Goal: Task Accomplishment & Management: Complete application form

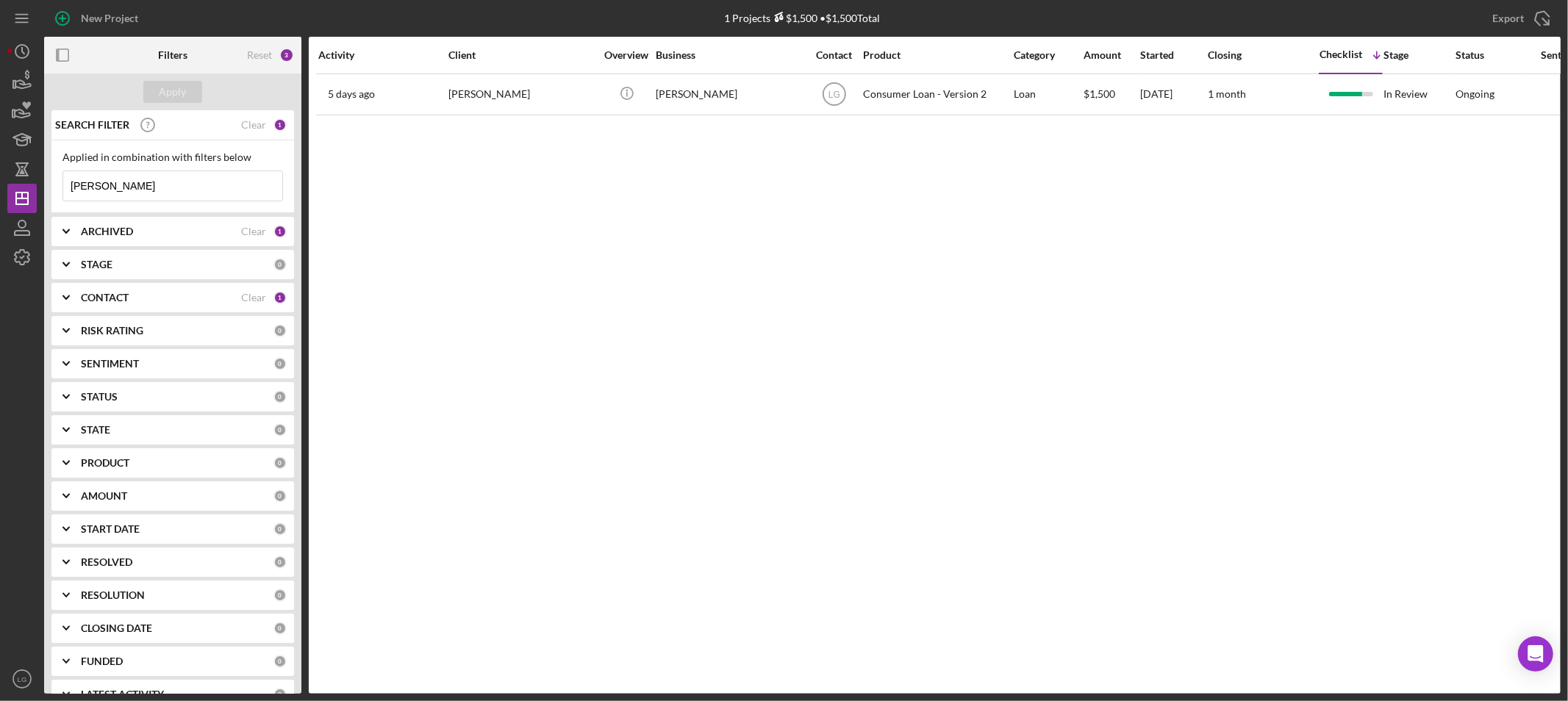
click at [178, 194] on input "[PERSON_NAME]" at bounding box center [173, 186] width 220 height 30
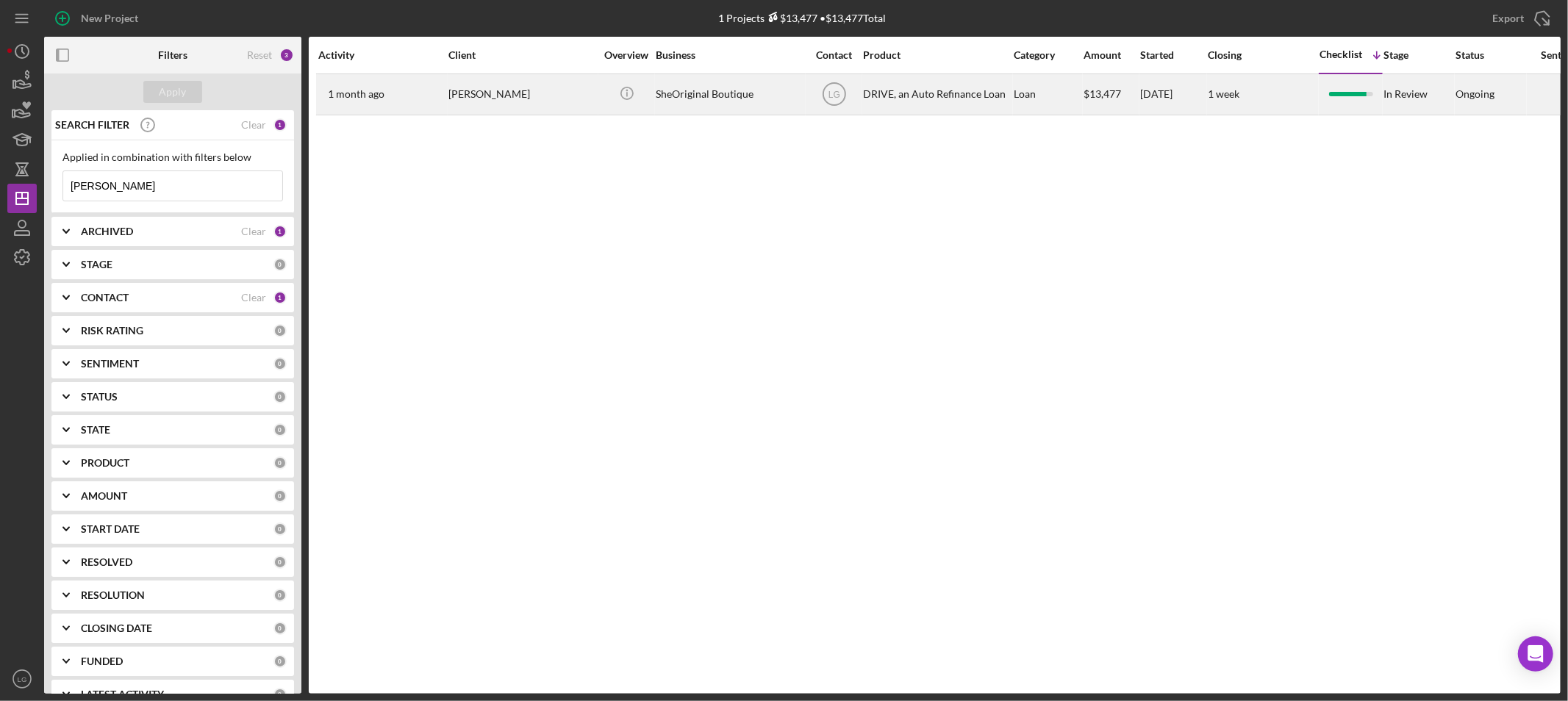
type input "[PERSON_NAME]"
click at [392, 101] on div "[DATE] [PERSON_NAME]" at bounding box center [383, 94] width 129 height 39
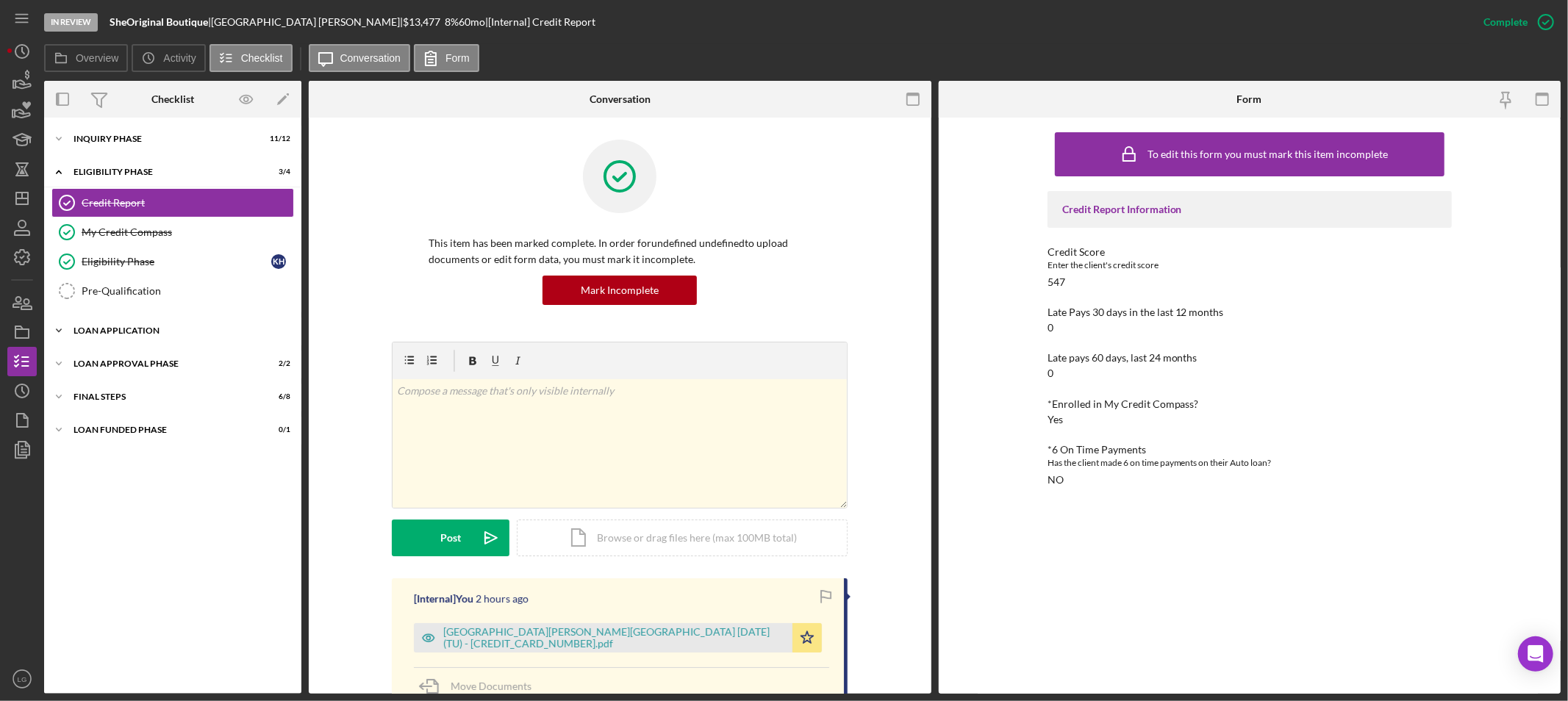
click at [130, 335] on div "Loan Application" at bounding box center [178, 330] width 210 height 9
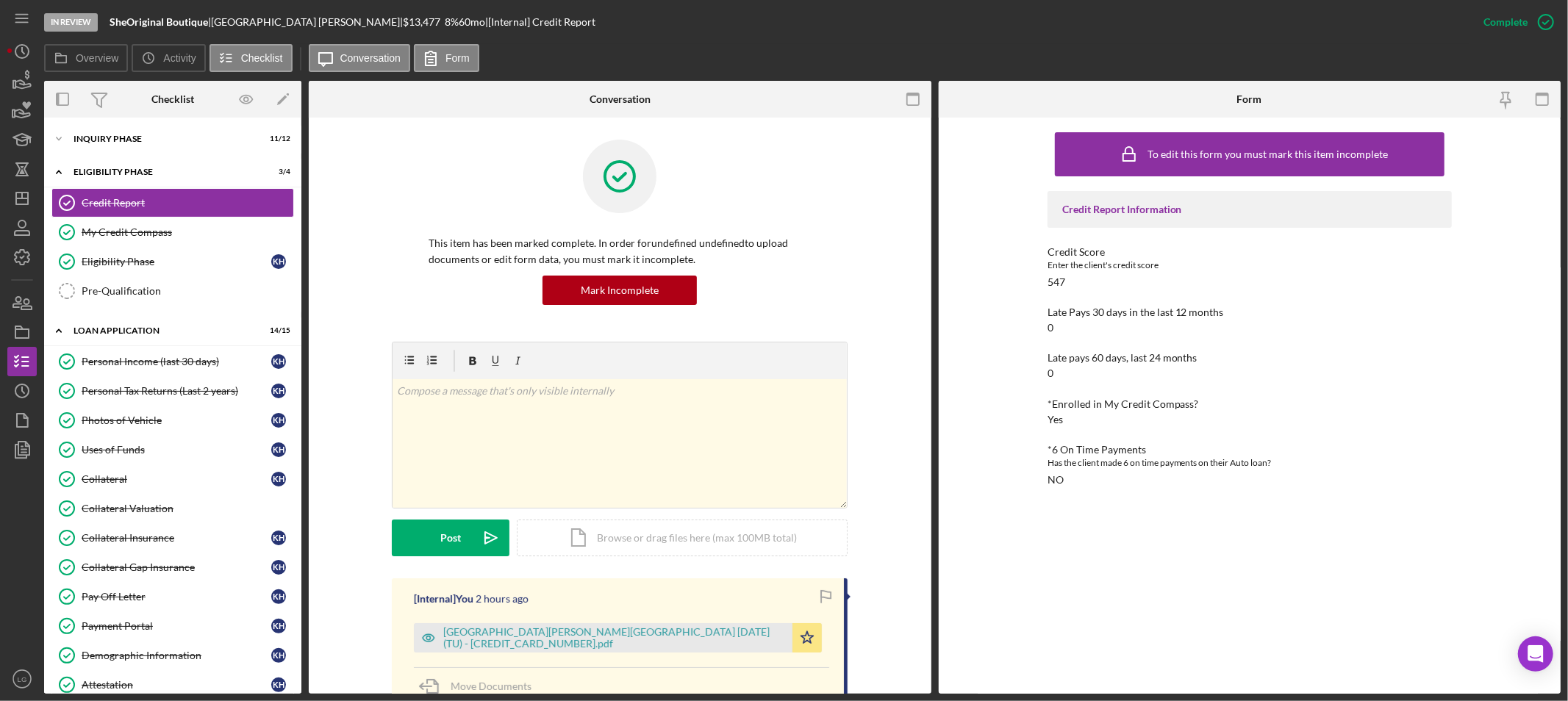
scroll to position [210, 0]
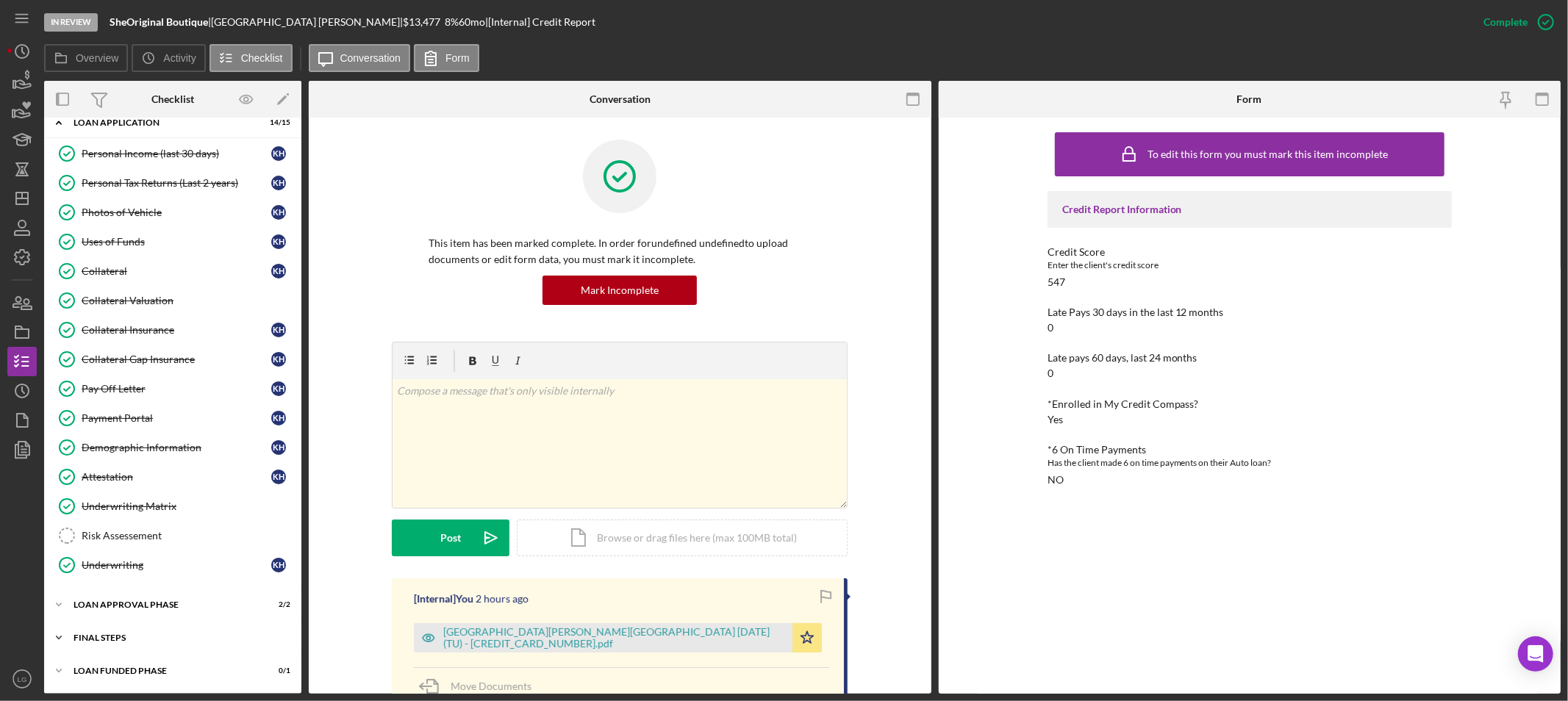
click at [197, 628] on div "Icon/Expander FINAL STEPS 6 / 8" at bounding box center [173, 637] width 258 height 30
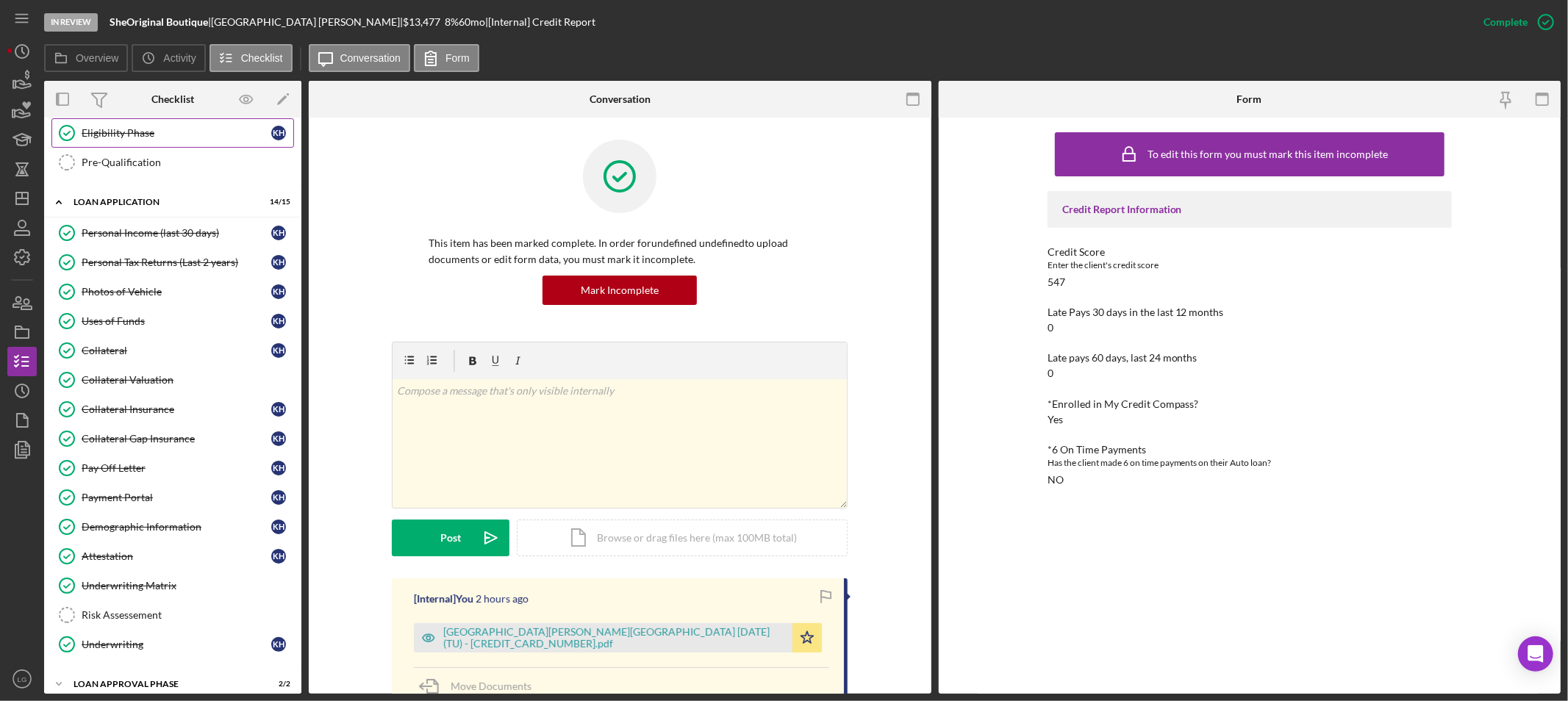
scroll to position [0, 0]
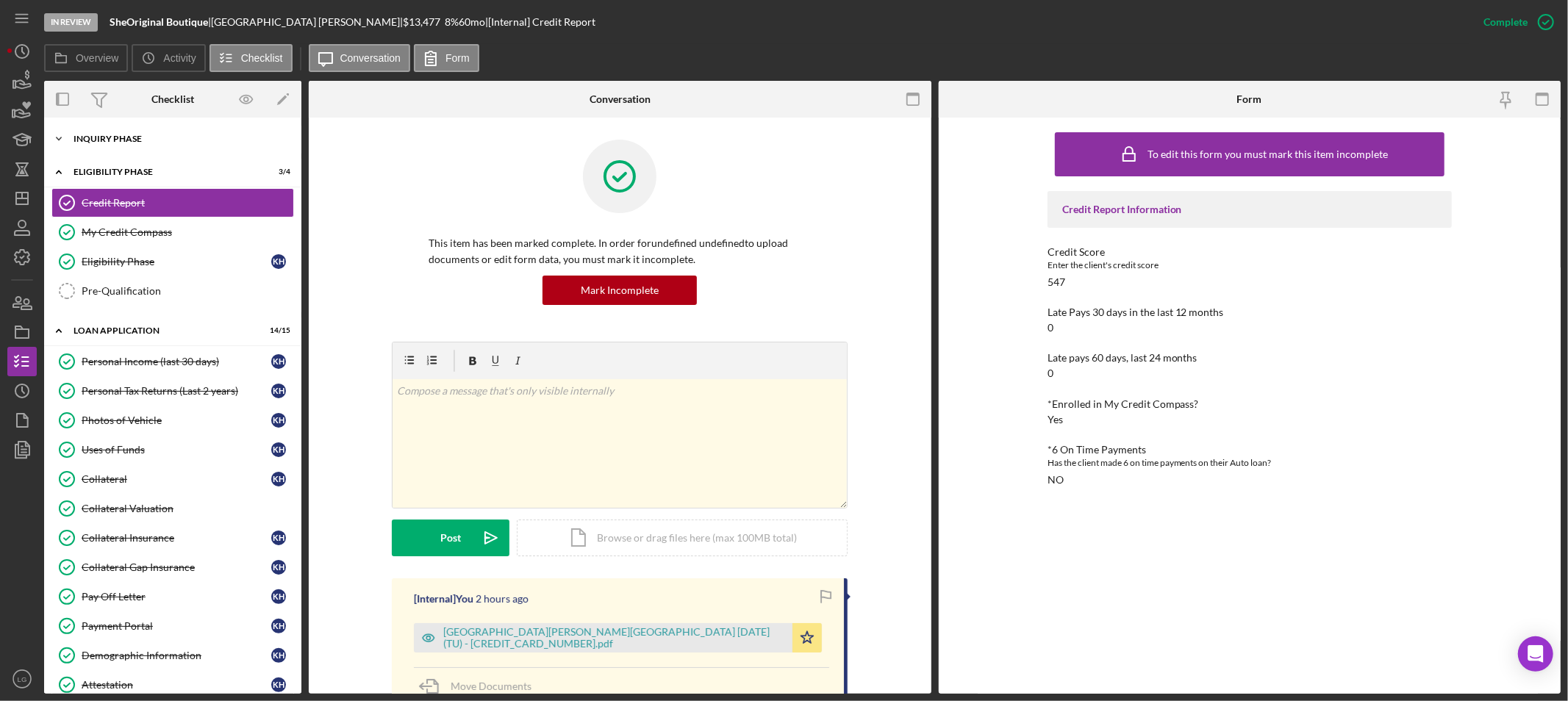
click at [142, 134] on div "Inquiry Phase" at bounding box center [178, 138] width 210 height 9
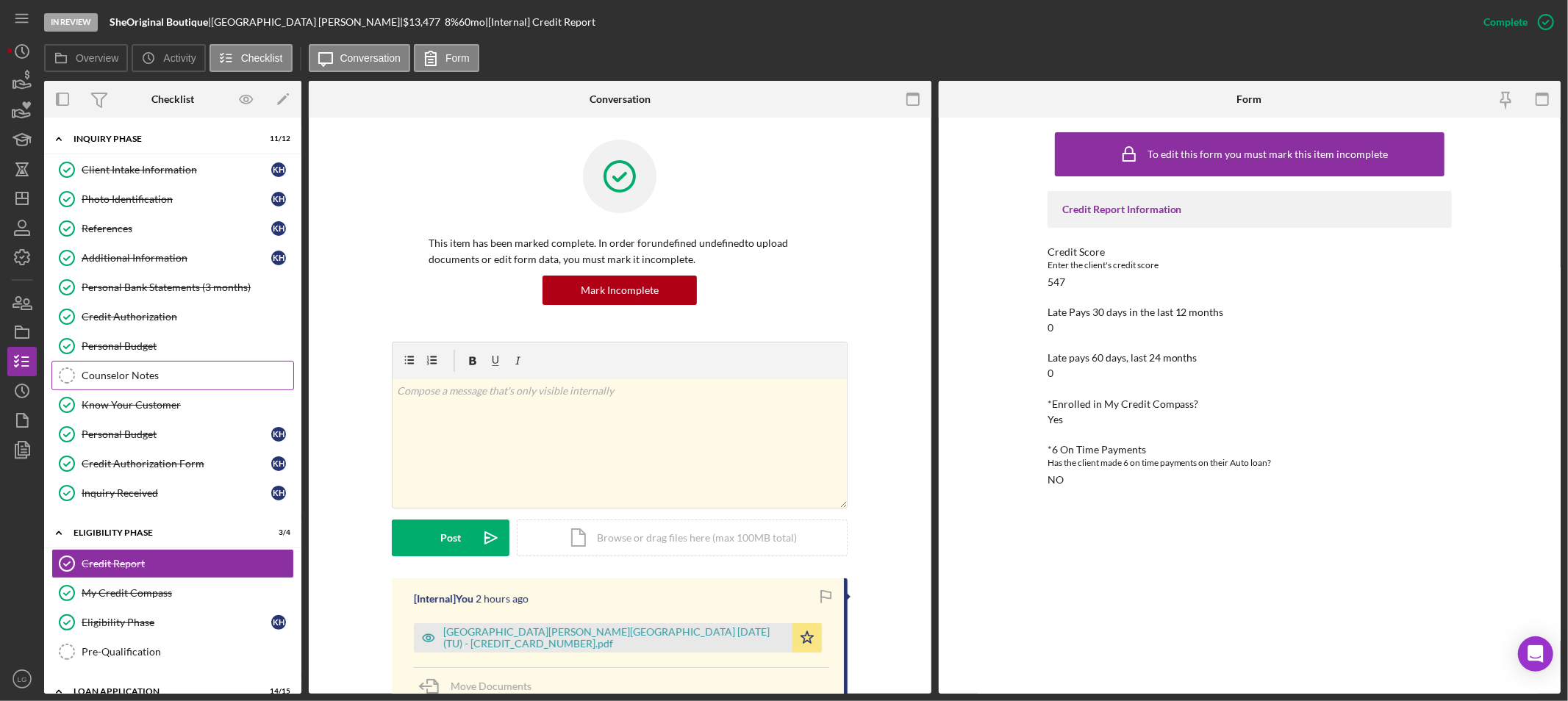
click at [121, 371] on div "Counselor Notes" at bounding box center [188, 376] width 212 height 11
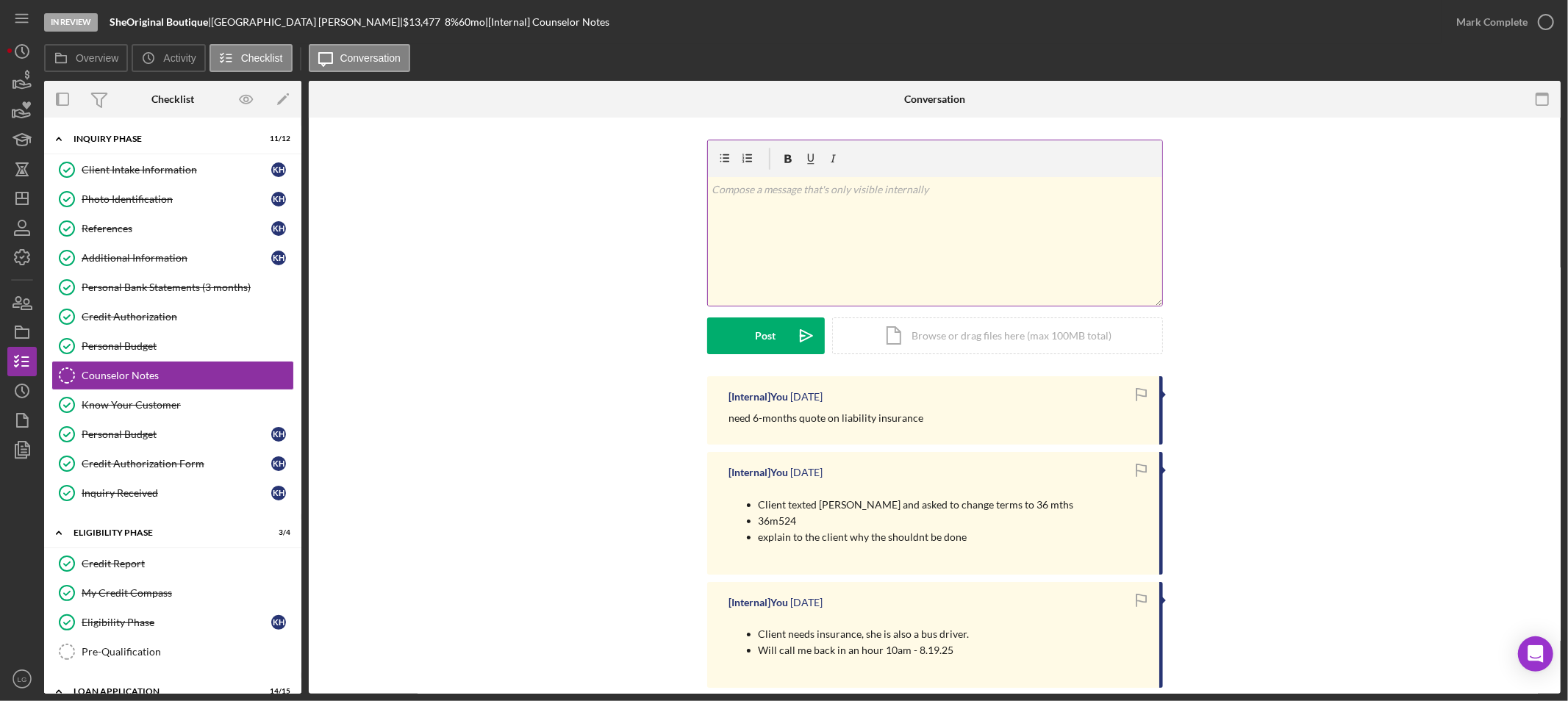
click at [834, 245] on div "v Color teal Color pink Remove color Add row above Add row below Add column bef…" at bounding box center [935, 241] width 454 height 129
click at [784, 347] on button "Post Icon/icon-invite-send" at bounding box center [765, 336] width 117 height 37
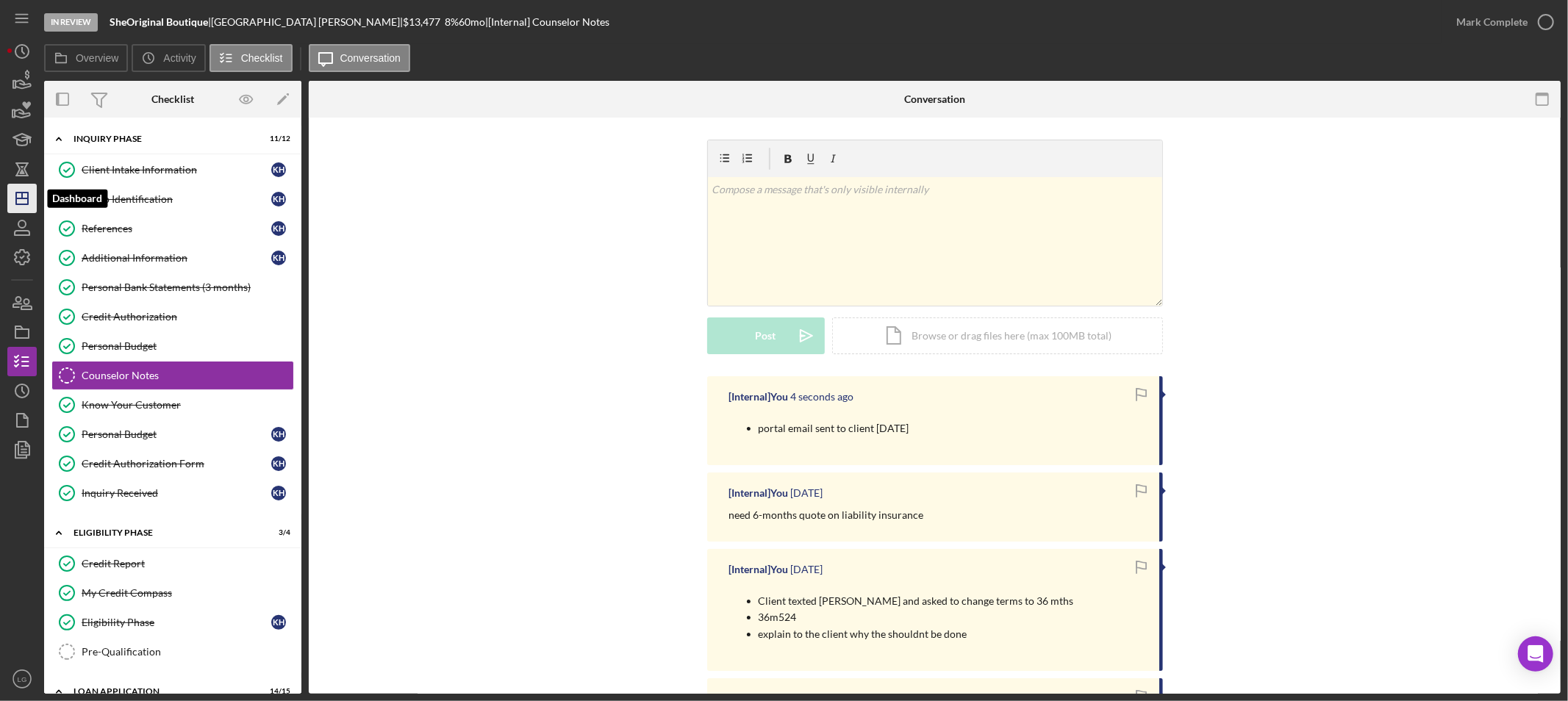
click at [17, 200] on icon "Icon/Dashboard" at bounding box center [22, 198] width 37 height 37
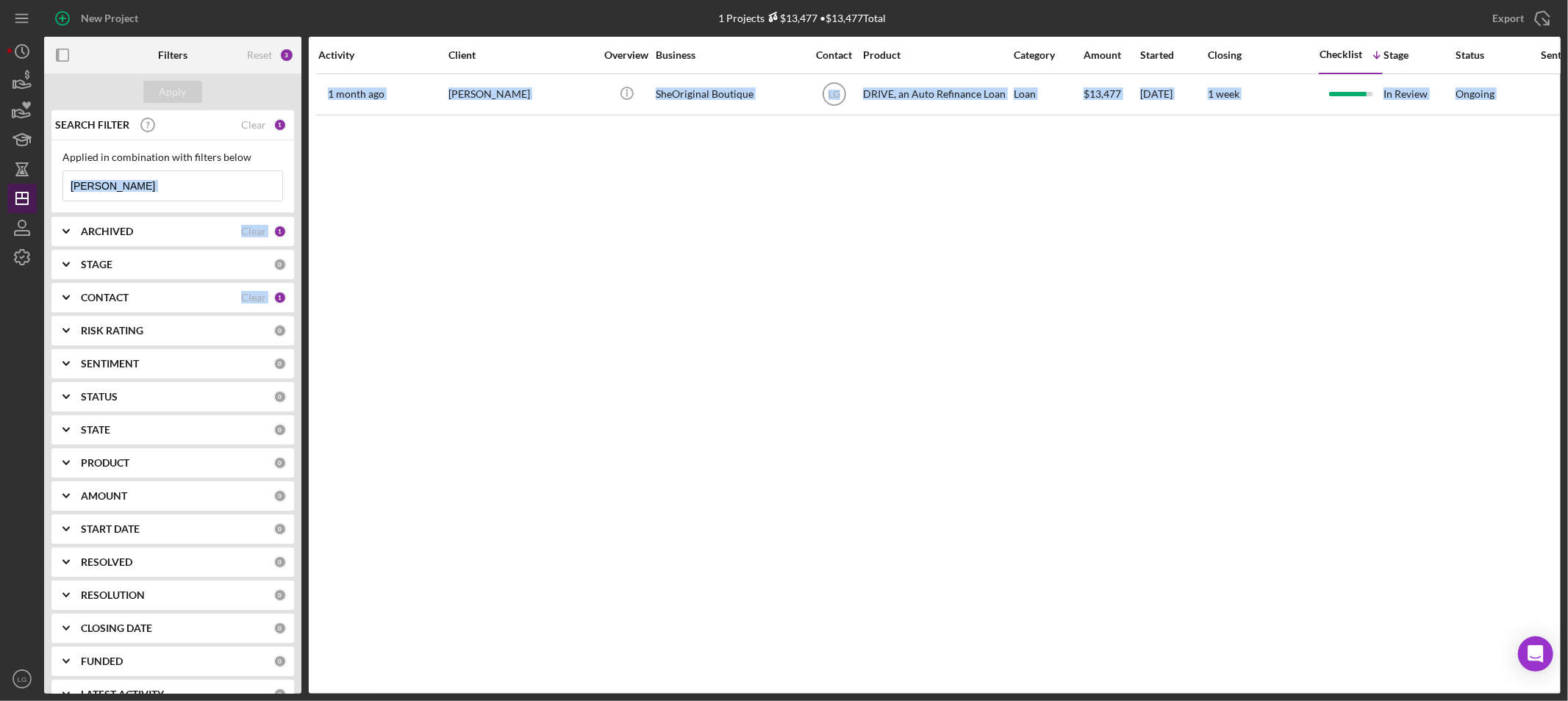
drag, startPoint x: 130, startPoint y: 194, endPoint x: 10, endPoint y: 203, distance: 120.3
click at [6, 206] on div "New Project 1 Projects $13,477 • $13,477 Total [PERSON_NAME] Export Icon/Export…" at bounding box center [784, 350] width 1568 height 701
click at [136, 177] on input "[PERSON_NAME]" at bounding box center [173, 186] width 220 height 30
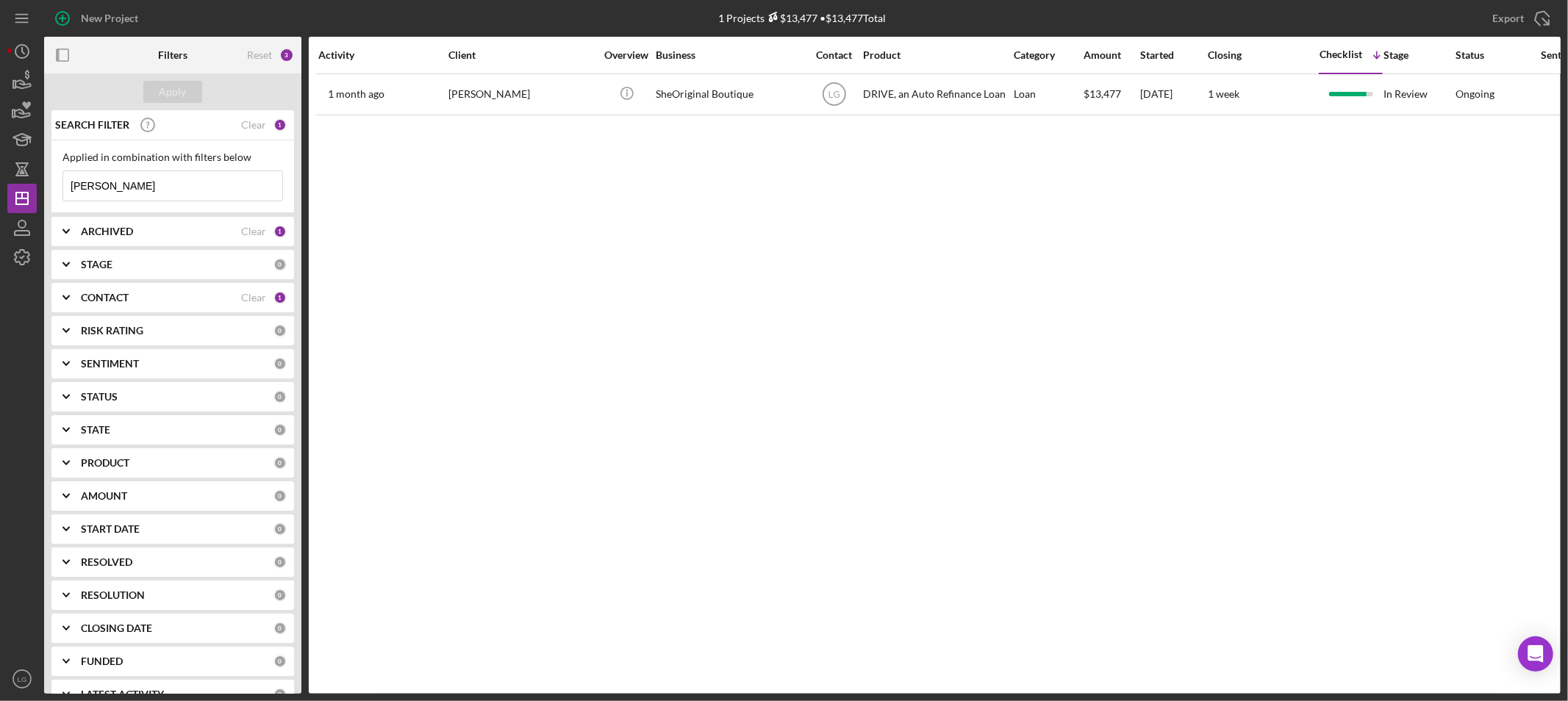
click at [136, 177] on input "[PERSON_NAME]" at bounding box center [173, 186] width 220 height 30
type input "handson"
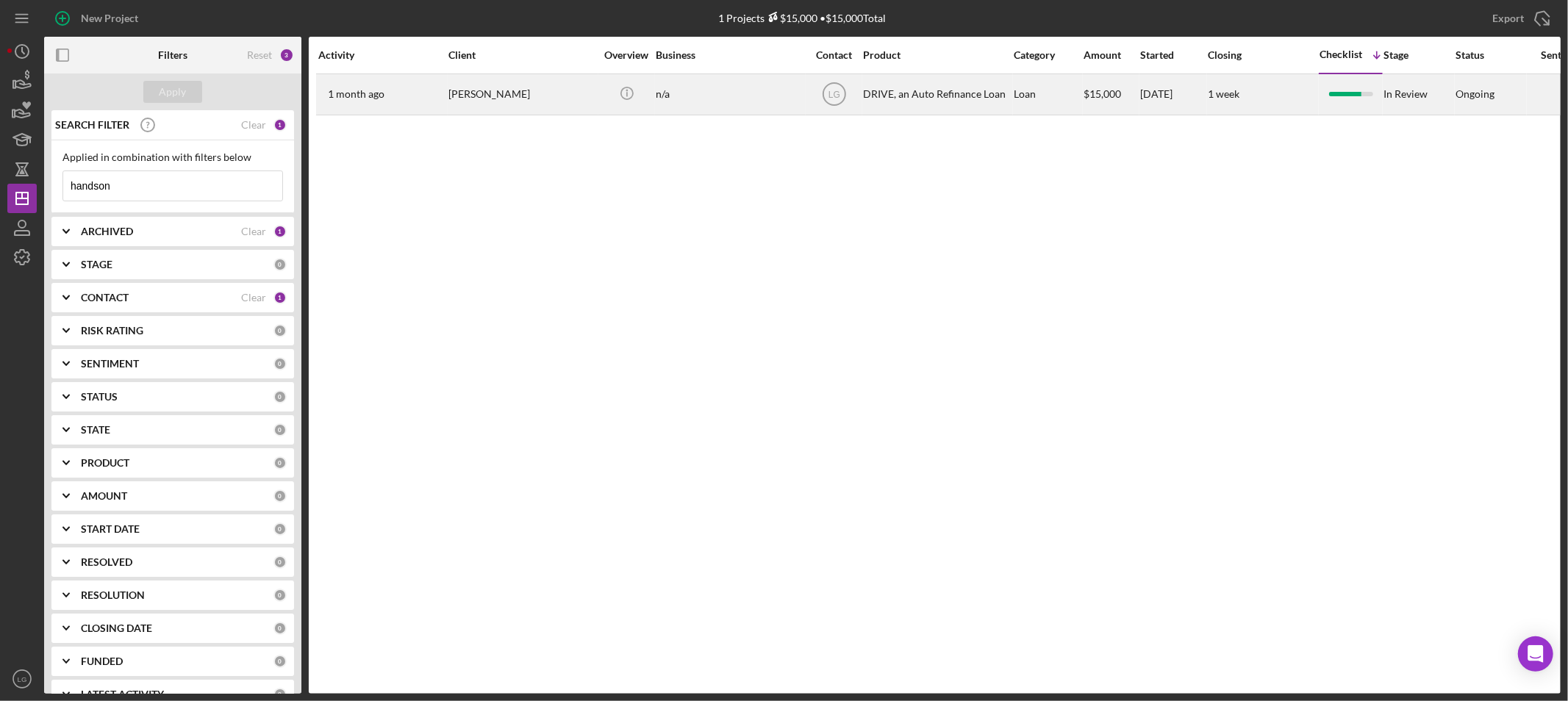
click at [492, 95] on div "[PERSON_NAME]" at bounding box center [522, 94] width 147 height 39
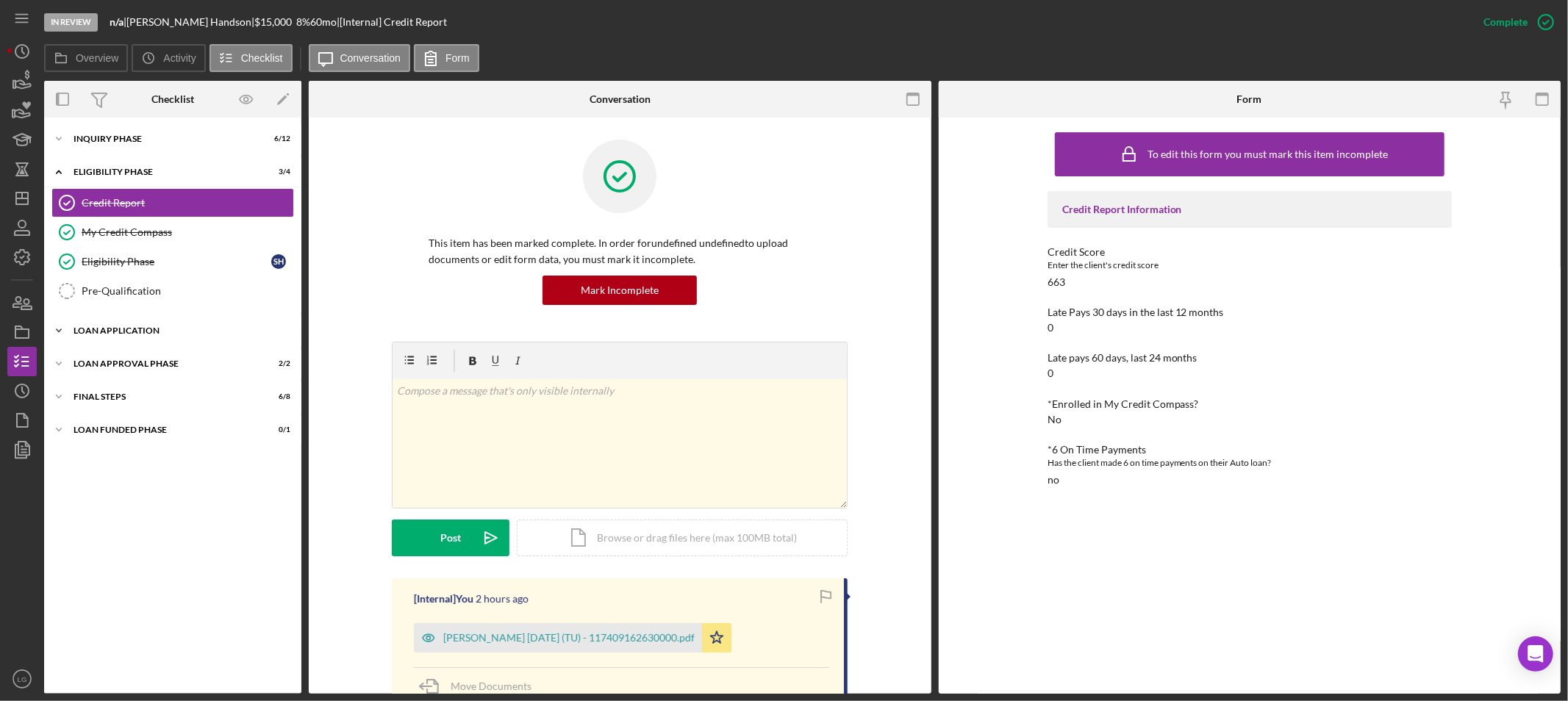
click at [142, 331] on div "Loan Application" at bounding box center [178, 330] width 210 height 9
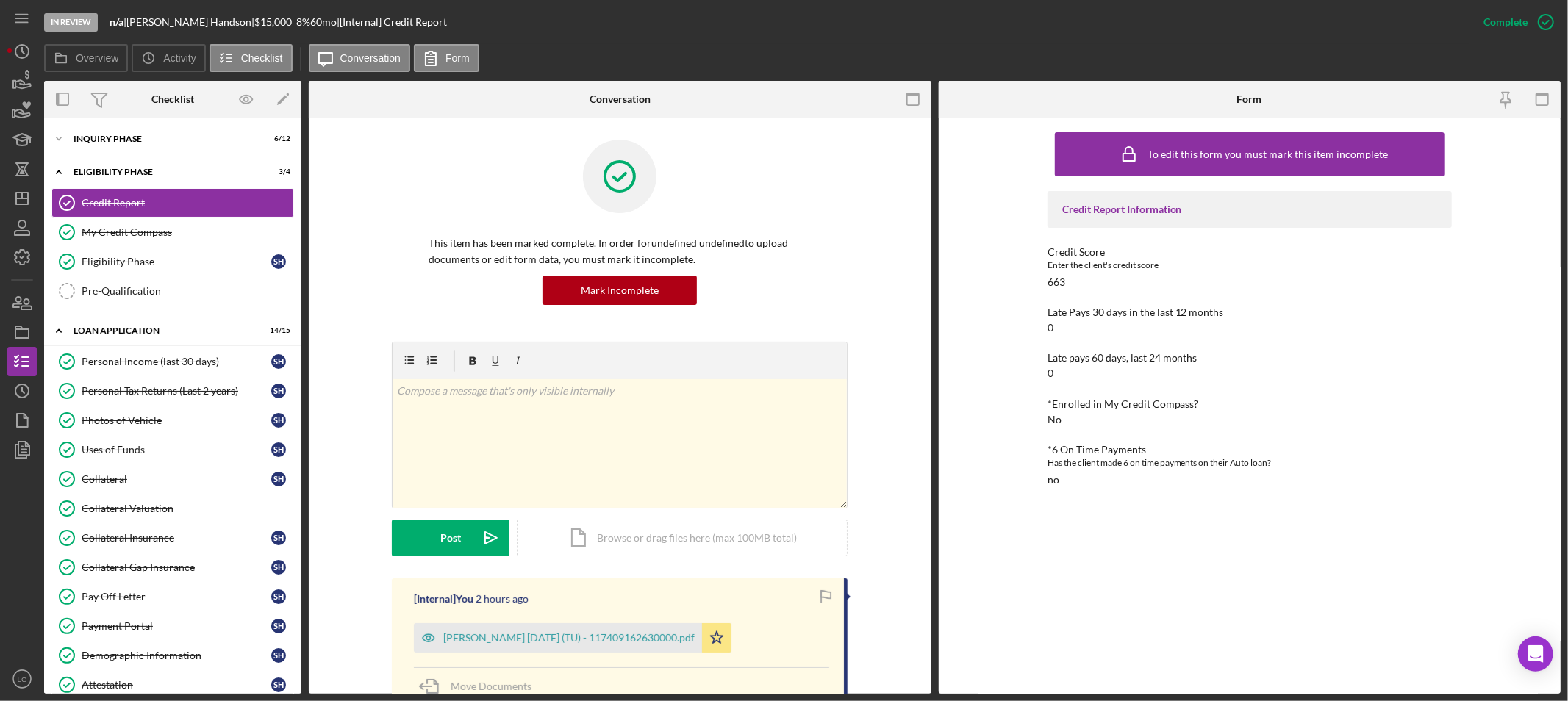
scroll to position [210, 0]
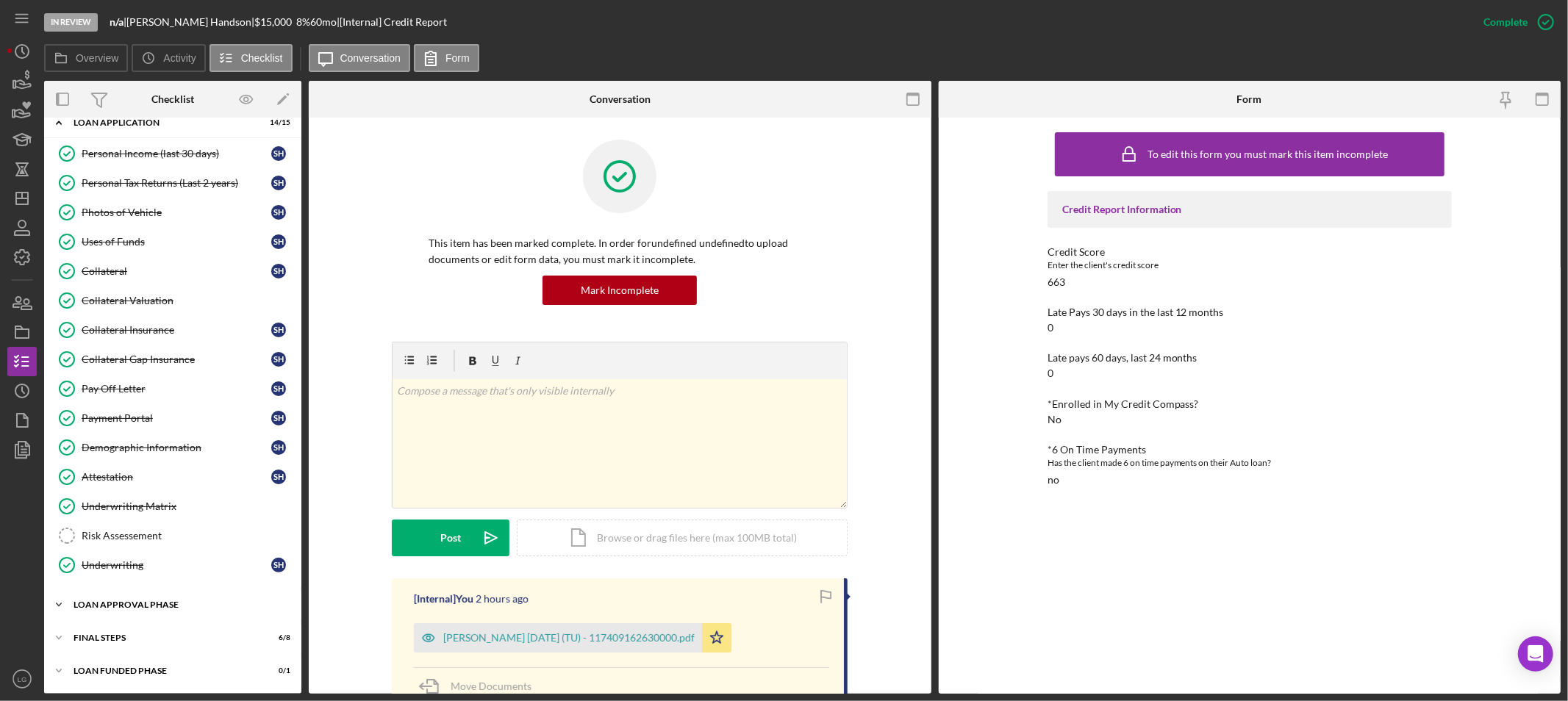
click at [126, 604] on div "Loan Approval Phase" at bounding box center [178, 604] width 210 height 9
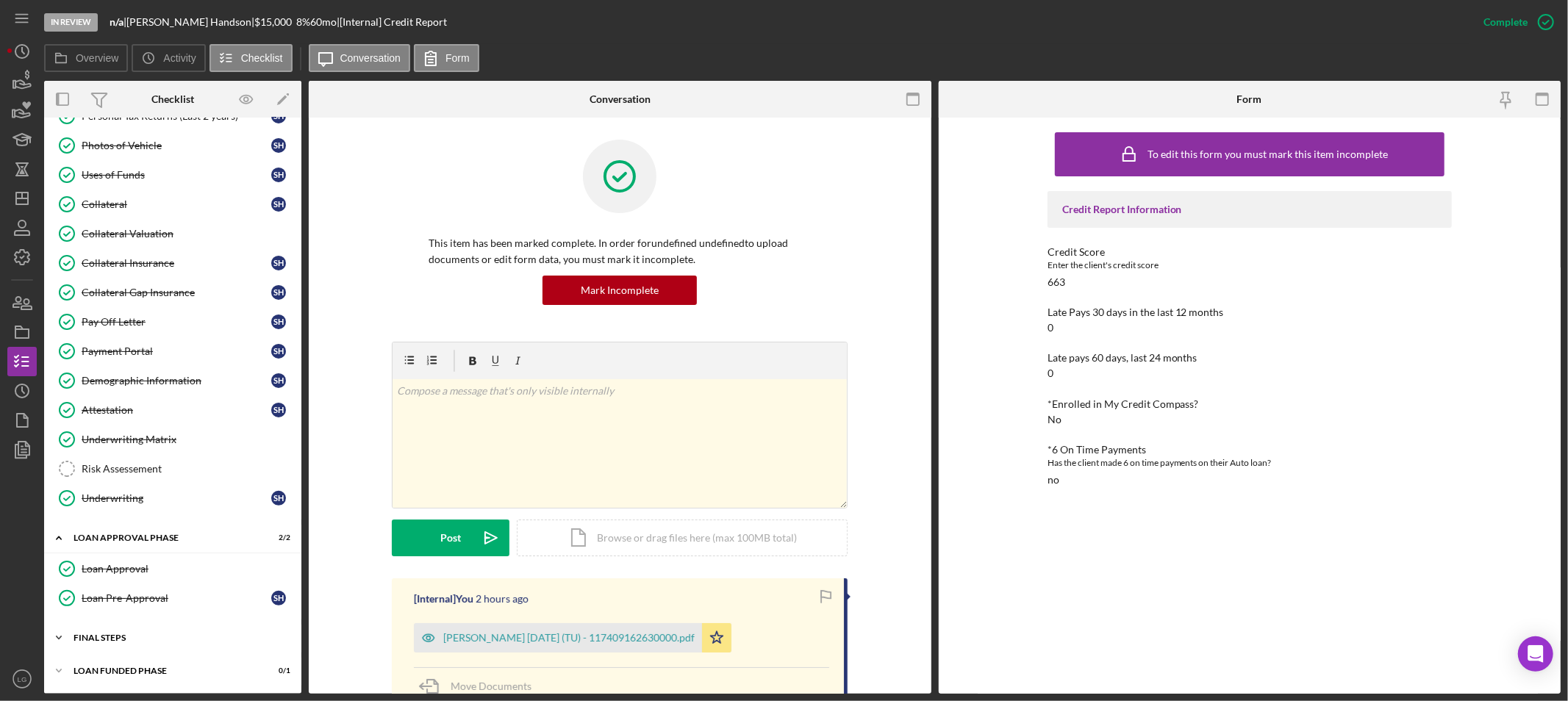
click at [139, 642] on div "FINAL STEPS" at bounding box center [178, 637] width 210 height 9
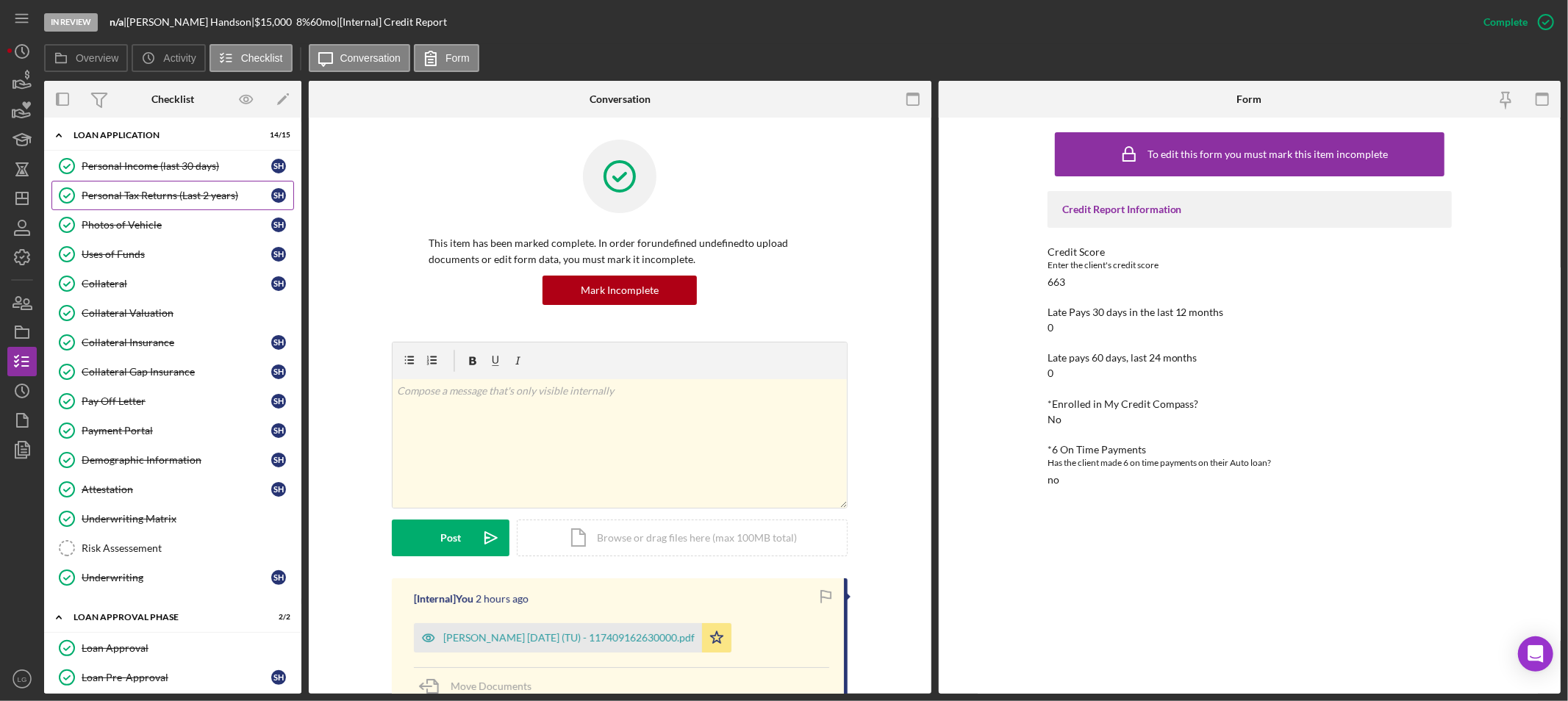
scroll to position [0, 0]
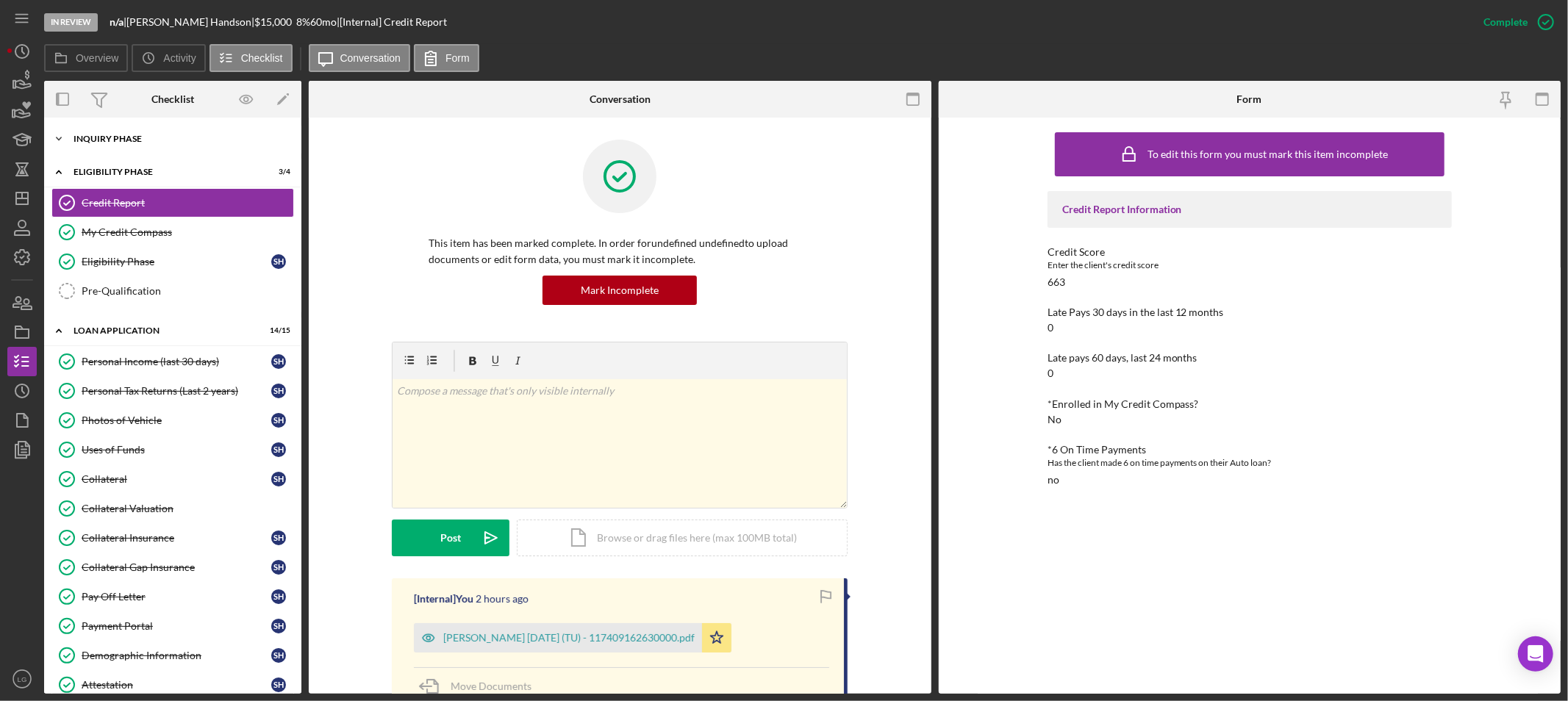
click at [107, 136] on div "Inquiry Phase" at bounding box center [178, 138] width 210 height 9
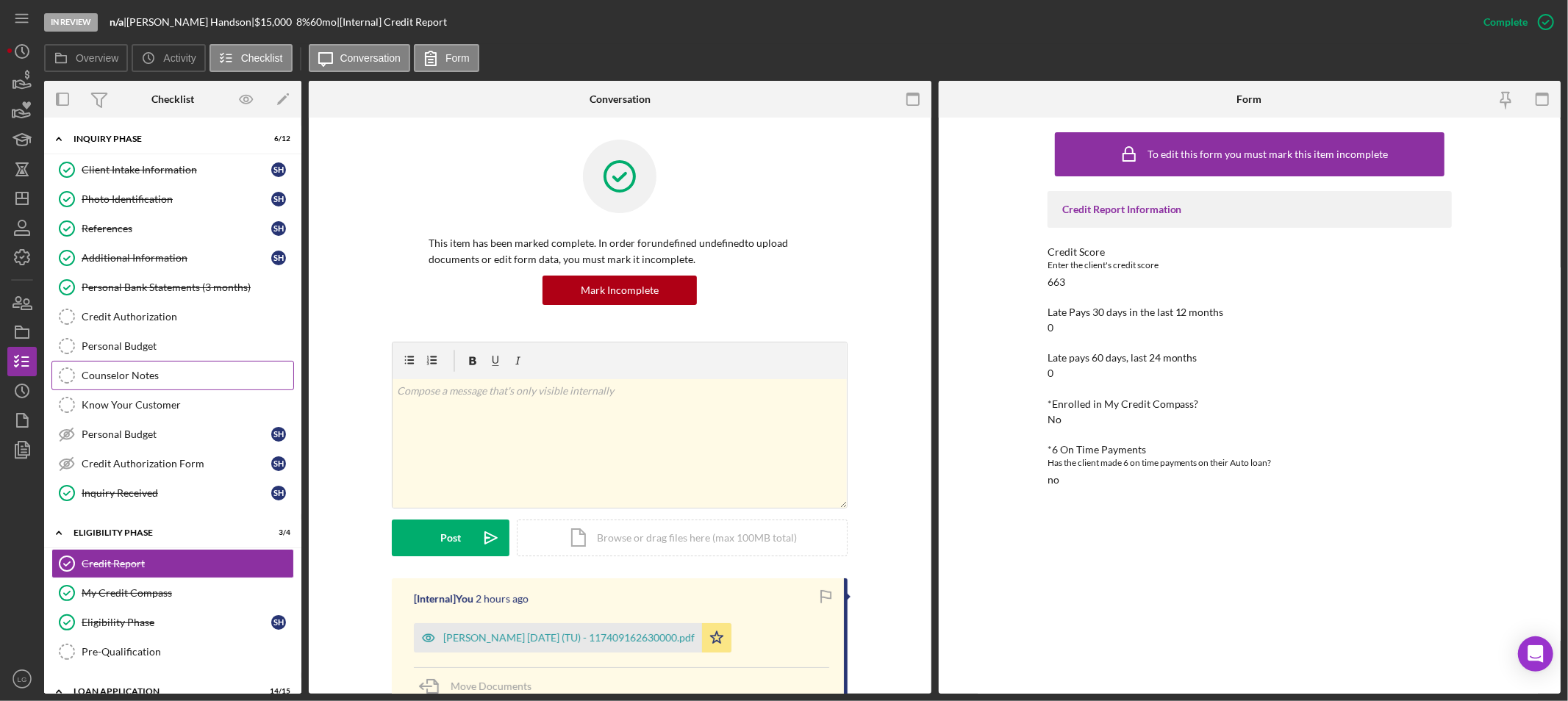
click at [136, 389] on link "Counselor Notes Counselor Notes" at bounding box center [173, 375] width 242 height 30
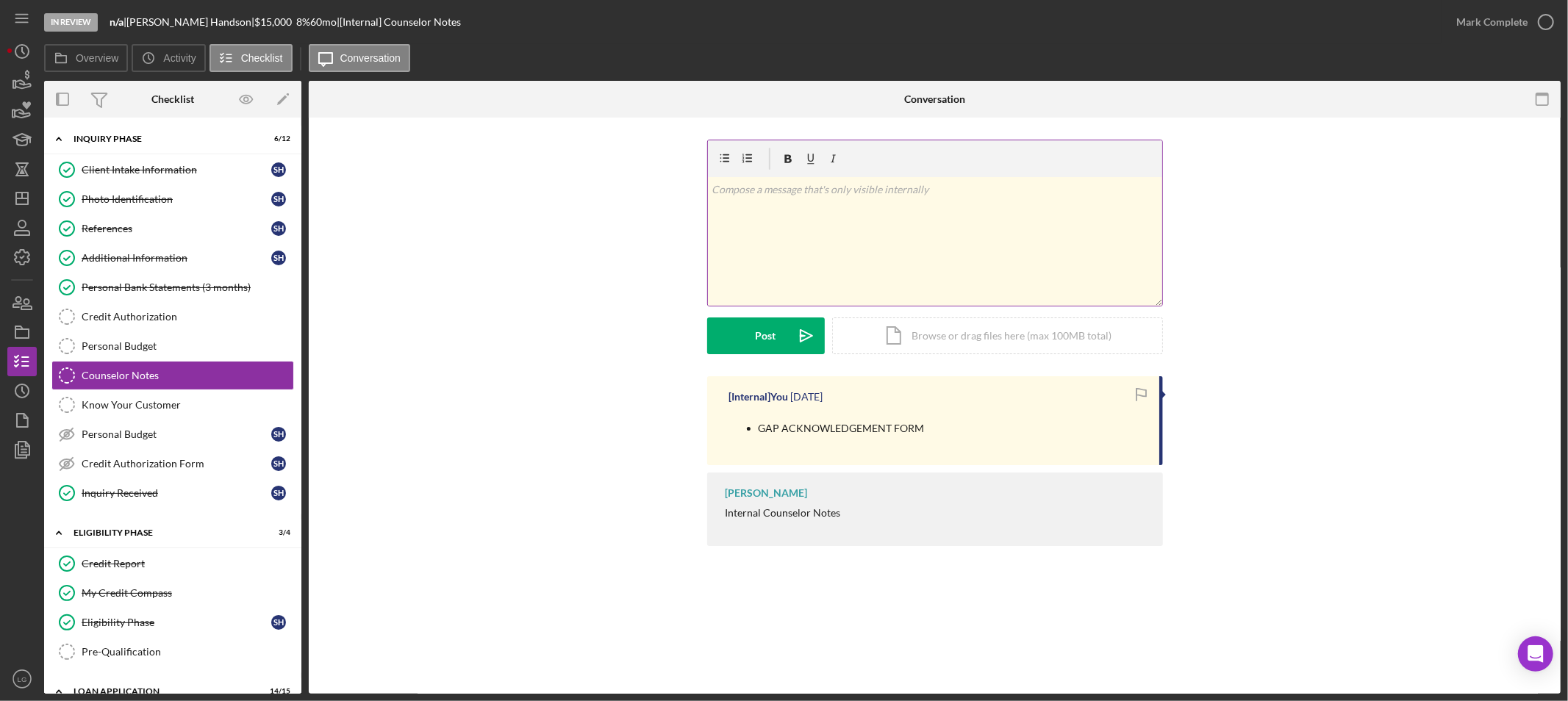
click at [876, 276] on div "v Color teal Color pink Remove color Add row above Add row below Add column bef…" at bounding box center [935, 241] width 454 height 129
click at [764, 337] on div "Post" at bounding box center [766, 336] width 21 height 37
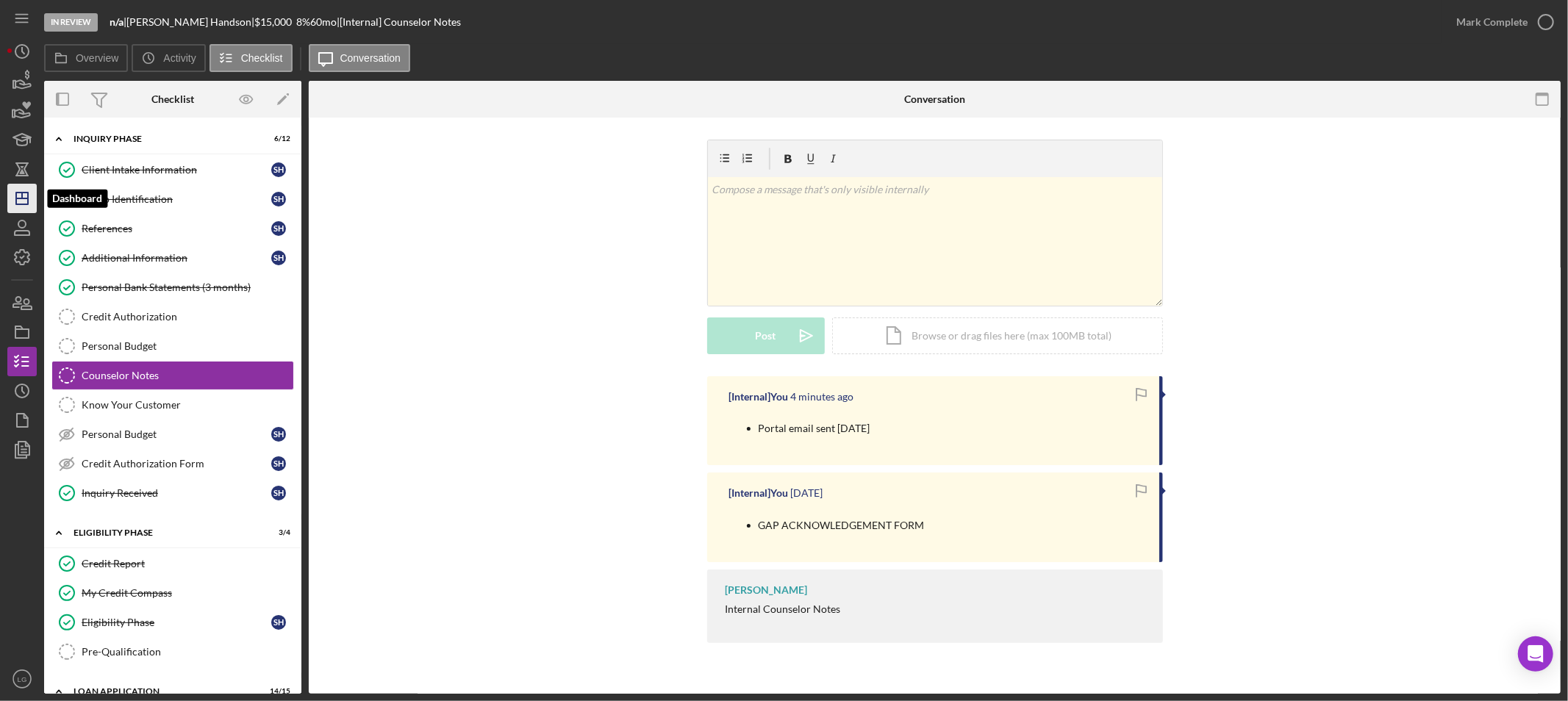
click at [15, 190] on icon "Icon/Dashboard" at bounding box center [22, 198] width 37 height 37
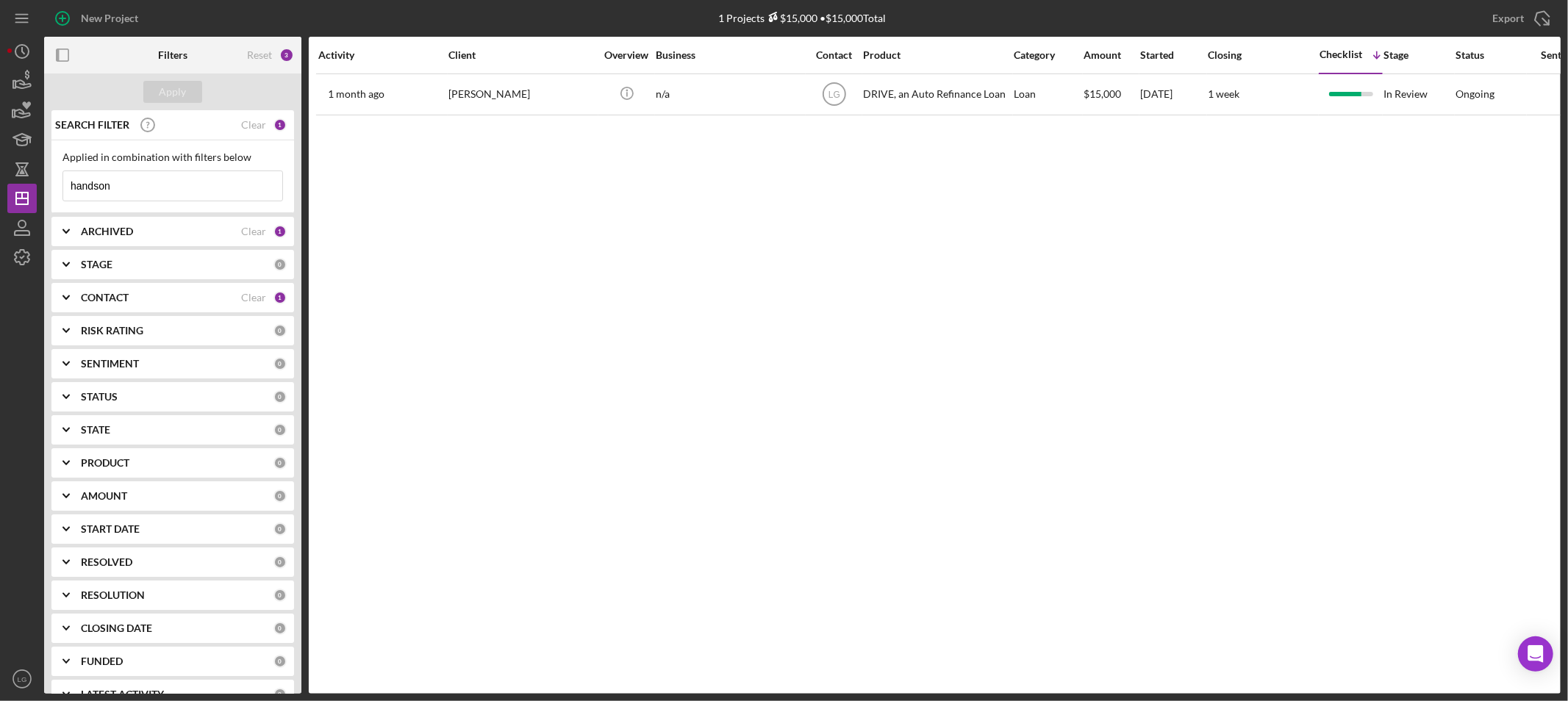
click at [186, 188] on input "handson" at bounding box center [173, 186] width 220 height 30
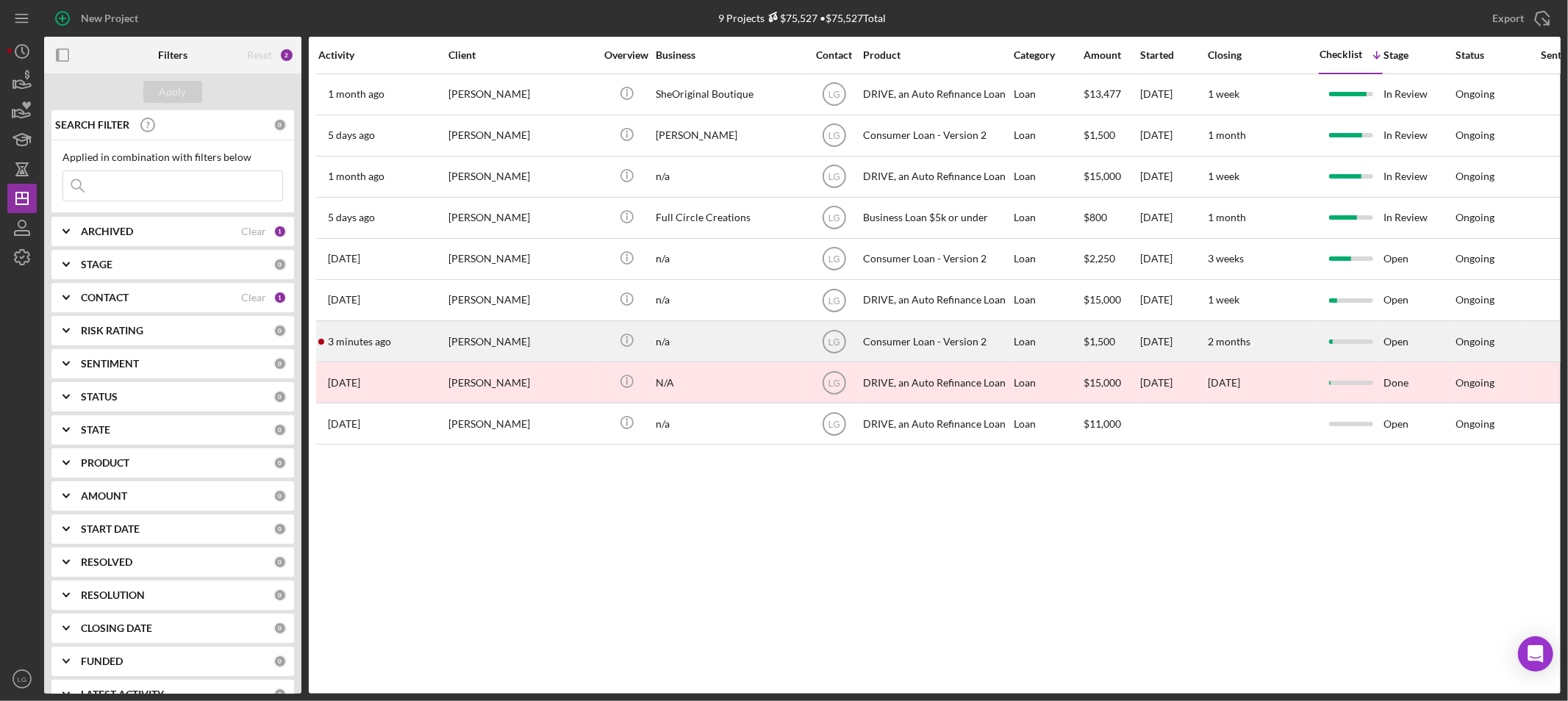
click at [476, 335] on div "[PERSON_NAME]" at bounding box center [522, 340] width 147 height 39
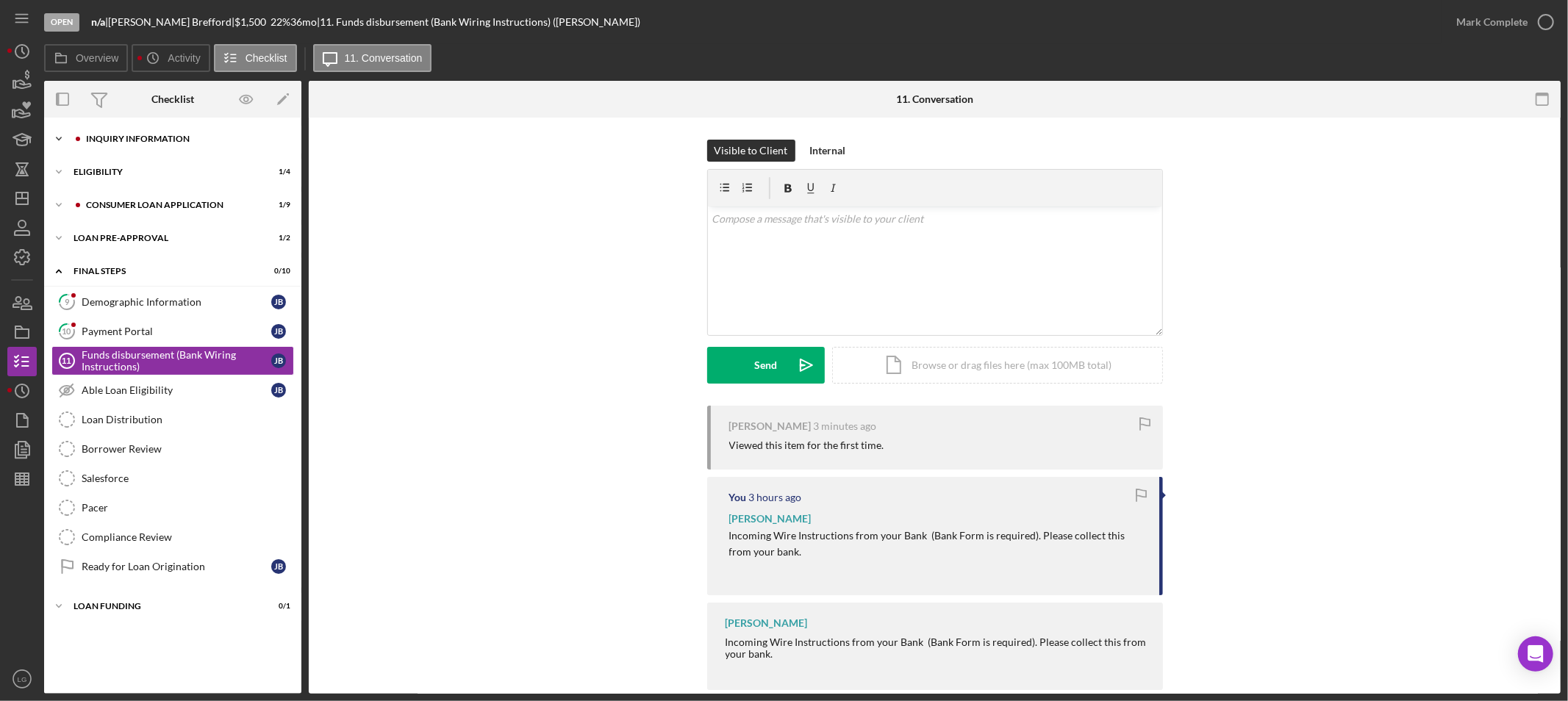
click at [150, 146] on div "Icon/Expander Inquiry Information 0 / 8" at bounding box center [173, 138] width 258 height 30
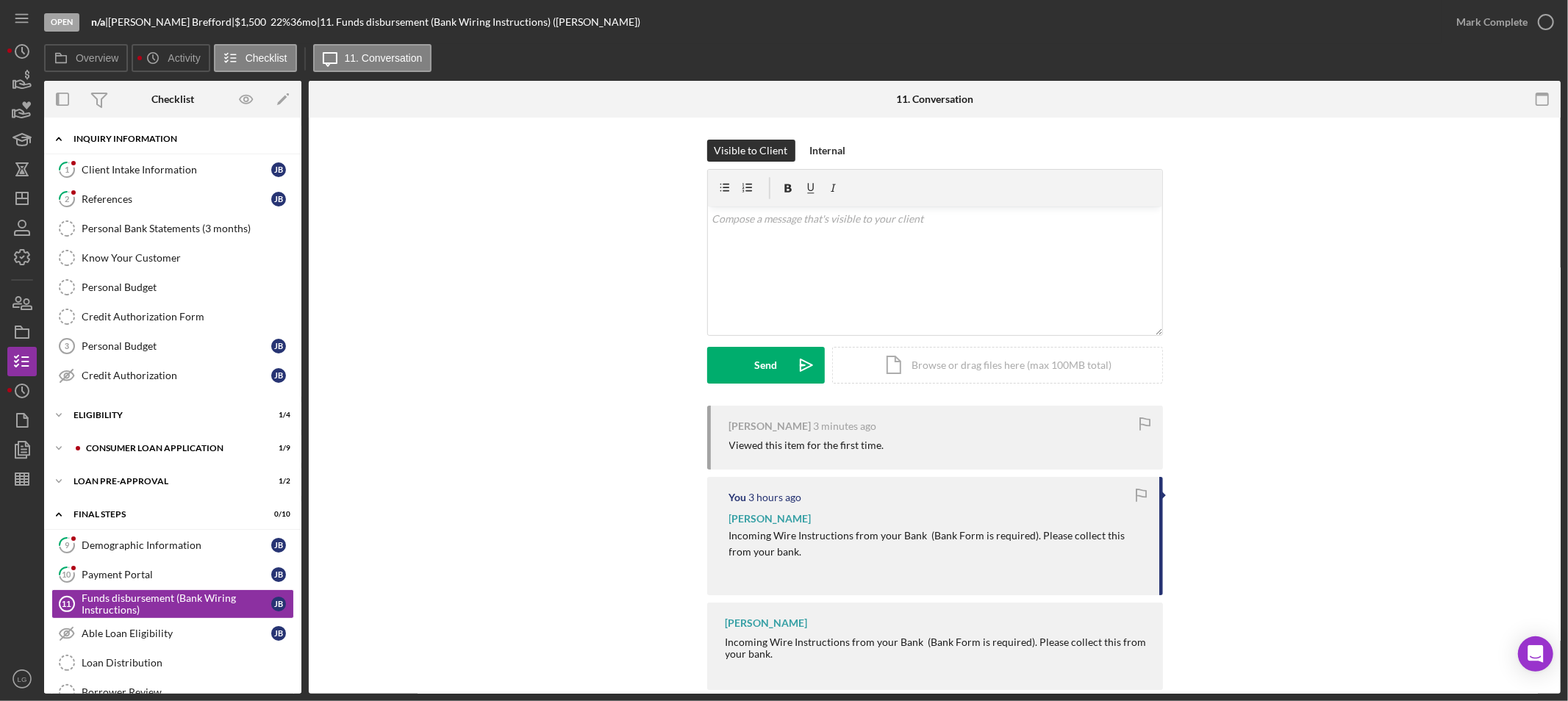
click at [175, 153] on div "Icon/Expander Inquiry Information 0 / 8" at bounding box center [173, 139] width 258 height 31
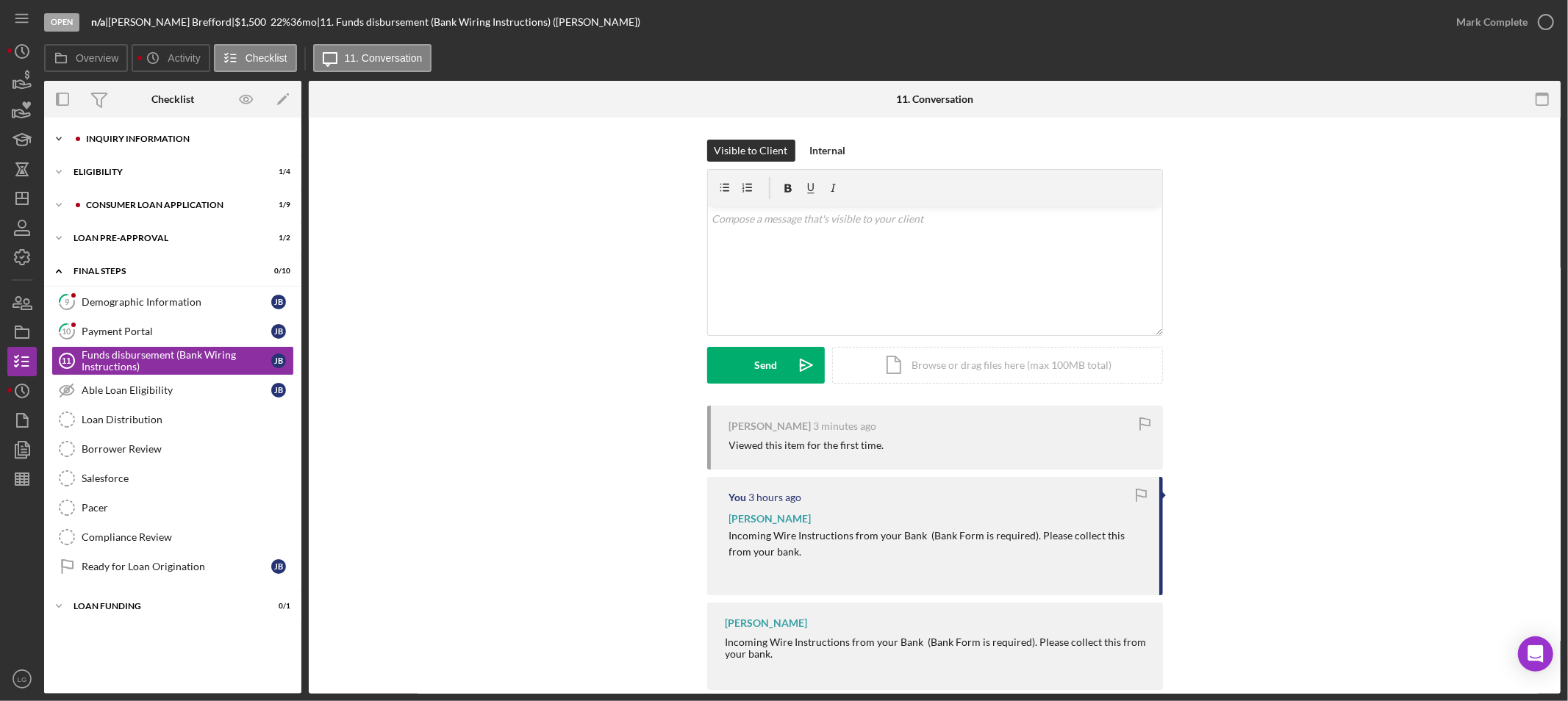
click at [194, 138] on div "Inquiry Information" at bounding box center [184, 138] width 197 height 9
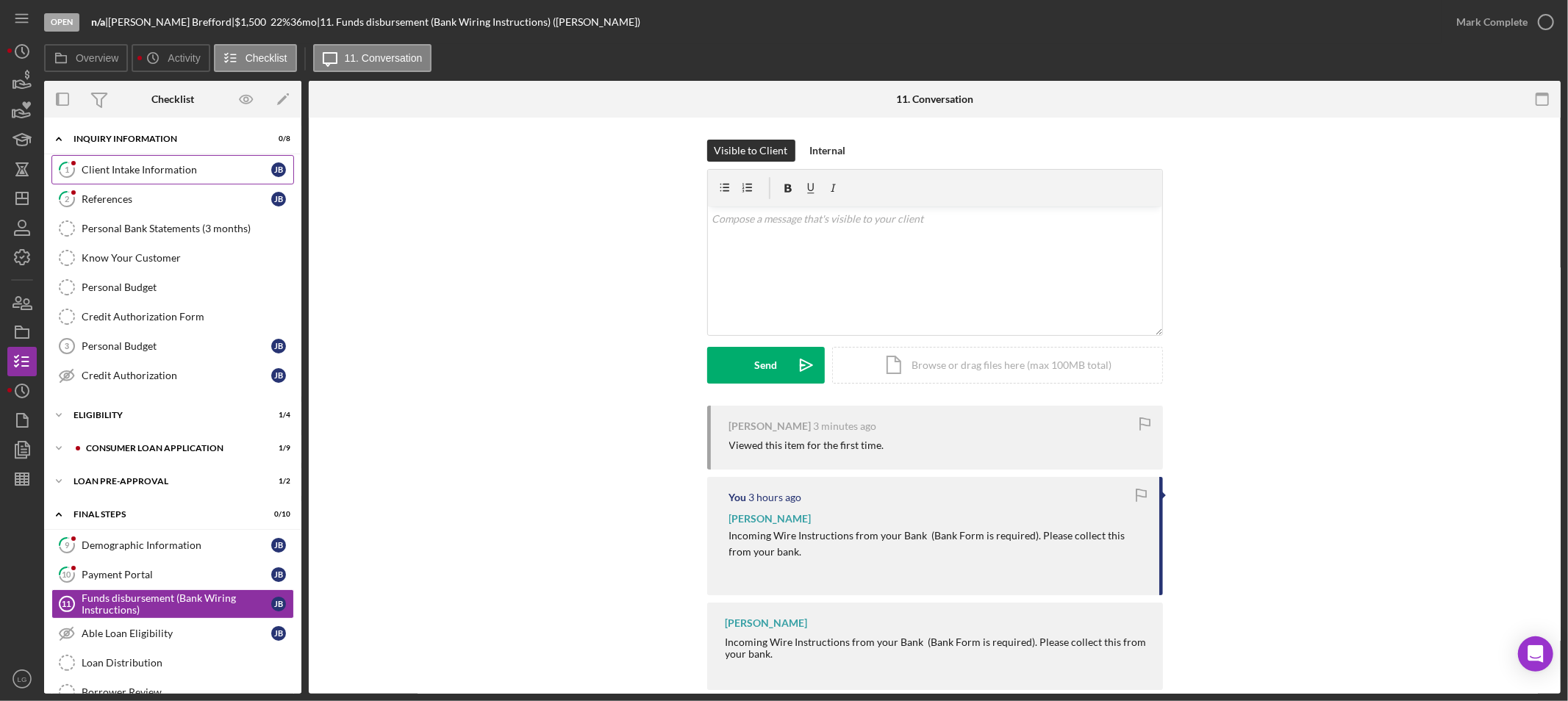
click at [173, 164] on div "Client Intake Information" at bounding box center [177, 170] width 190 height 11
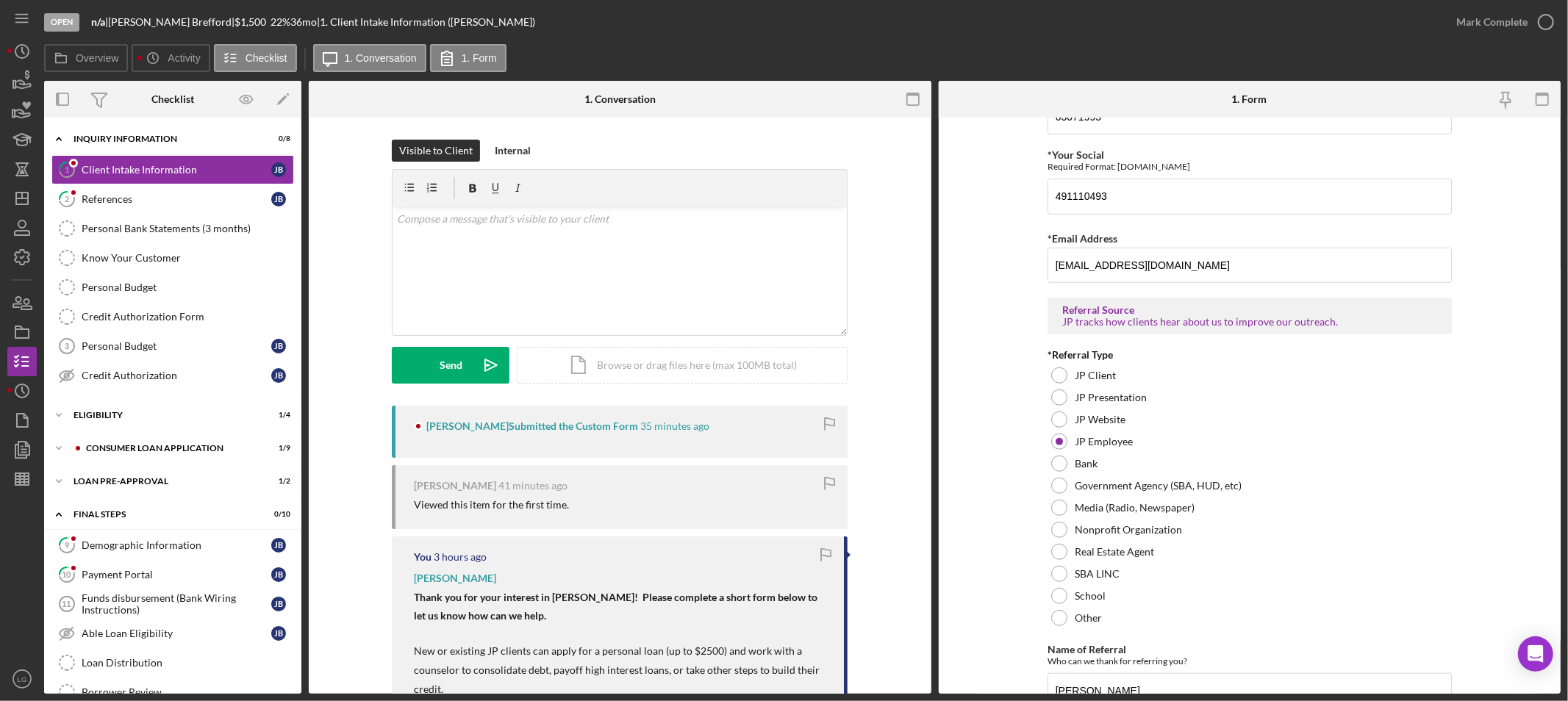
scroll to position [968, 0]
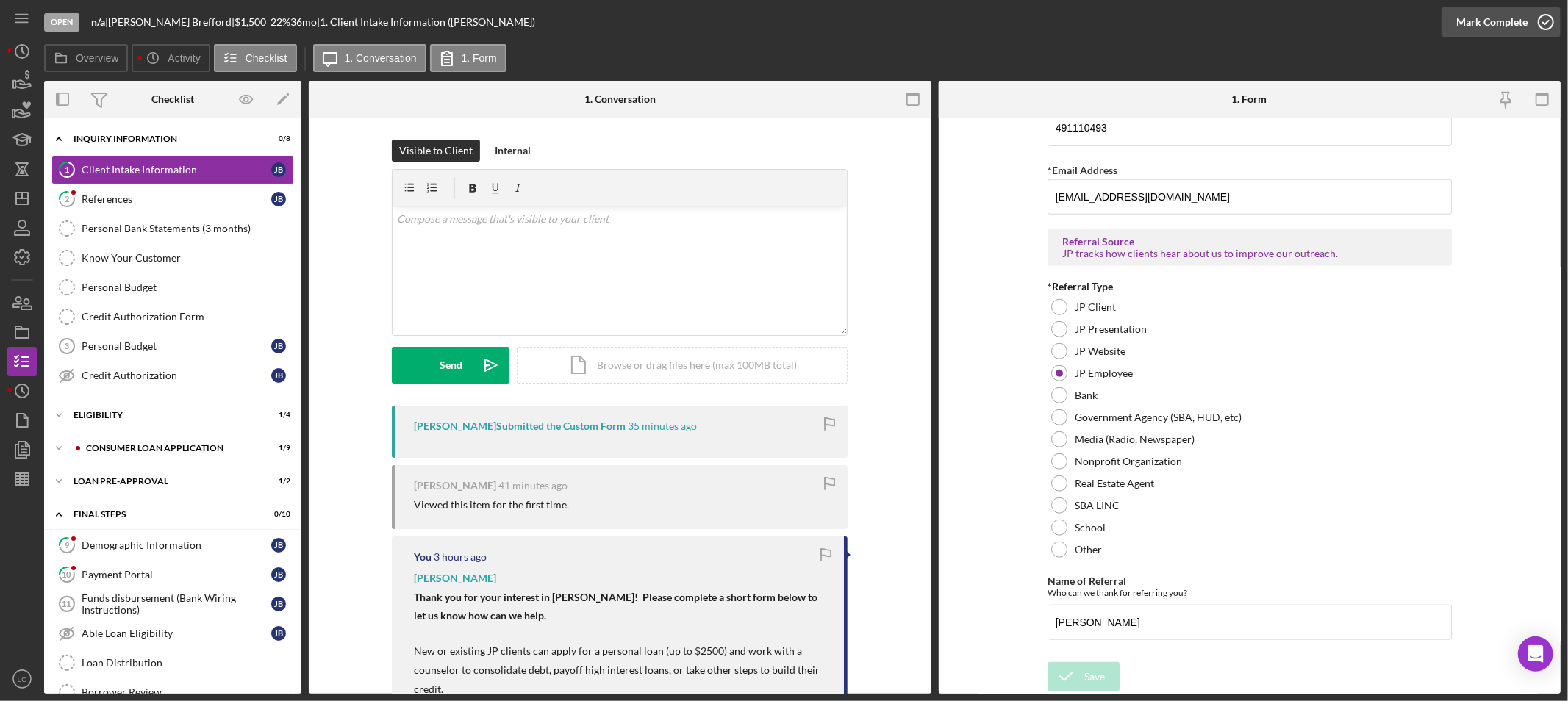
click at [1473, 33] on div "Mark Complete" at bounding box center [1492, 22] width 72 height 30
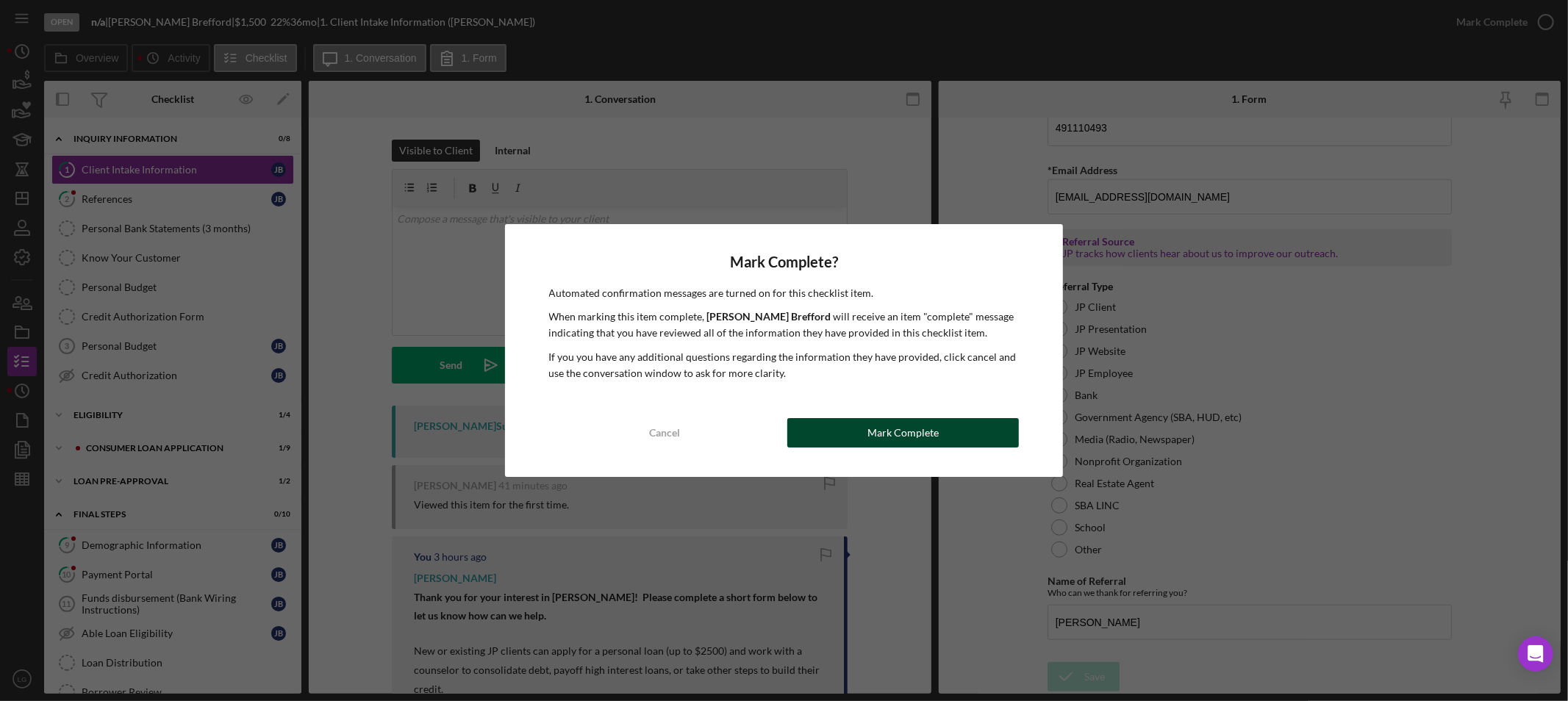
click at [840, 430] on button "Mark Complete" at bounding box center [903, 432] width 232 height 30
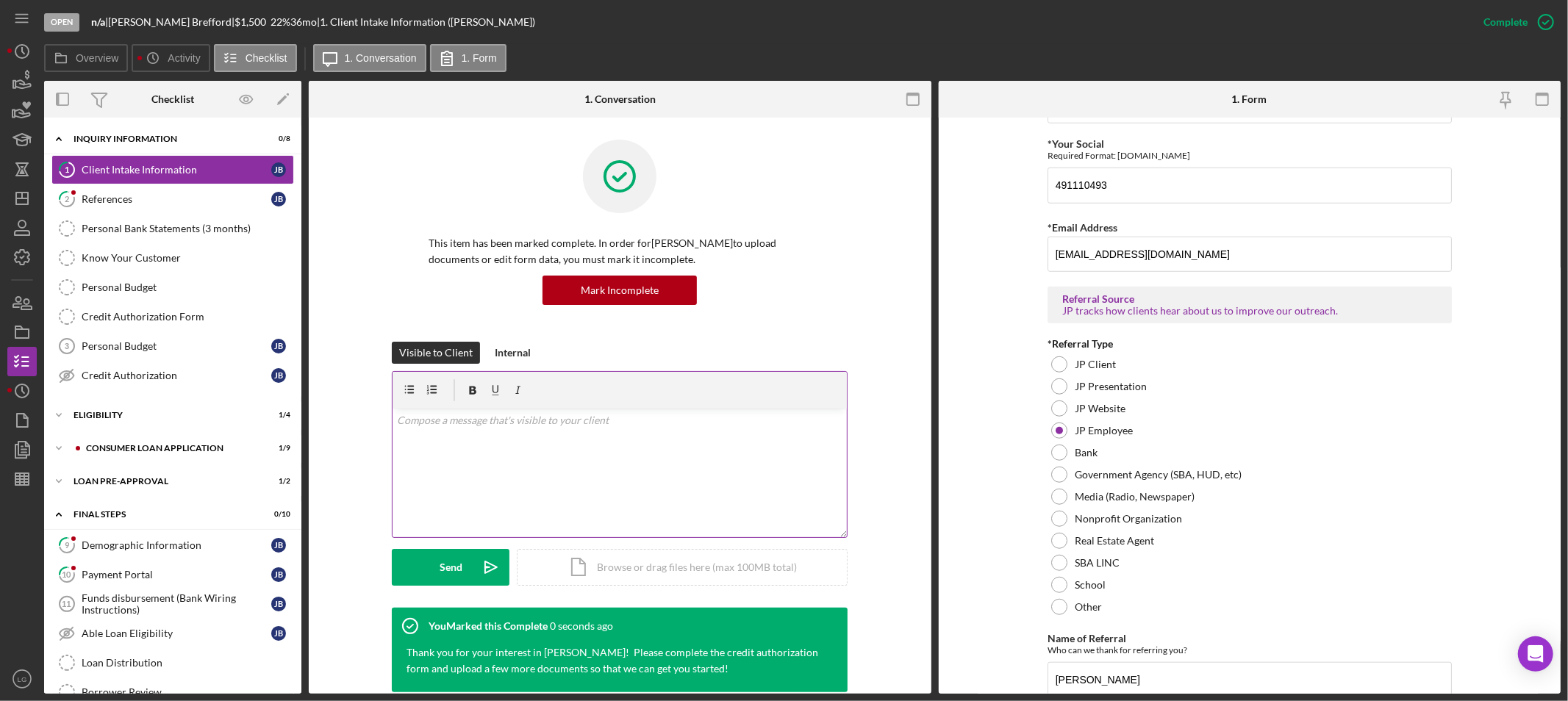
scroll to position [0, 0]
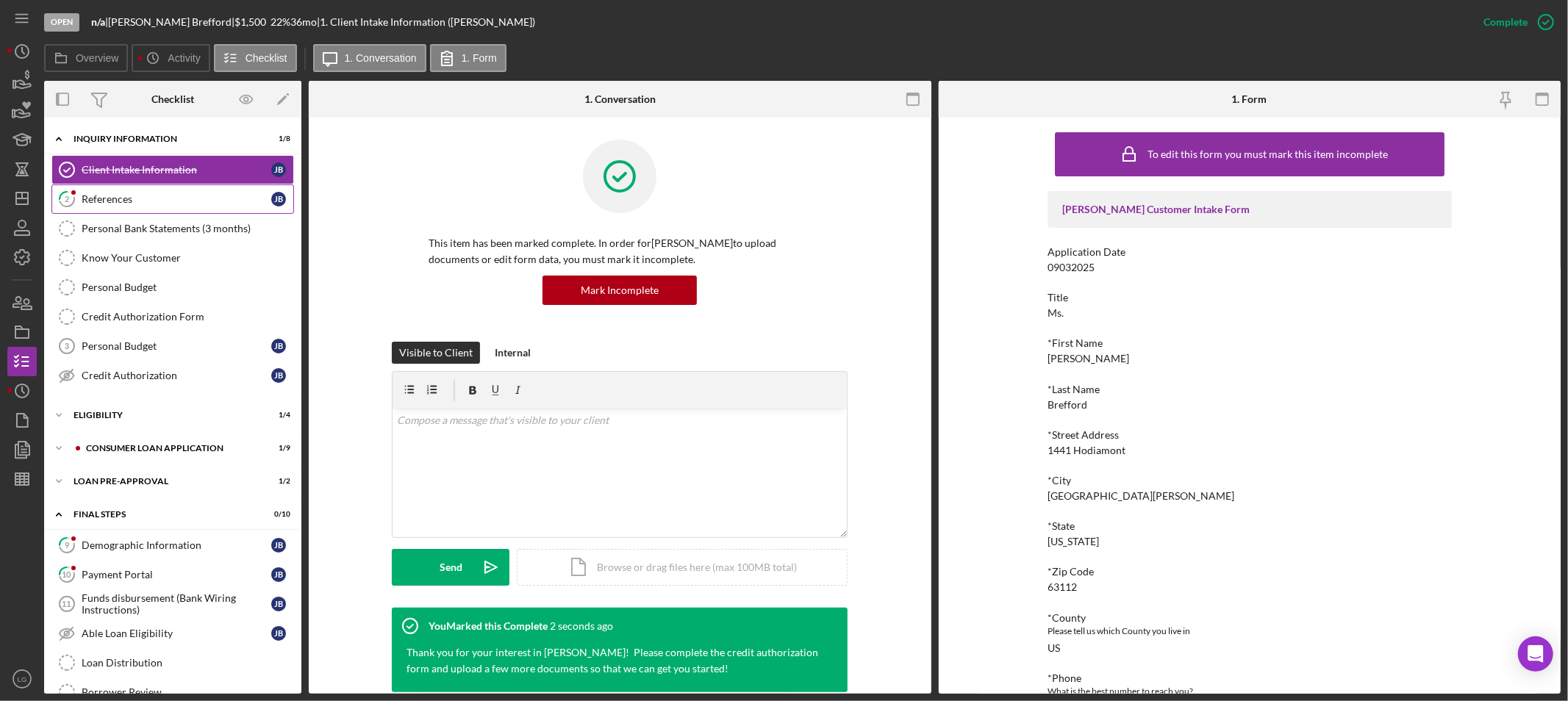
click at [147, 195] on div "References" at bounding box center [177, 199] width 190 height 11
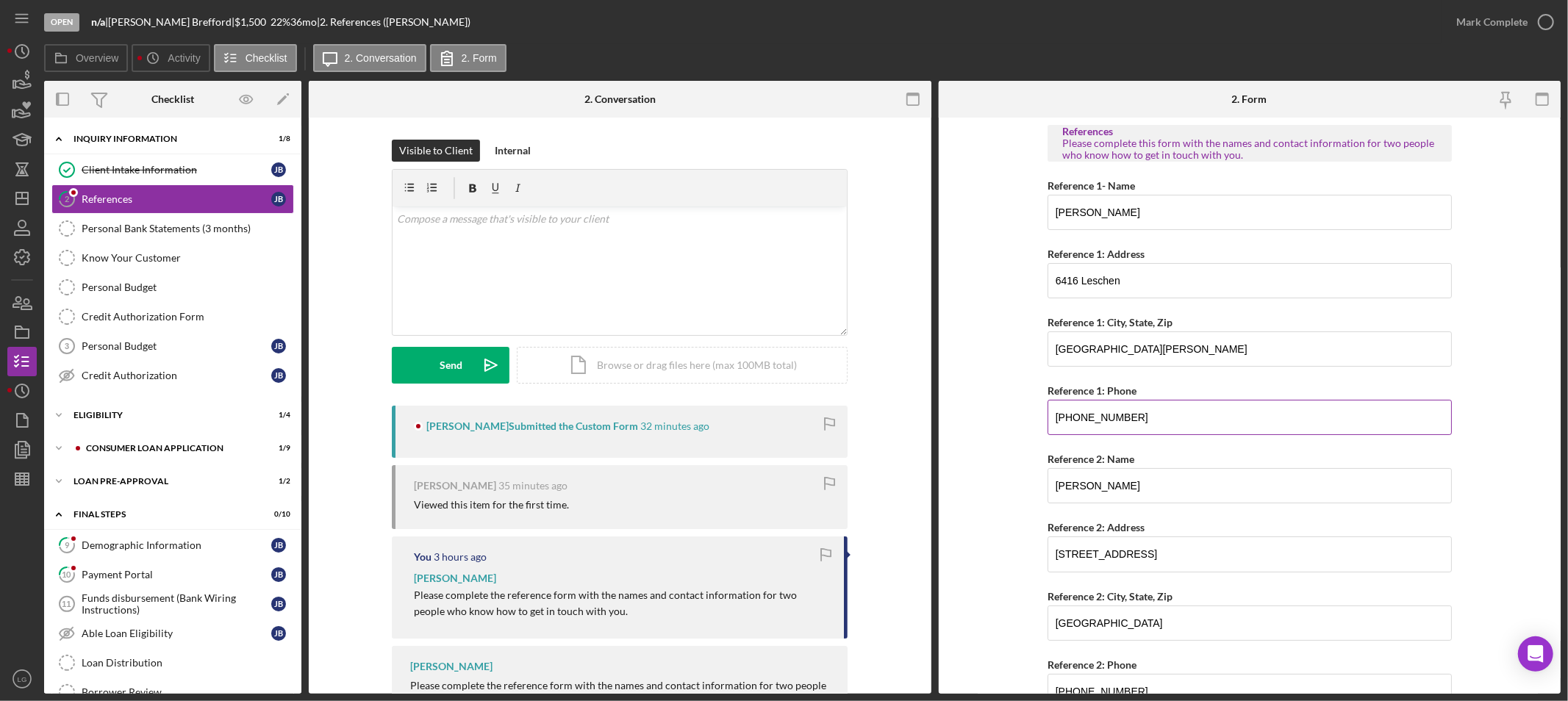
scroll to position [70, 0]
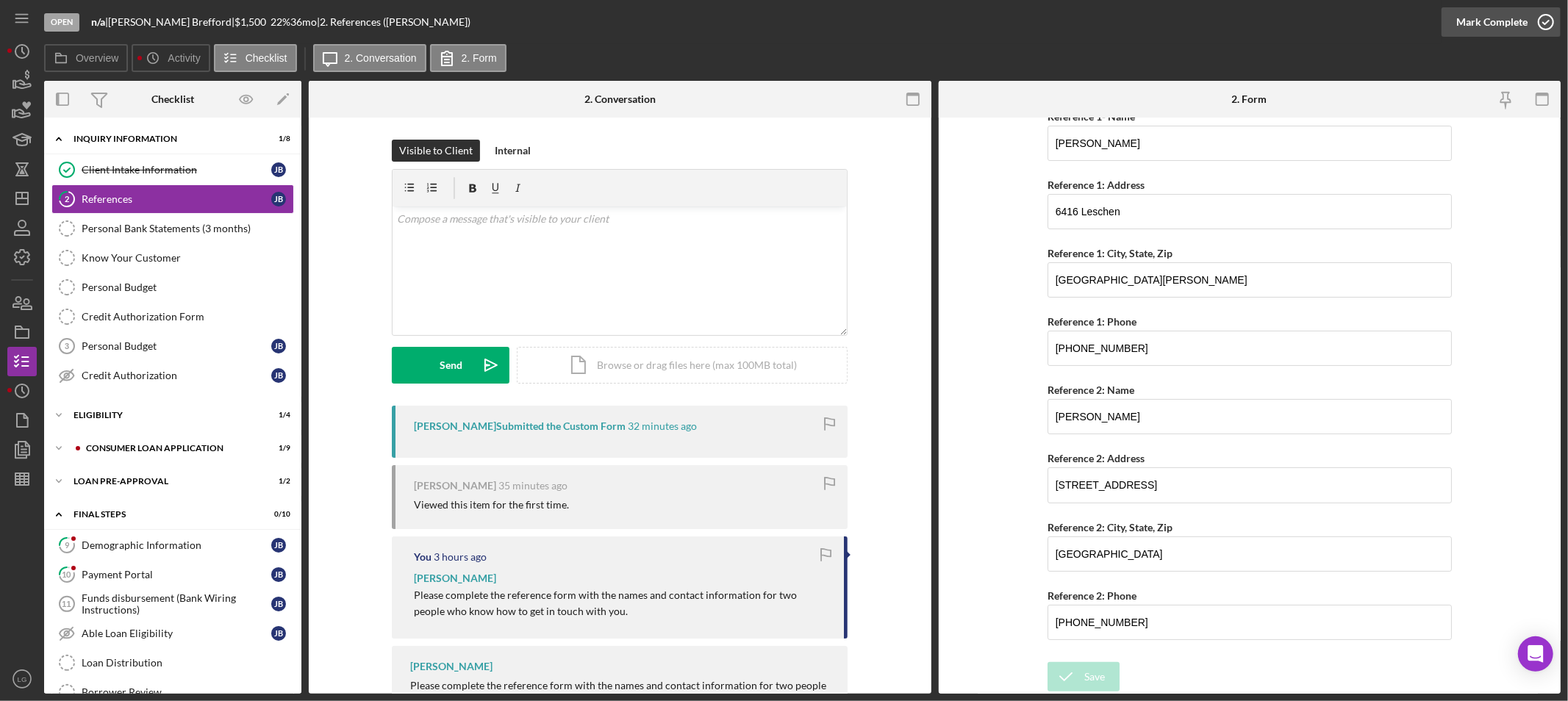
click at [1485, 17] on div "Mark Complete" at bounding box center [1492, 22] width 72 height 30
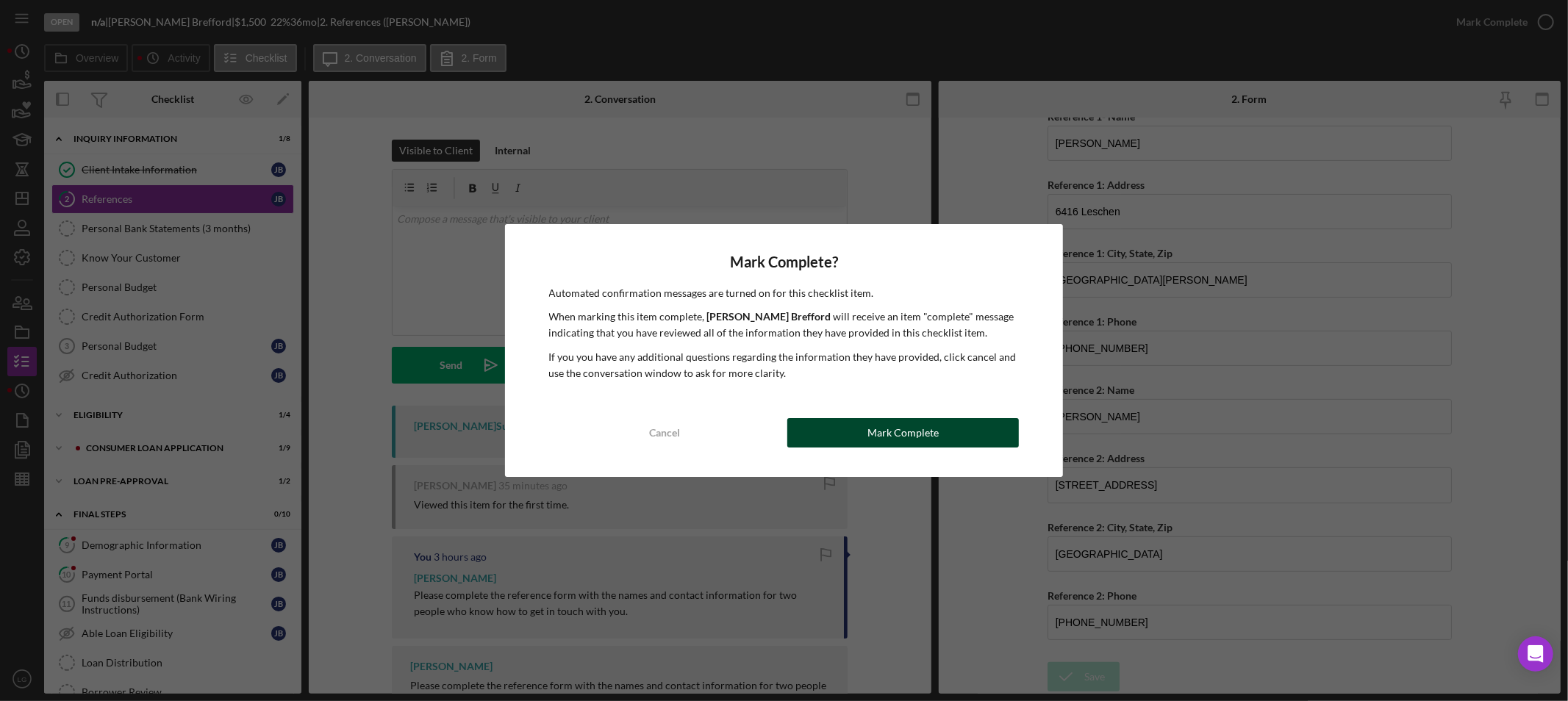
click at [958, 440] on button "Mark Complete" at bounding box center [903, 432] width 232 height 30
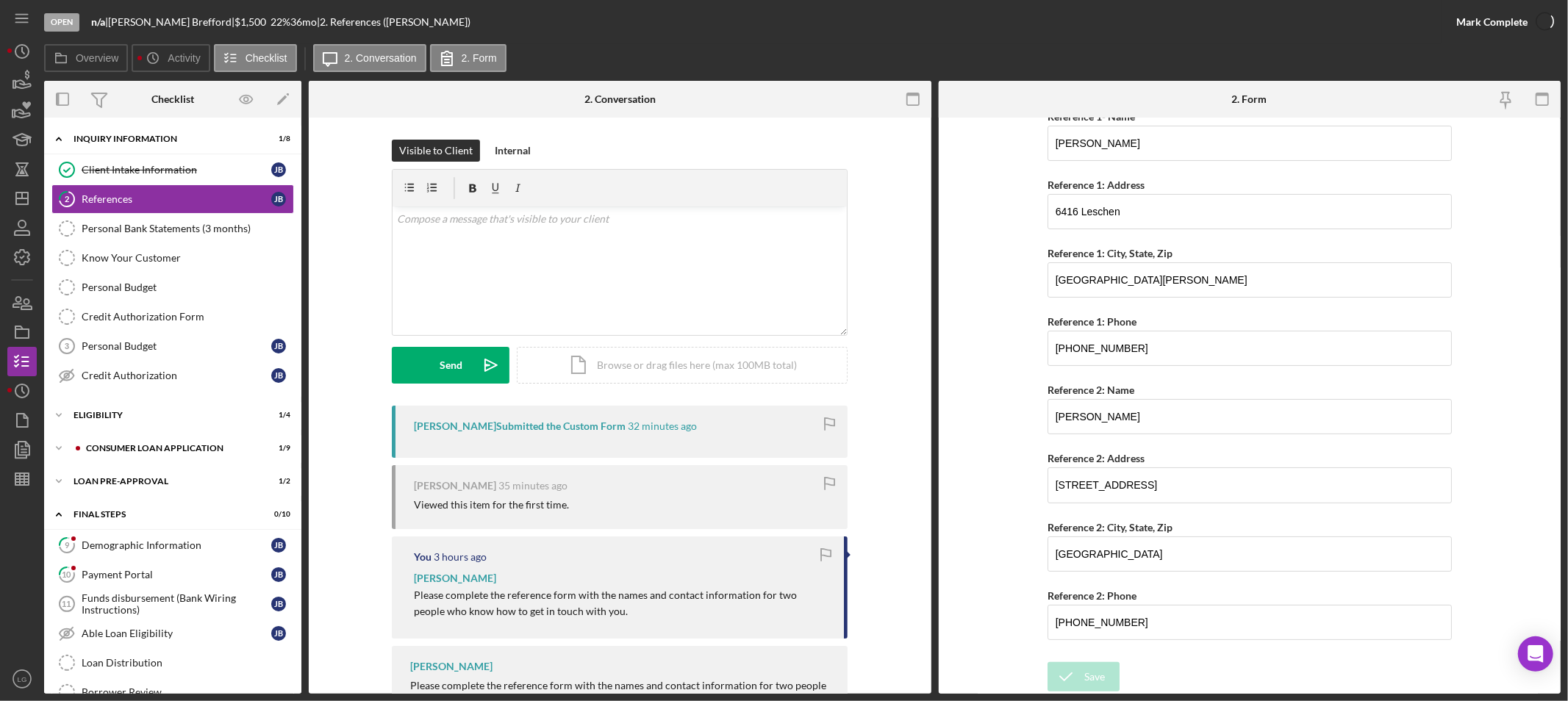
scroll to position [129, 0]
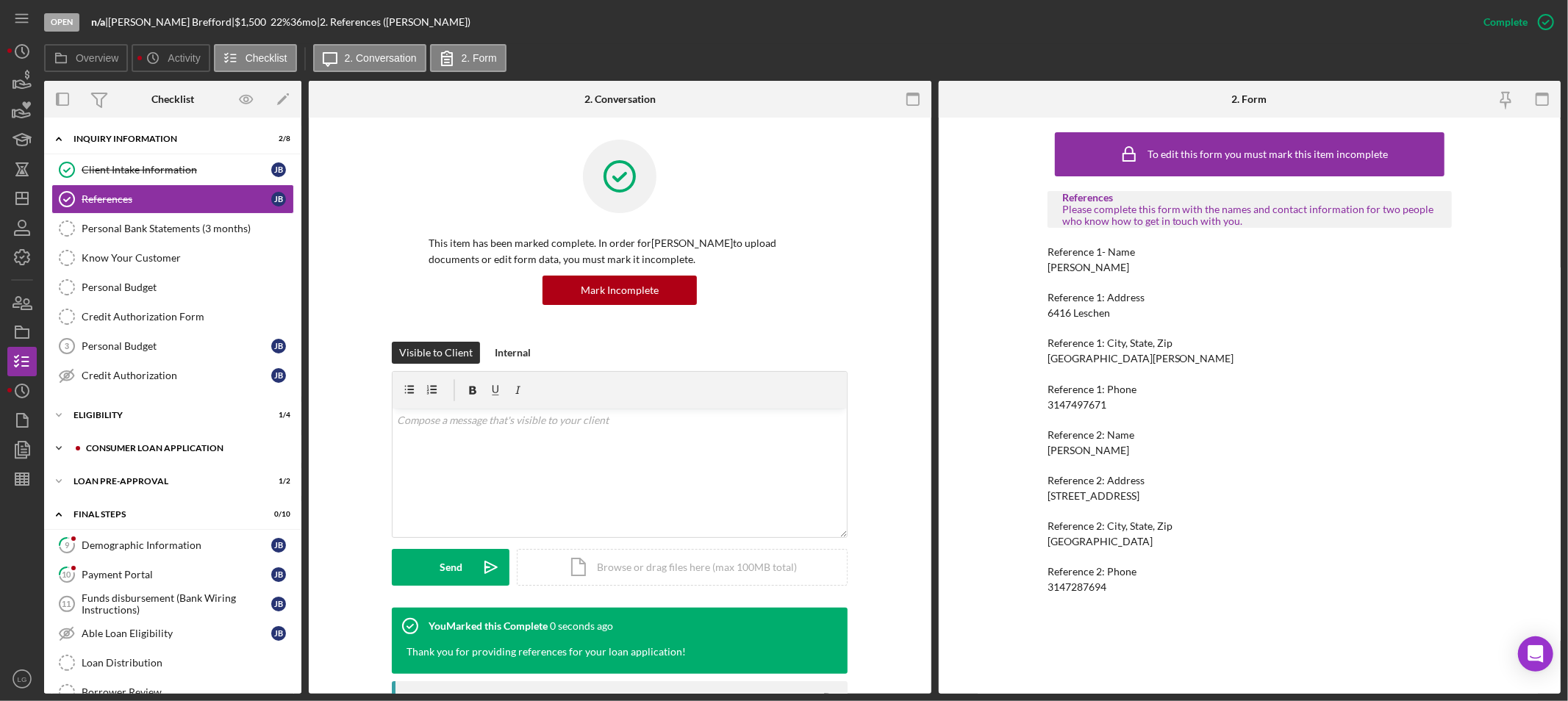
click at [186, 437] on div "Icon/Expander Consumer Loan Application 1 / 9" at bounding box center [173, 448] width 258 height 30
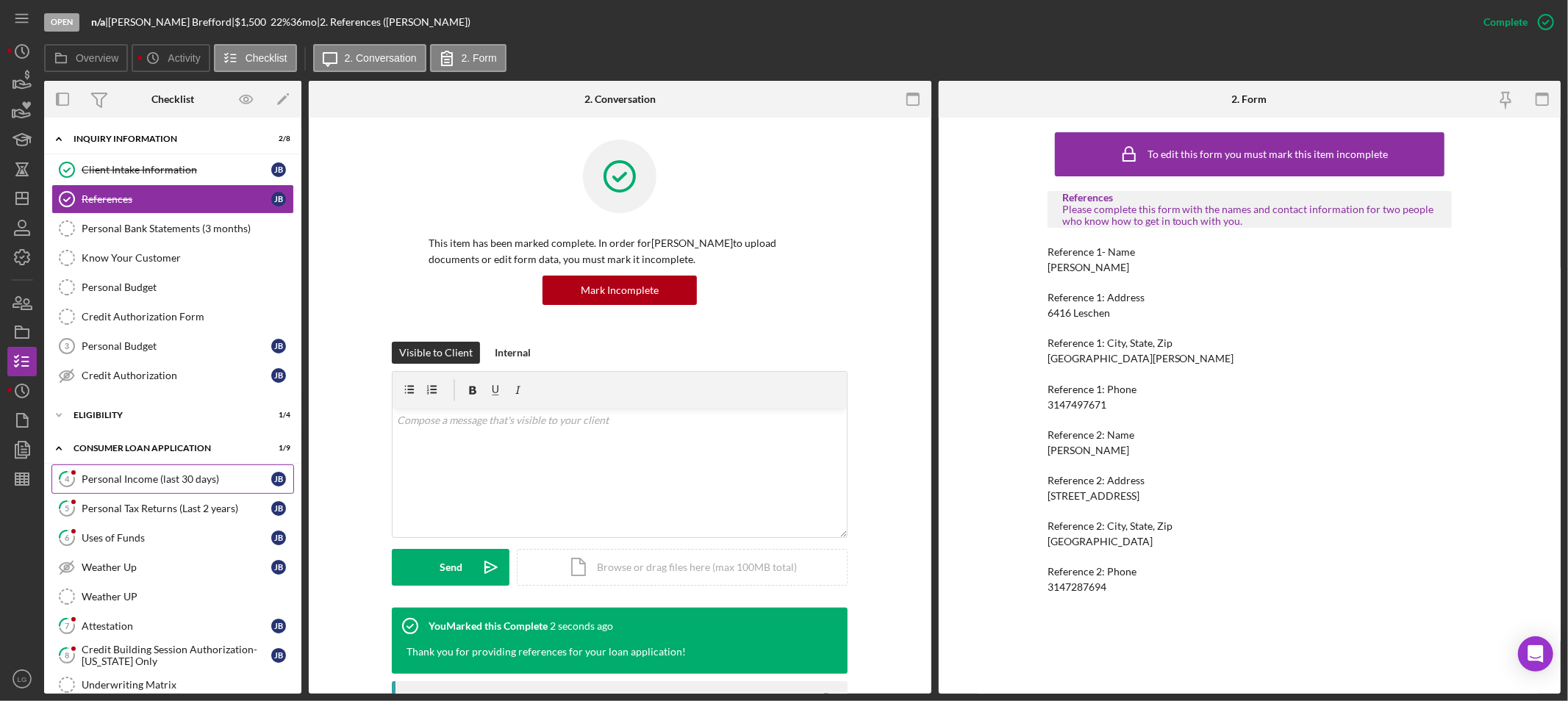
click at [179, 488] on link "4 Personal Income (last 30 days) [PERSON_NAME]" at bounding box center [173, 479] width 242 height 30
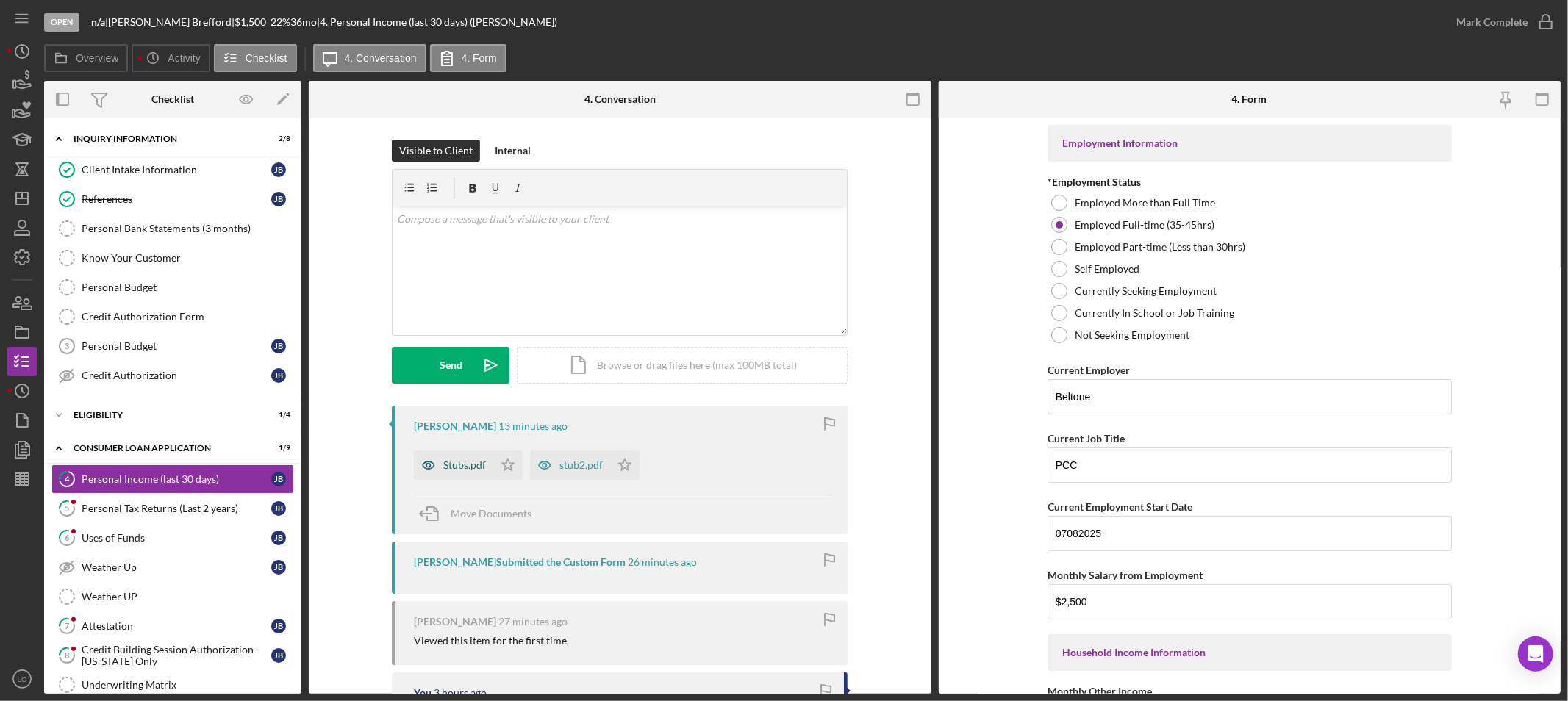
click at [462, 474] on div "Stubs.pdf" at bounding box center [453, 464] width 79 height 30
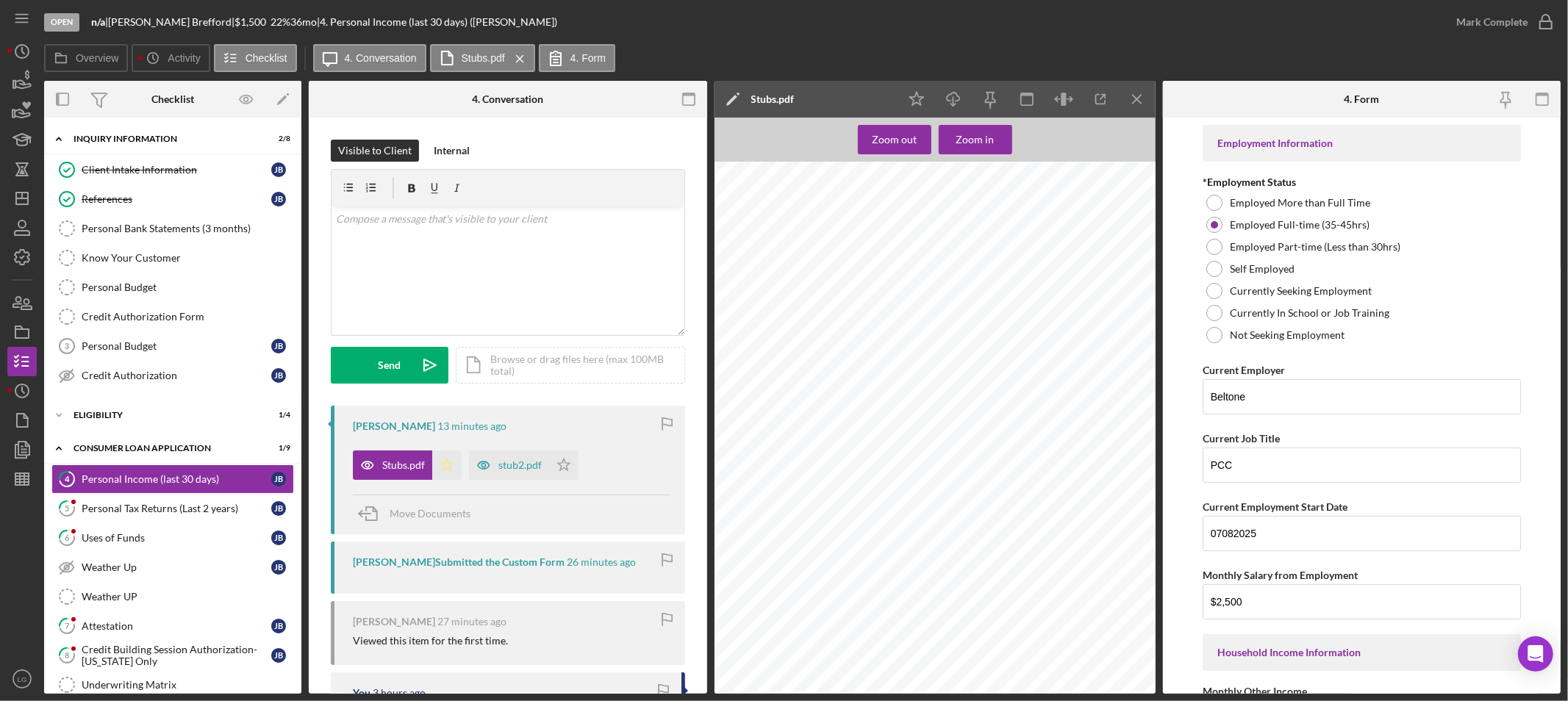
click at [450, 468] on icon "Icon/Star" at bounding box center [447, 464] width 30 height 30
click at [569, 465] on icon "Icon/Star" at bounding box center [564, 464] width 30 height 30
click at [516, 467] on div "stub2.pdf" at bounding box center [519, 465] width 43 height 11
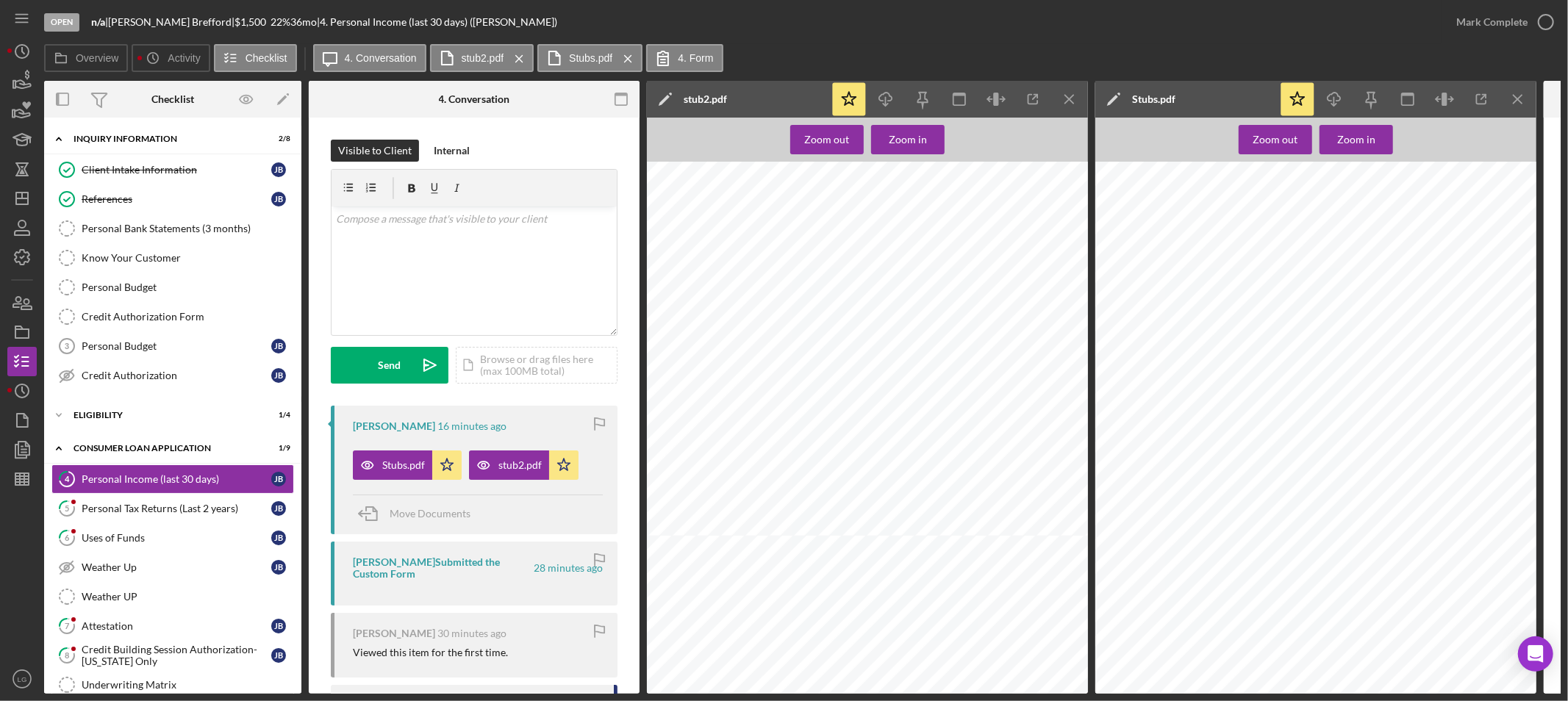
scroll to position [652, 0]
click at [1504, 17] on div "Mark Complete" at bounding box center [1492, 22] width 72 height 30
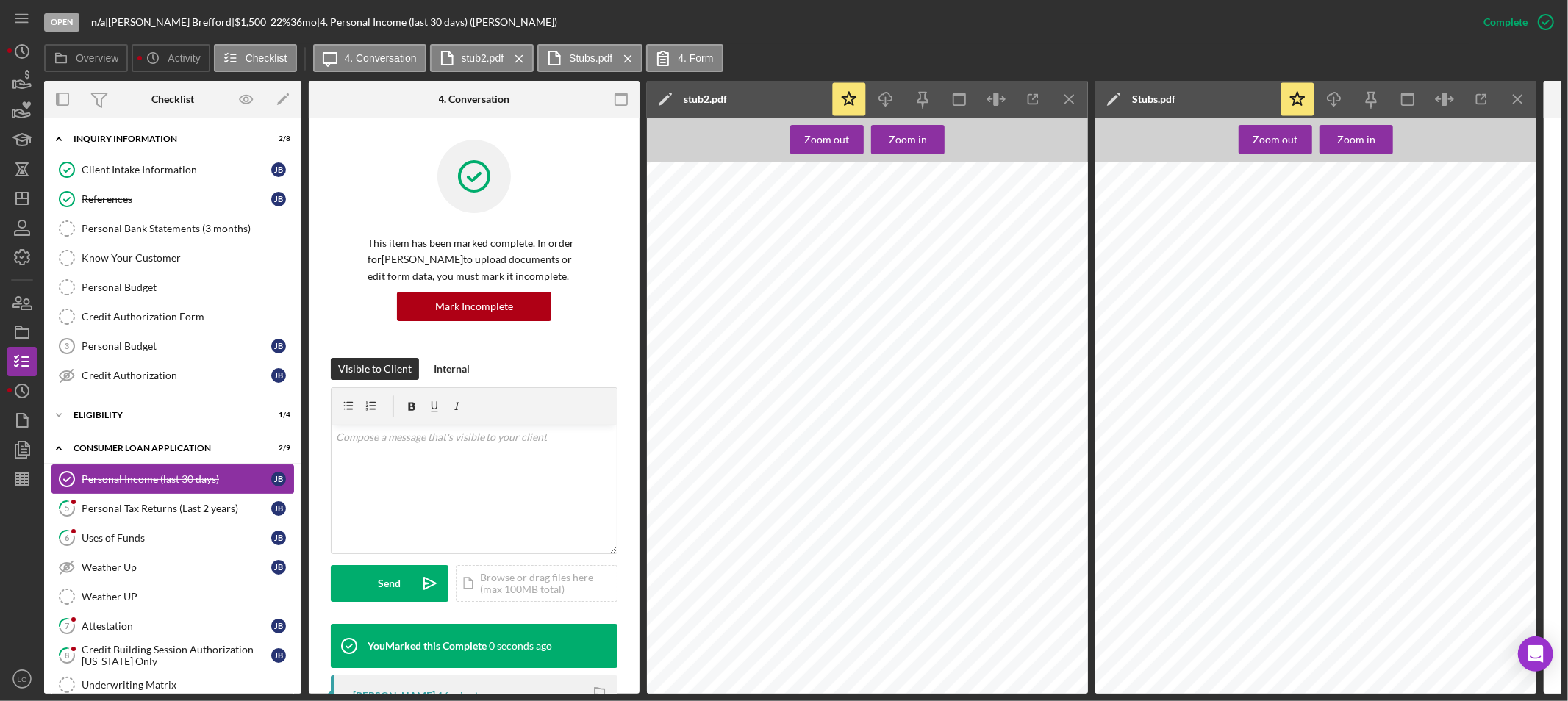
click at [133, 493] on link "Personal Income (last 30 days) Personal Income (last 30 days) [PERSON_NAME]" at bounding box center [173, 479] width 242 height 30
click at [133, 510] on div "Personal Tax Returns (Last 2 years)" at bounding box center [177, 508] width 190 height 11
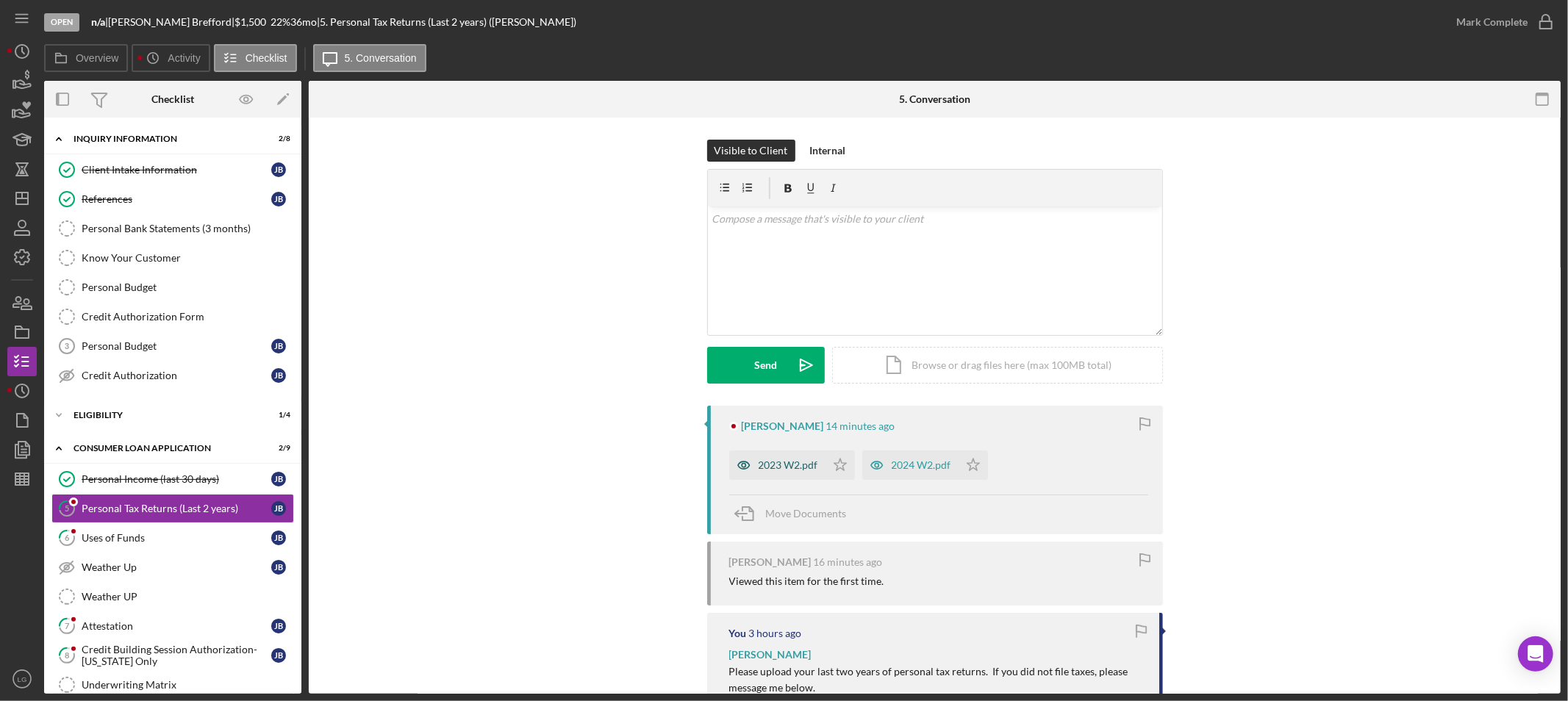
click at [745, 473] on icon "button" at bounding box center [743, 464] width 30 height 30
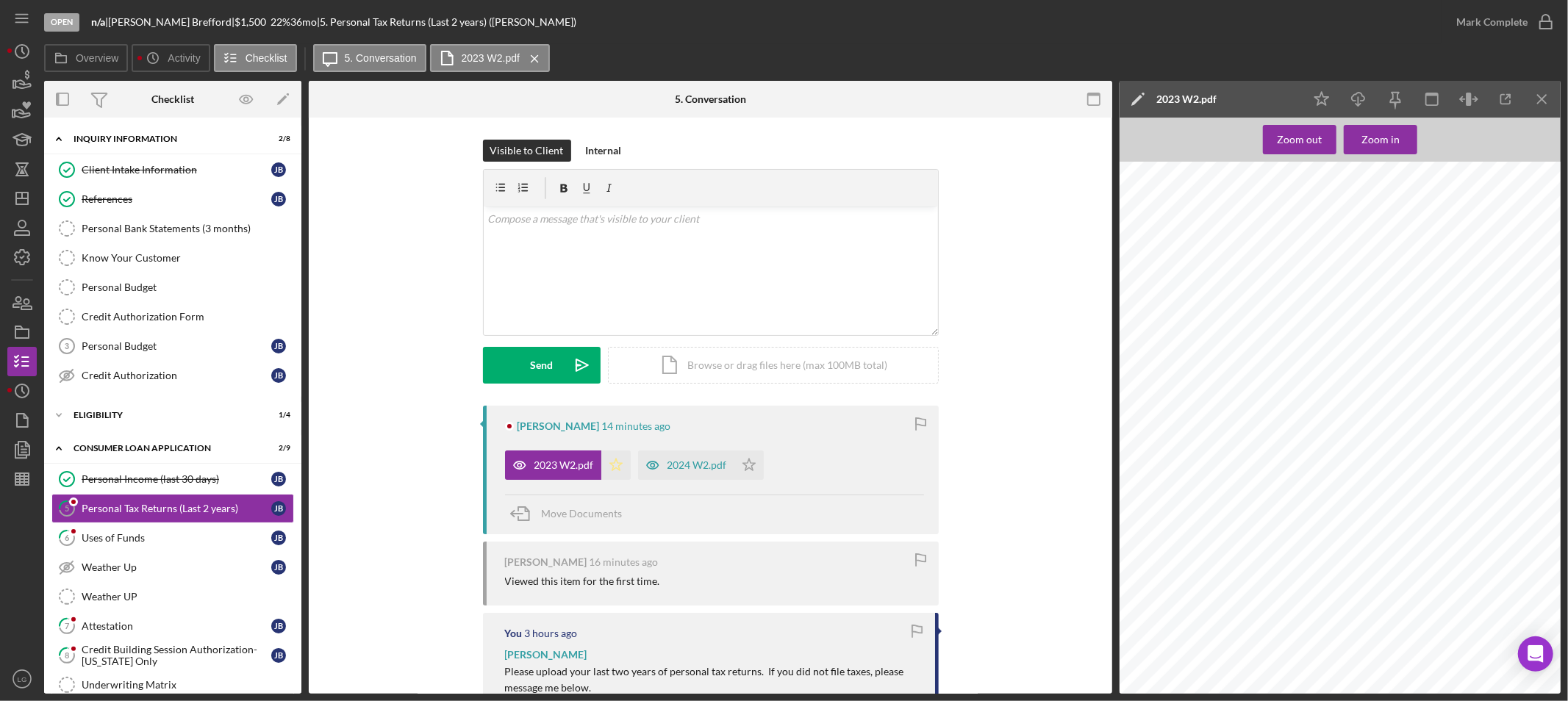
click at [612, 475] on icon "Icon/Star" at bounding box center [616, 464] width 30 height 30
click at [607, 468] on icon "Icon/Star" at bounding box center [616, 464] width 30 height 30
click at [683, 468] on div "2024 W2.pdf" at bounding box center [698, 465] width 59 height 11
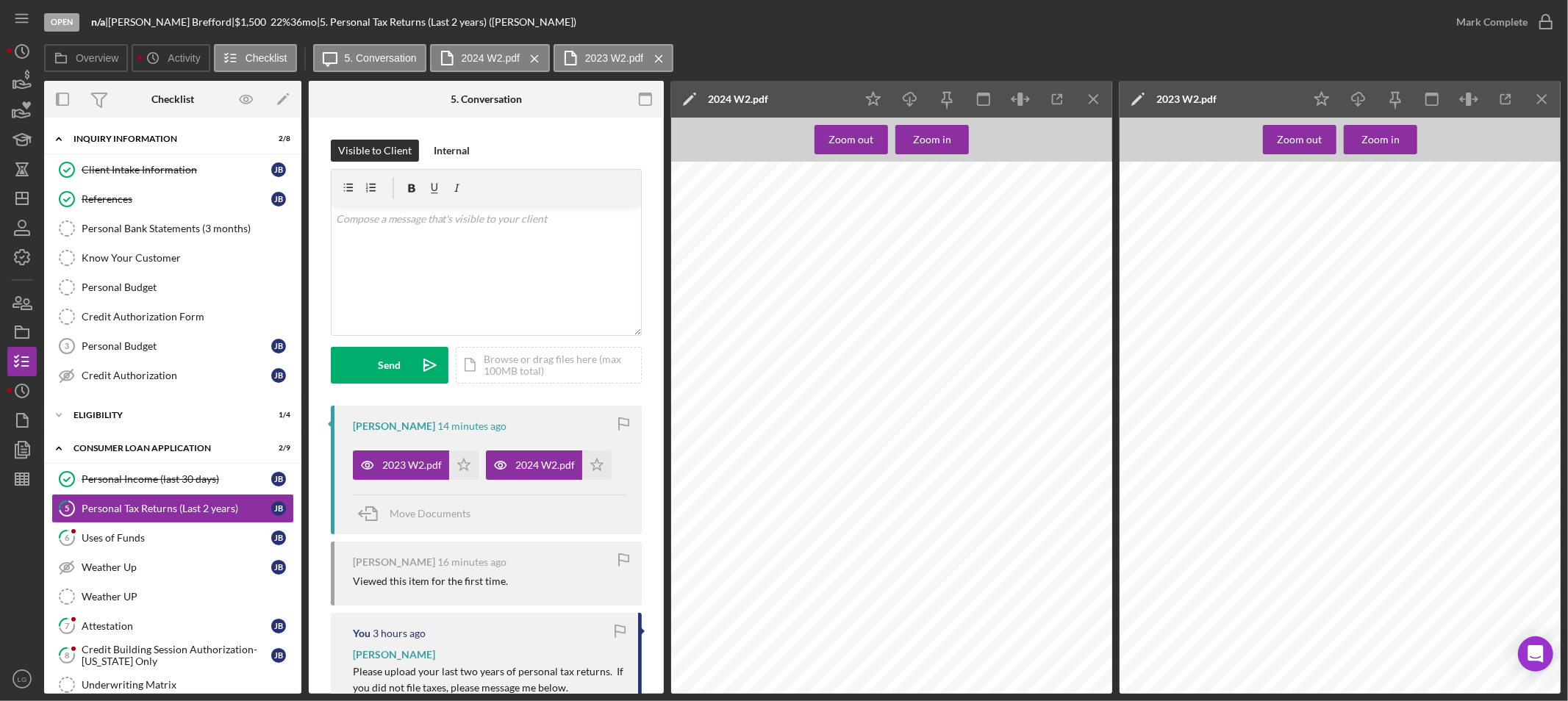
scroll to position [82, 0]
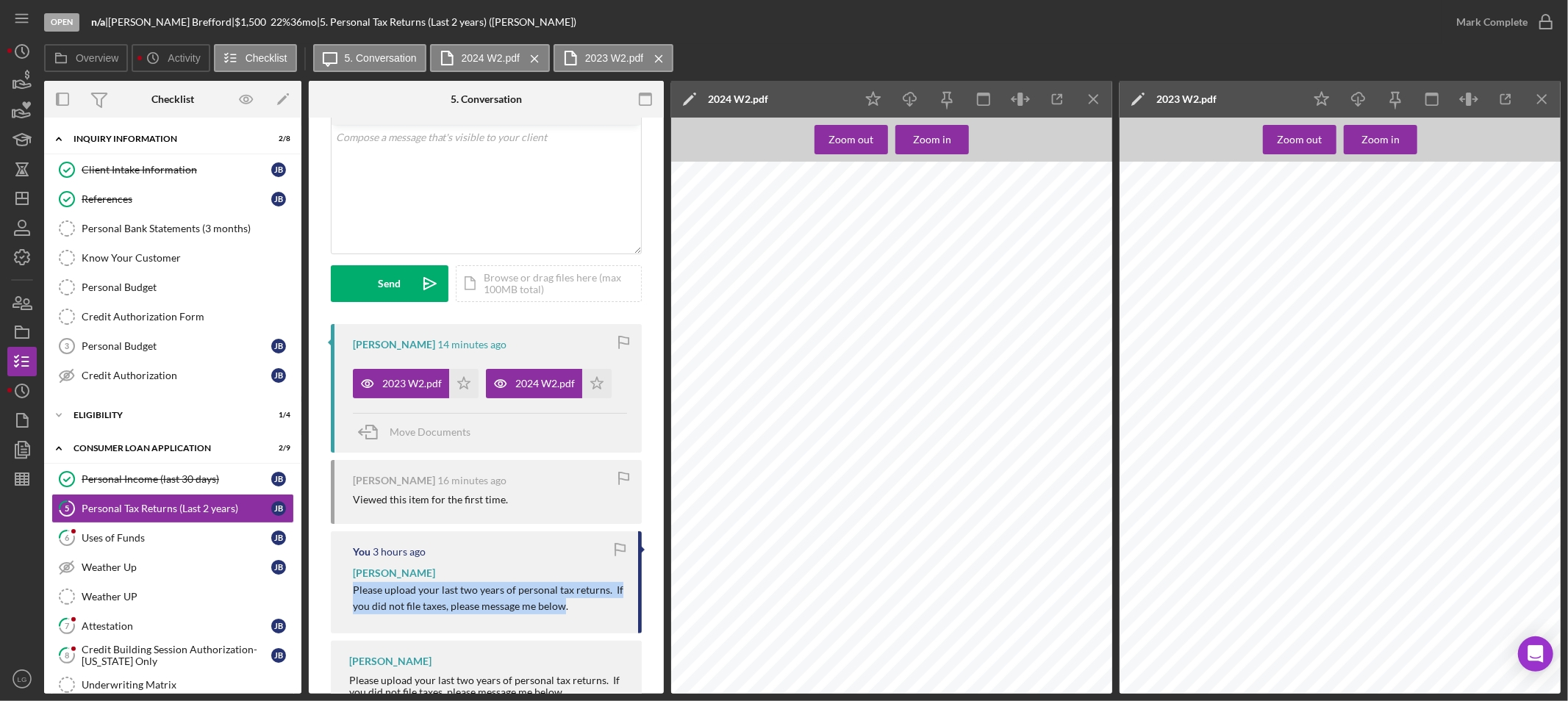
drag, startPoint x: 562, startPoint y: 608, endPoint x: 314, endPoint y: 590, distance: 248.7
click at [314, 590] on div "Visible to Client Internal v Color teal Color pink Remove color Add row above A…" at bounding box center [487, 391] width 355 height 710
copy span "Please upload your last two years of personal tax returns. If you did not file …"
click at [480, 179] on div "v Color teal Color pink Remove color Add row above Add row below Add column bef…" at bounding box center [486, 189] width 309 height 129
paste div
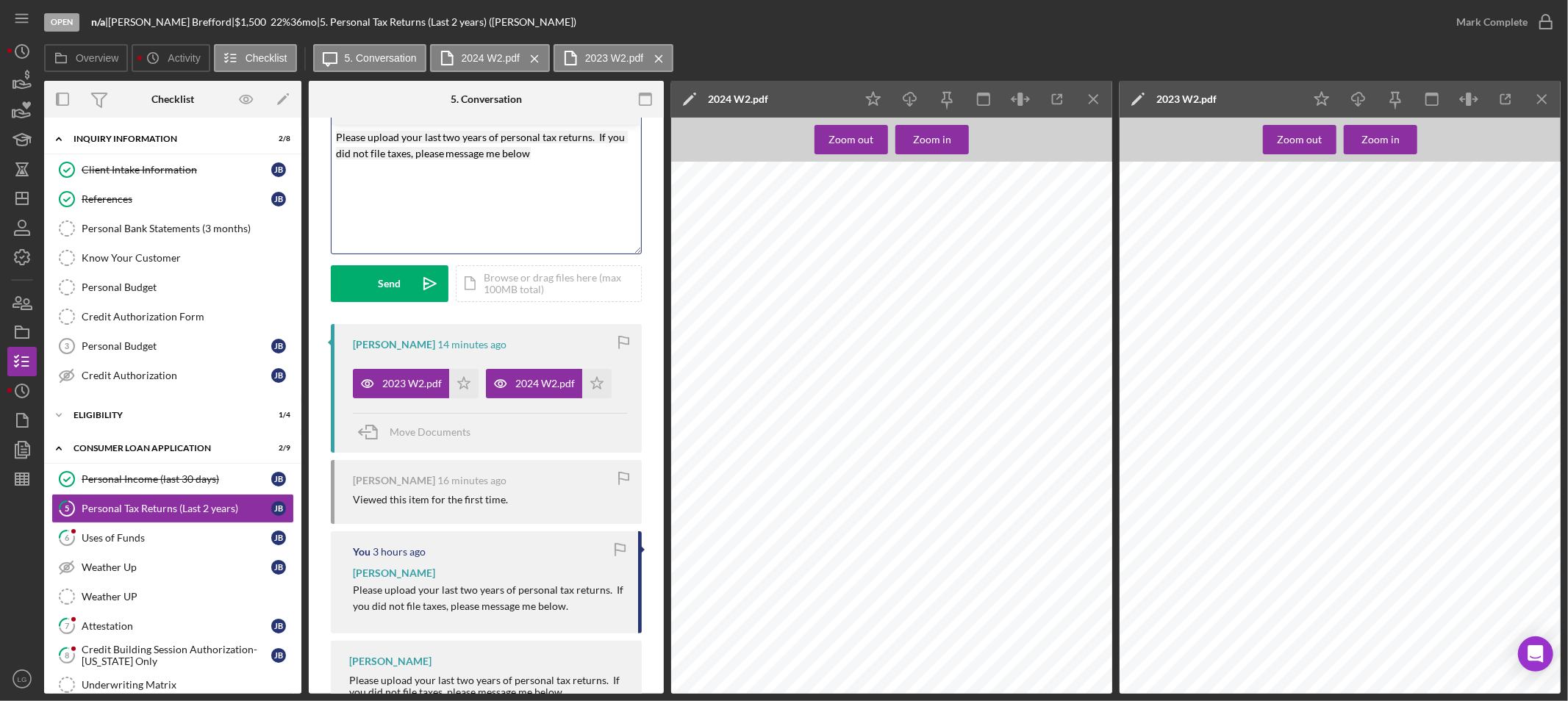
scroll to position [0, 0]
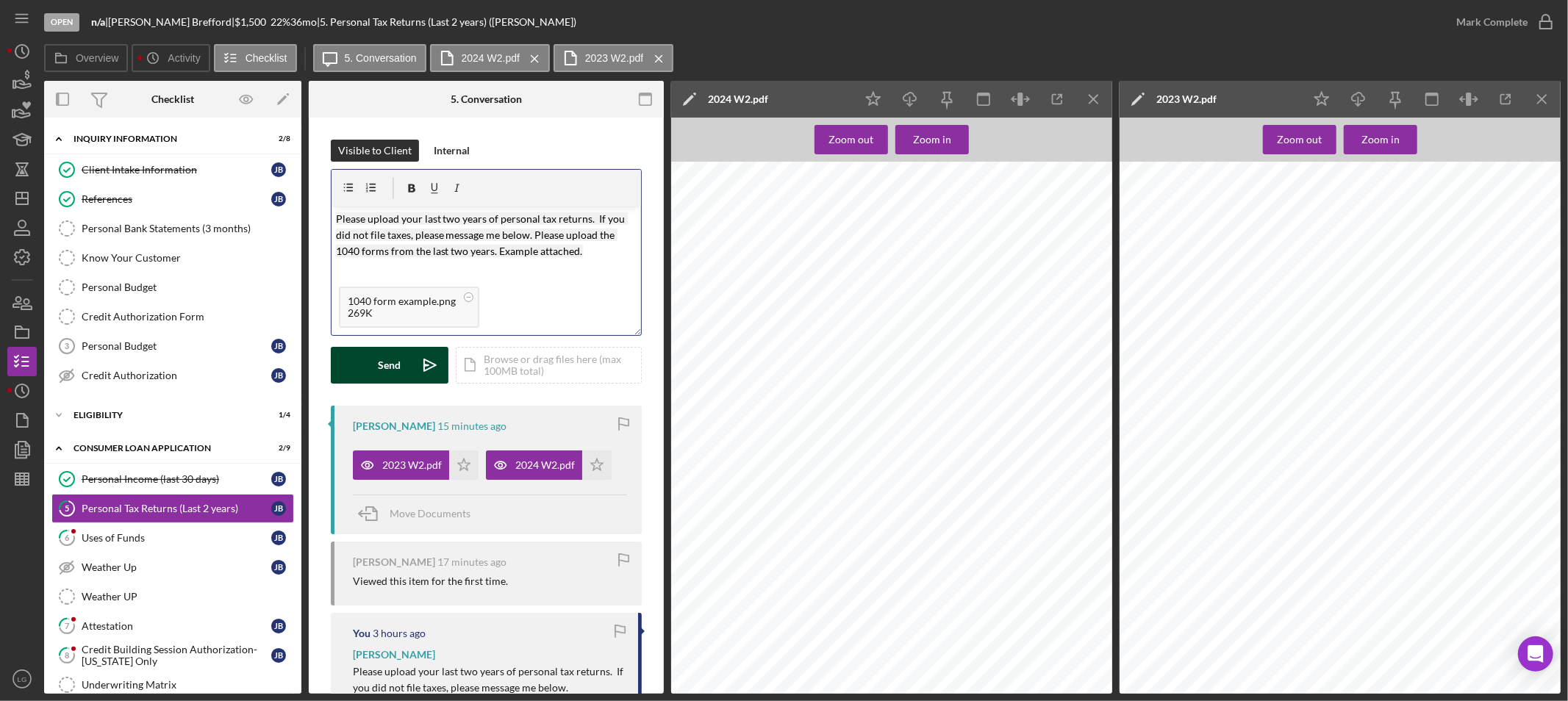
click at [389, 358] on div "Send" at bounding box center [390, 365] width 23 height 37
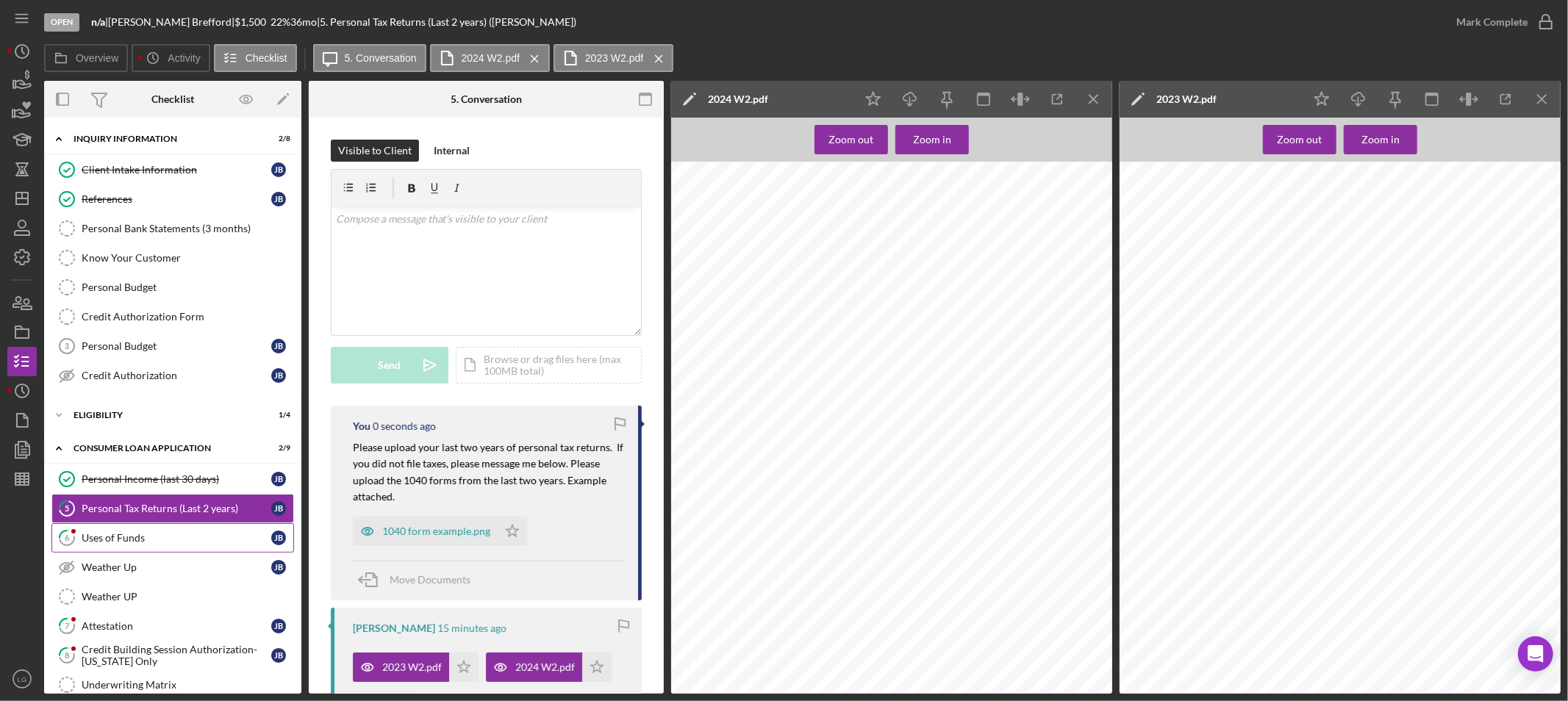
click at [187, 546] on link "6 Uses of Funds [PERSON_NAME]" at bounding box center [173, 538] width 242 height 30
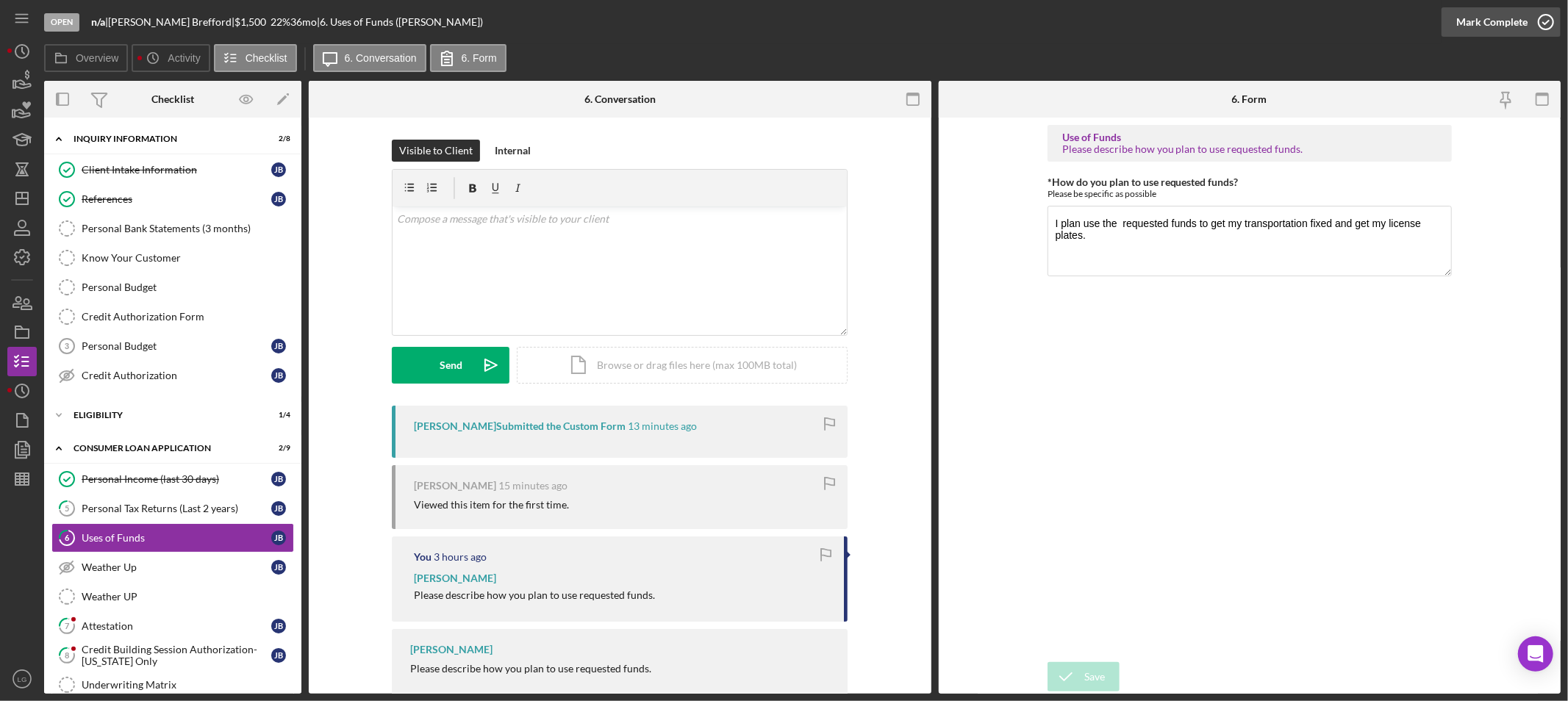
click at [1481, 21] on div "Mark Complete" at bounding box center [1492, 22] width 72 height 30
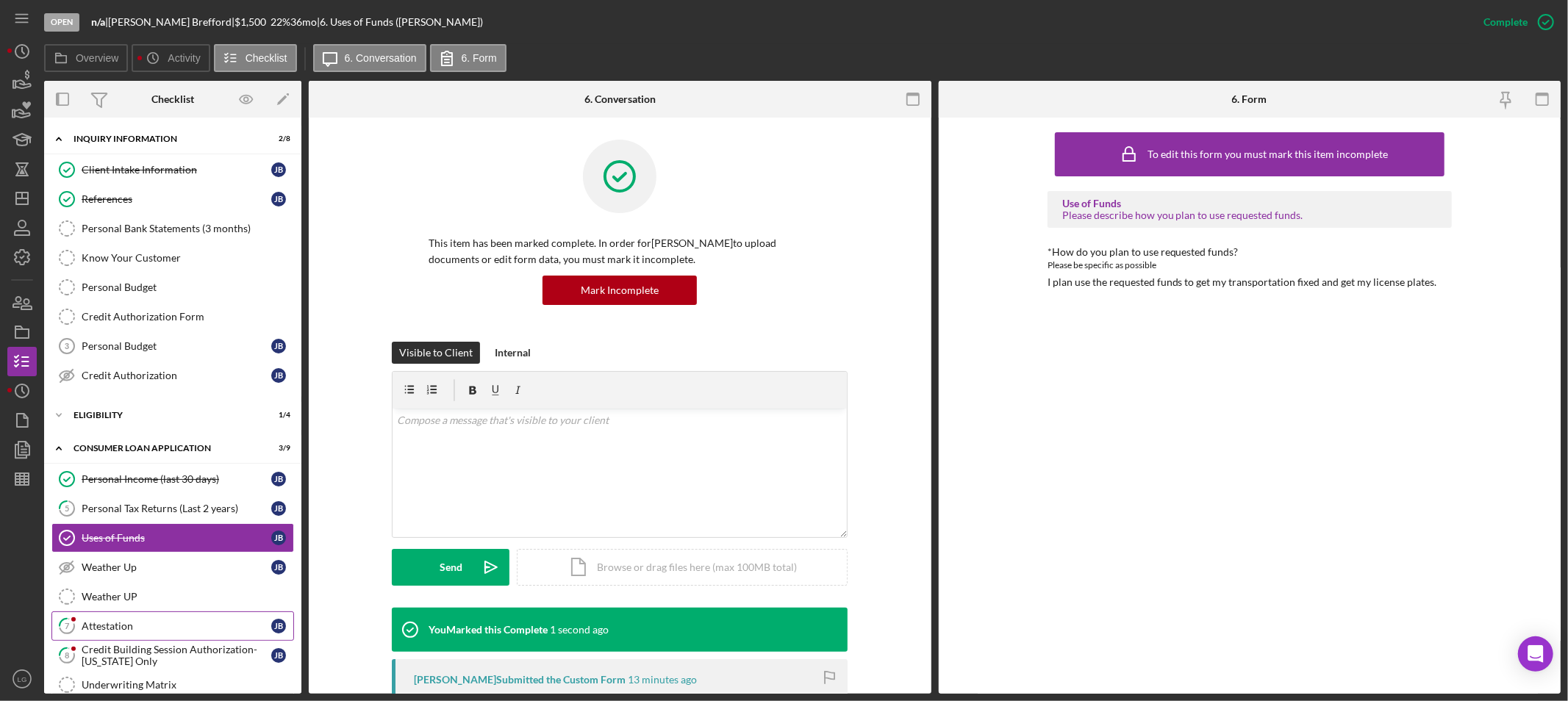
click at [67, 618] on icon "7" at bounding box center [67, 626] width 37 height 37
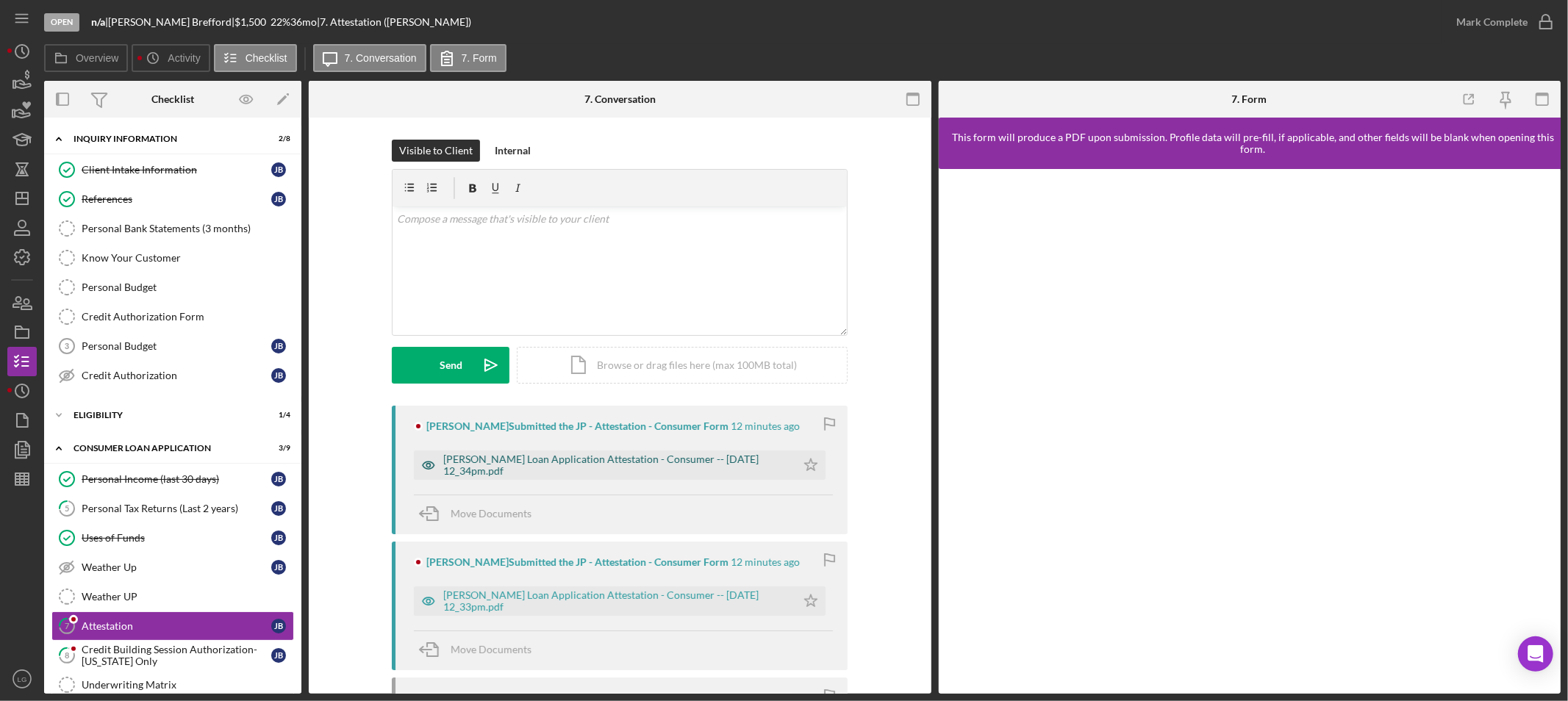
click at [641, 471] on div "[PERSON_NAME] Loan Application Attestation - Consumer -- [DATE] 12_34pm.pdf" at bounding box center [617, 464] width 345 height 24
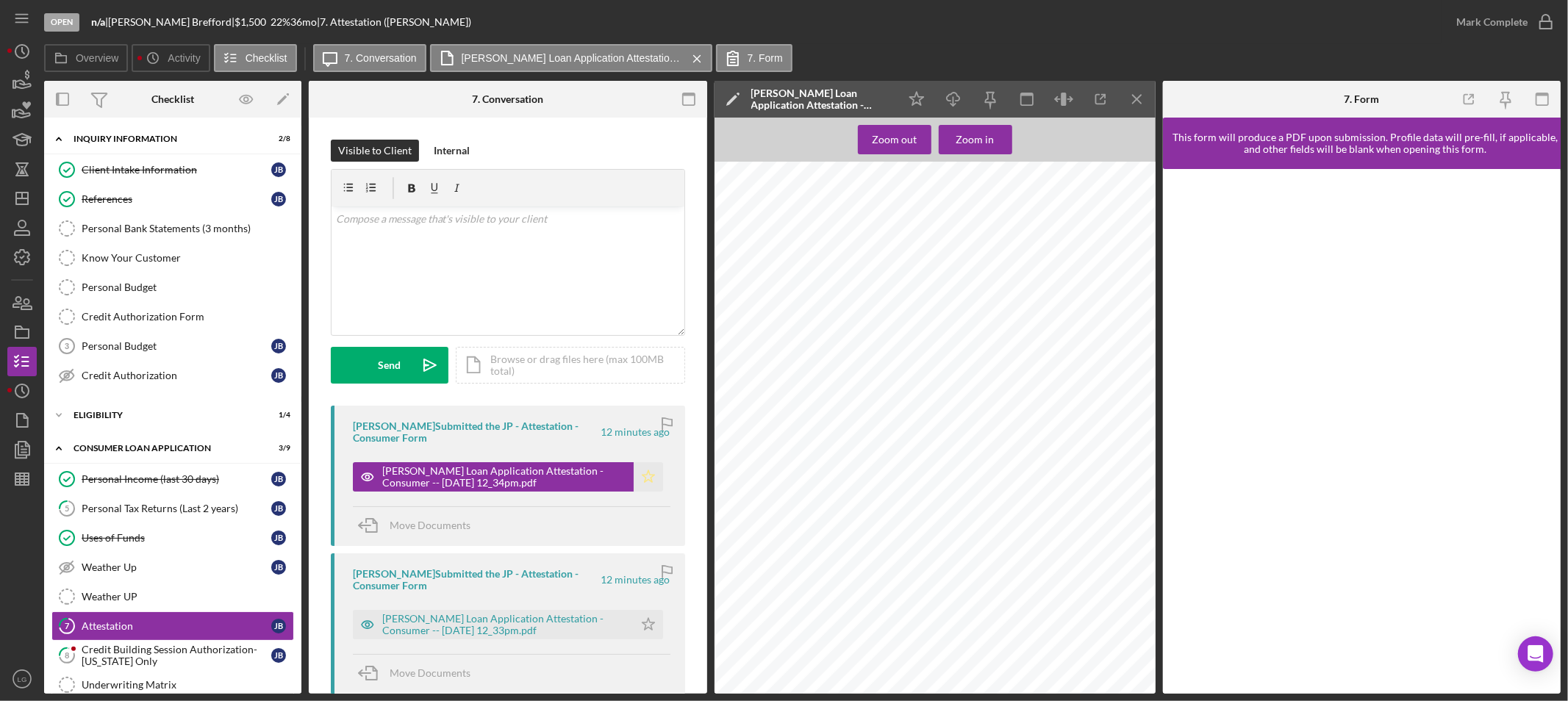
click at [655, 480] on icon "Icon/Star" at bounding box center [648, 477] width 30 height 30
click at [1483, 28] on div "Mark Complete" at bounding box center [1492, 22] width 72 height 30
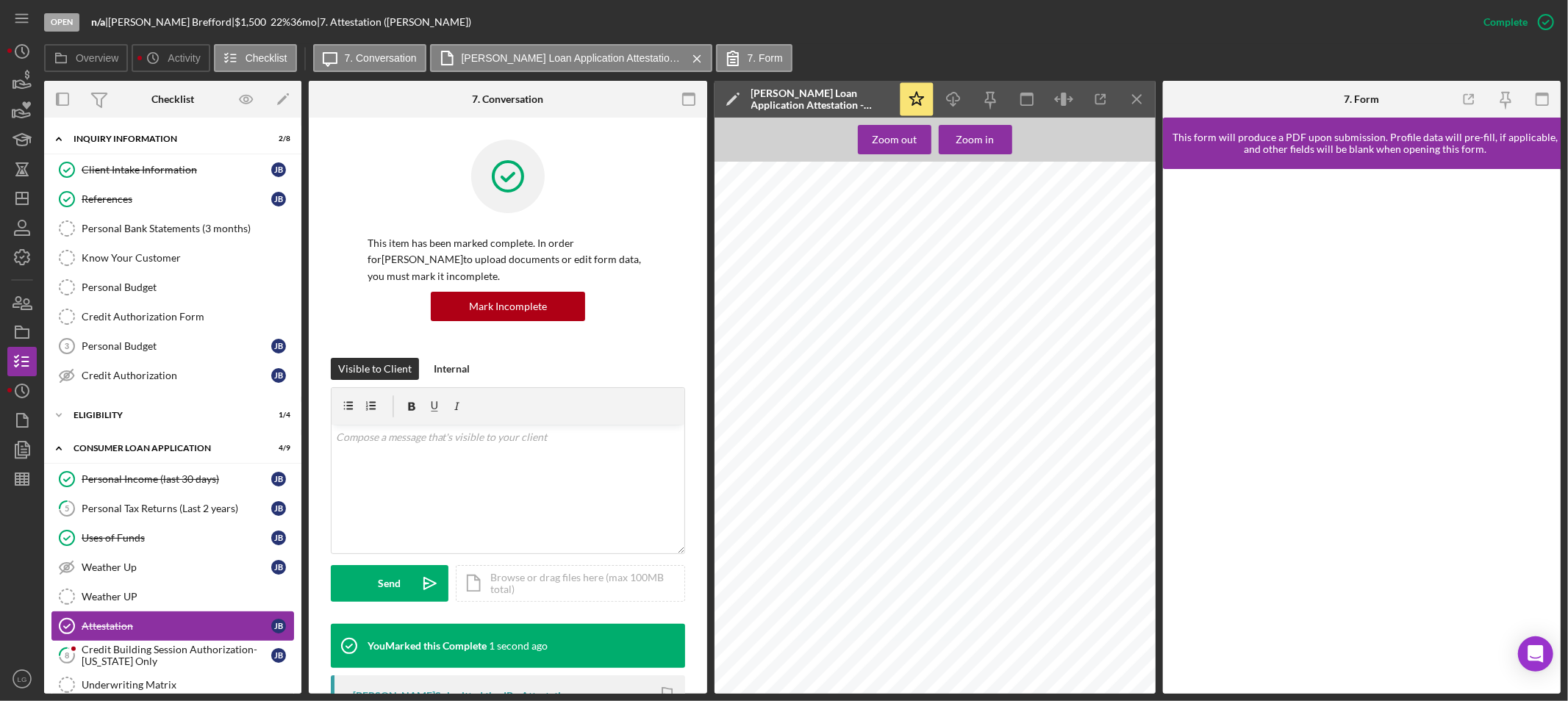
click at [223, 641] on link "Attestation Attestation [PERSON_NAME]" at bounding box center [173, 626] width 242 height 30
click at [222, 649] on div "Credit Building Session Authorization- [US_STATE] Only" at bounding box center [177, 655] width 190 height 24
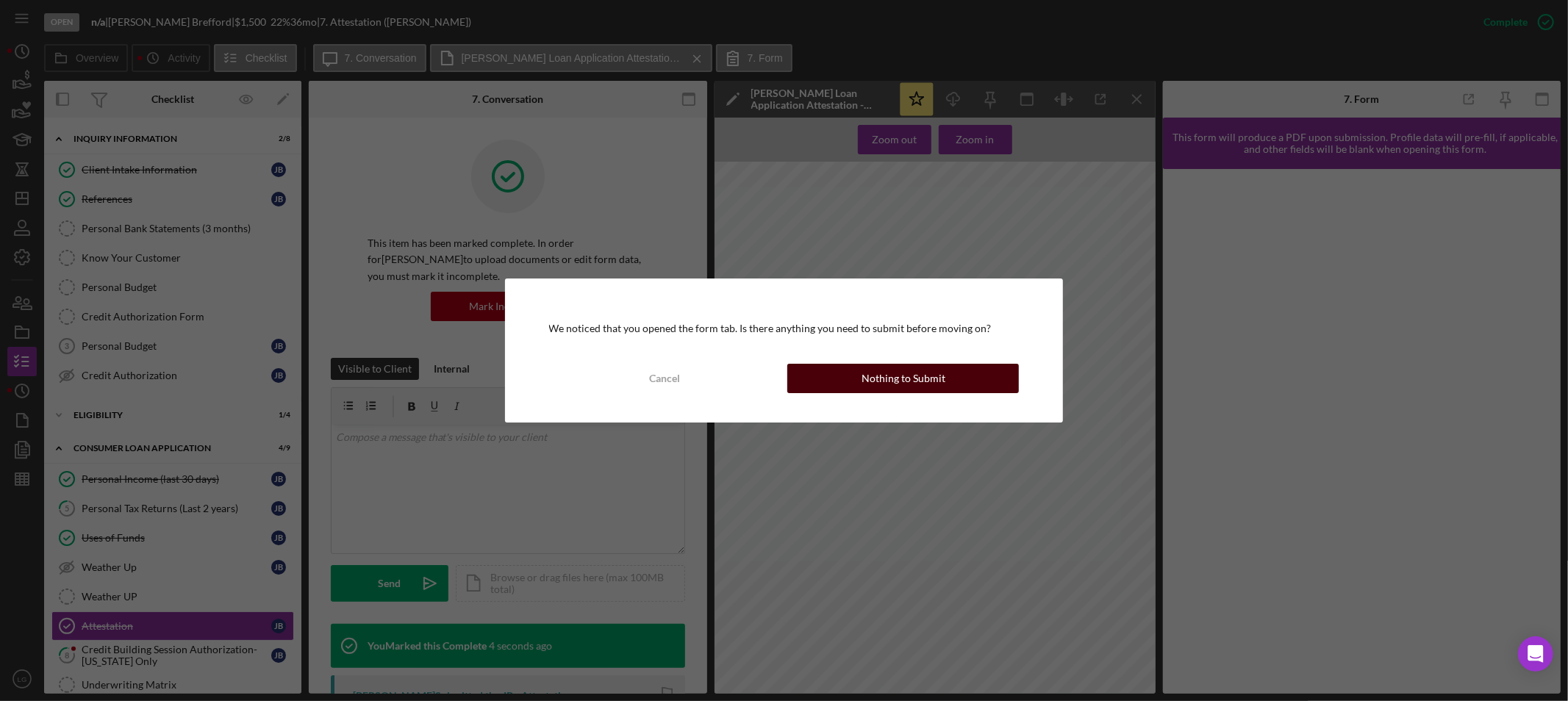
click at [879, 380] on div "Nothing to Submit" at bounding box center [904, 378] width 84 height 30
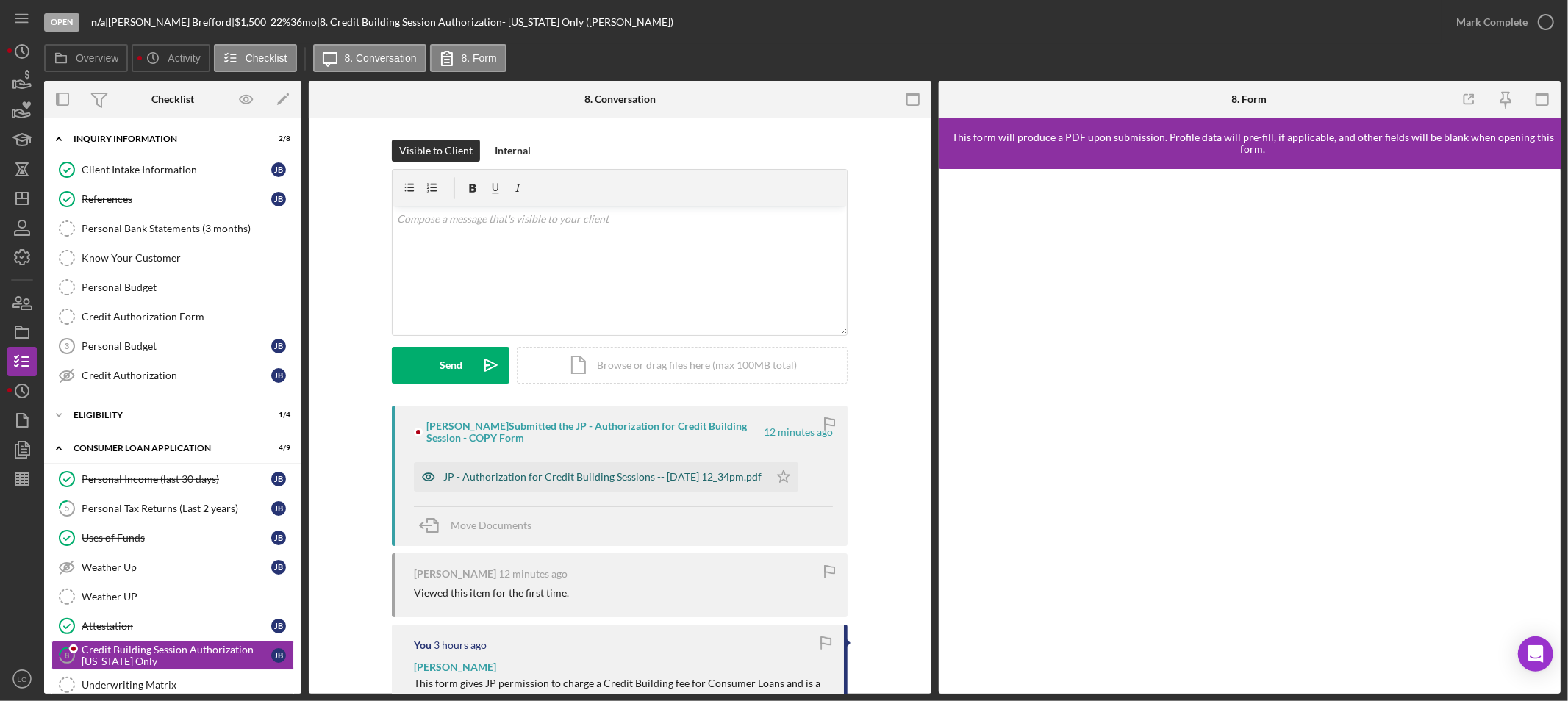
click at [756, 469] on div "JP - Authorization for Credit Building Sessions -- [DATE] 12_34pm.pdf" at bounding box center [592, 477] width 355 height 30
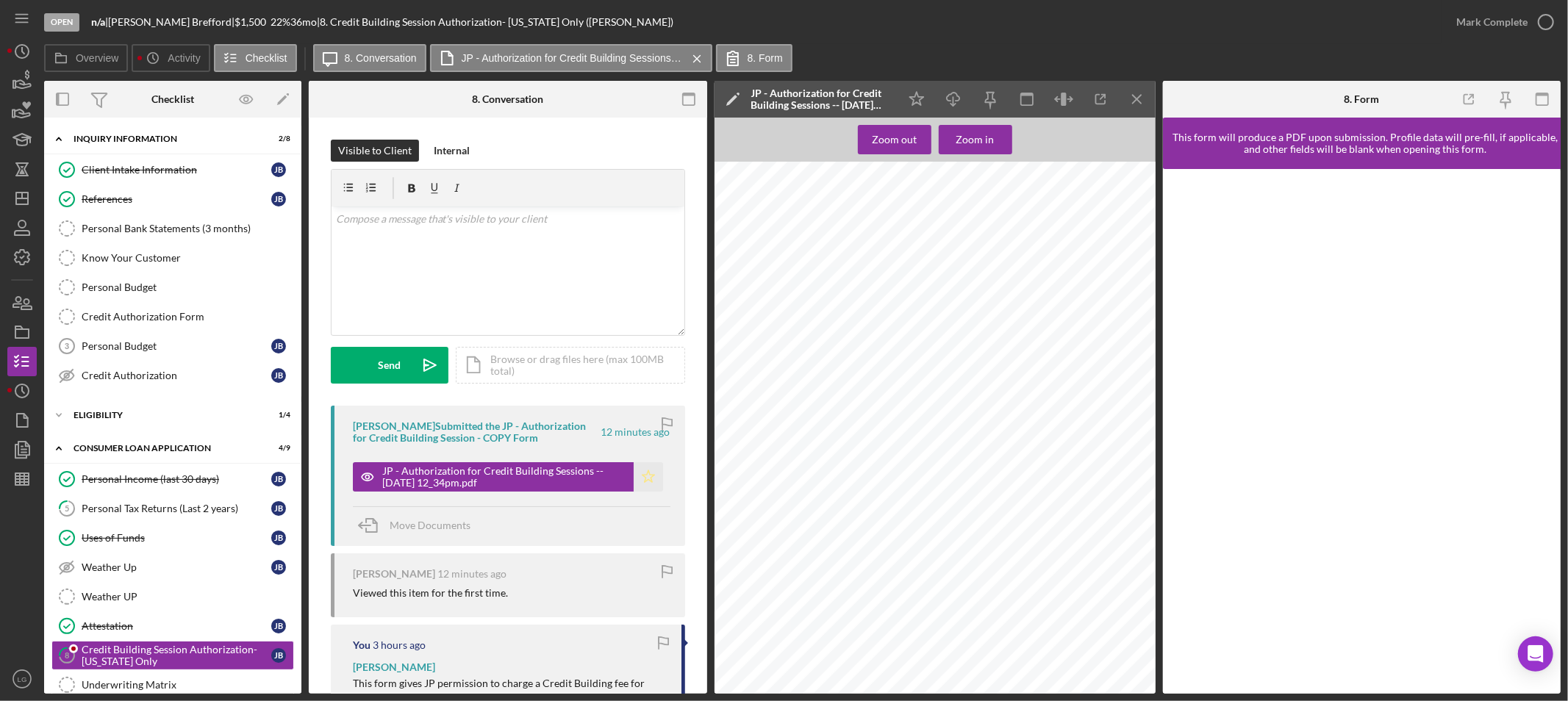
click at [645, 472] on icon "Icon/Star" at bounding box center [648, 477] width 30 height 30
click at [1473, 25] on div "Mark Complete" at bounding box center [1492, 22] width 72 height 30
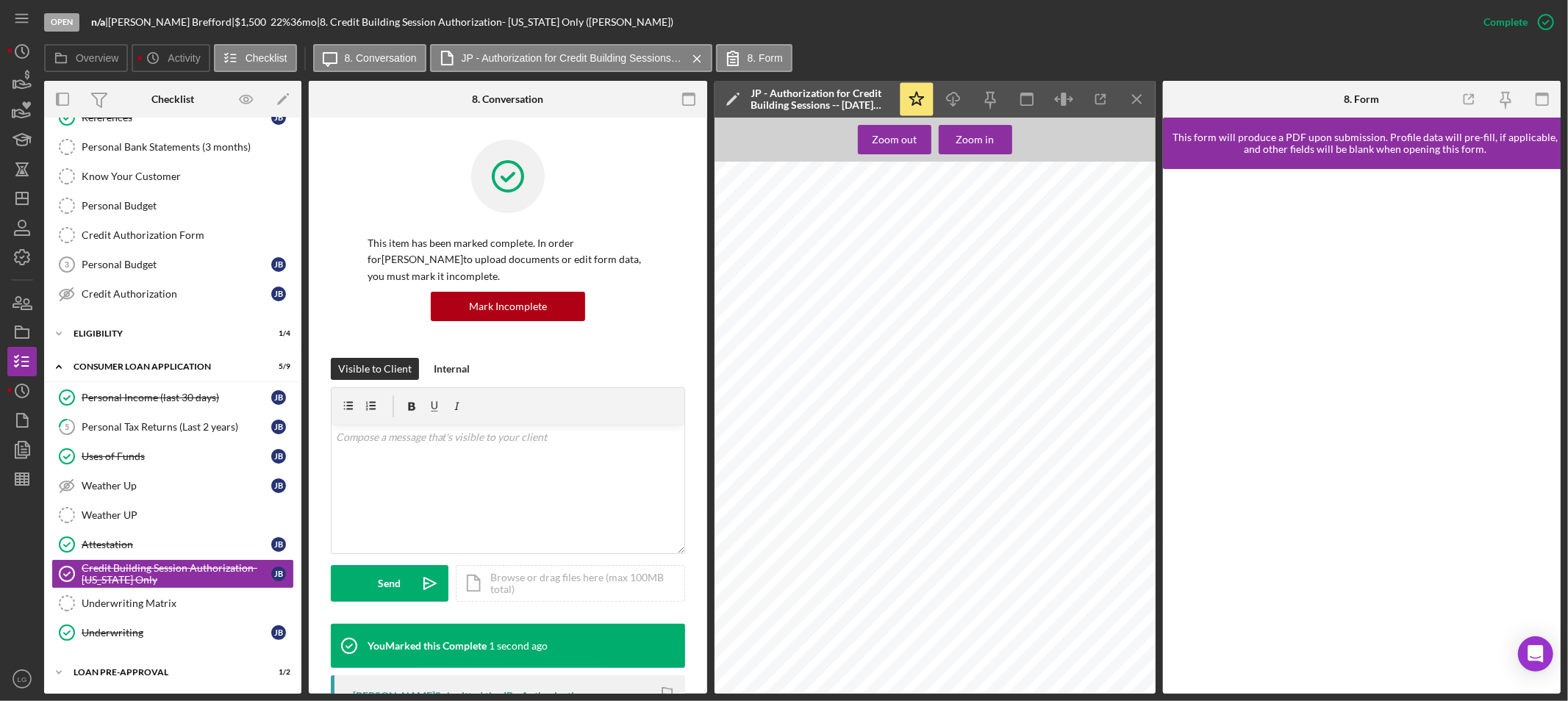
scroll to position [245, 0]
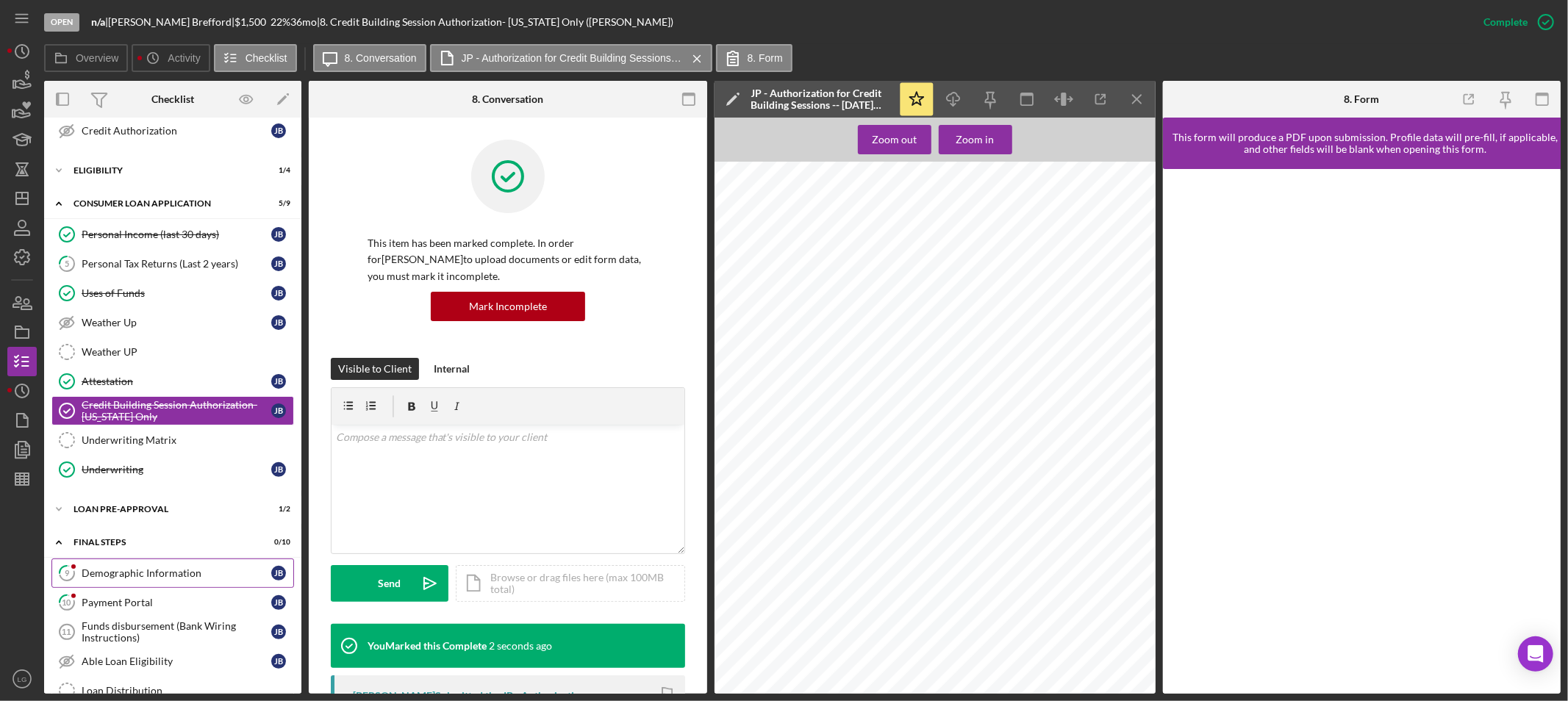
click at [157, 579] on div "Demographic Information" at bounding box center [177, 573] width 190 height 11
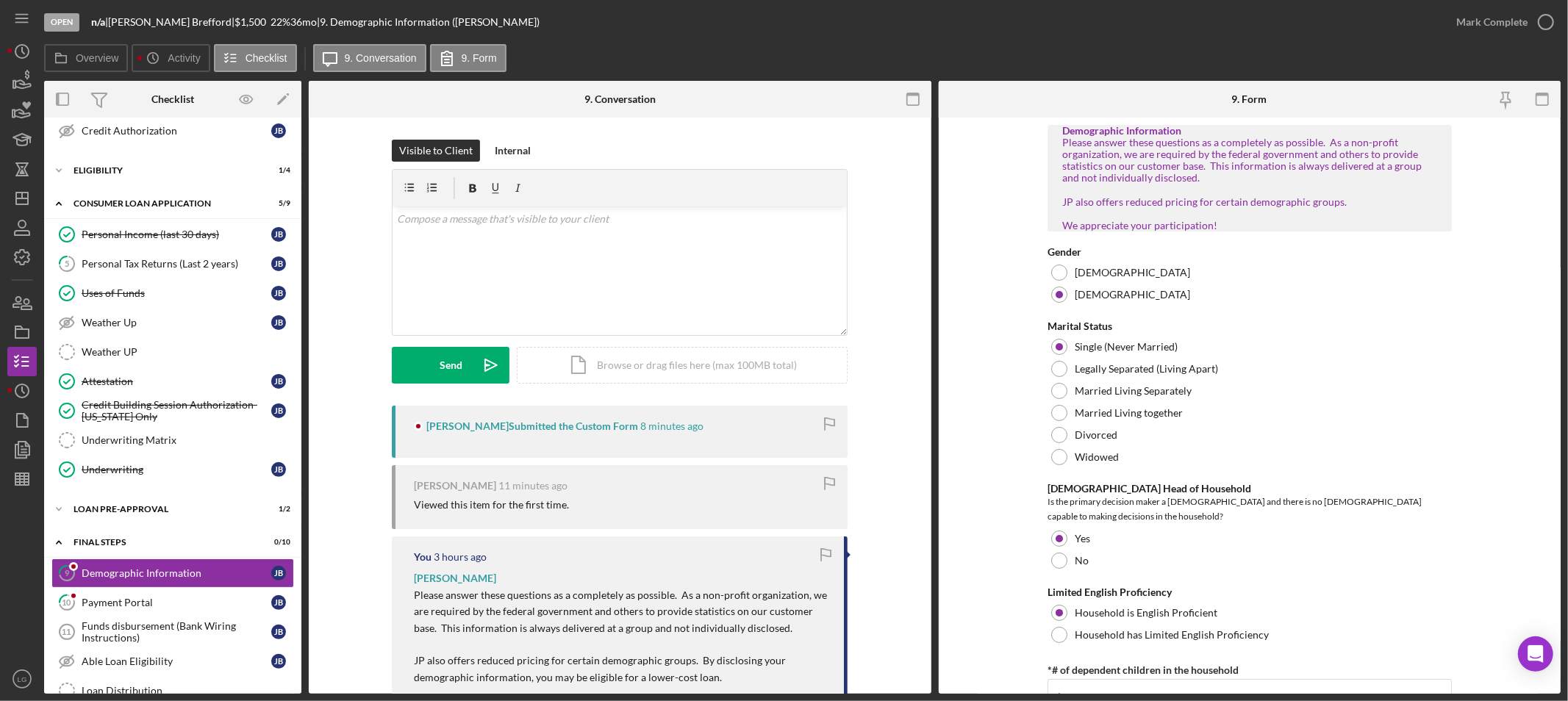
scroll to position [245, 0]
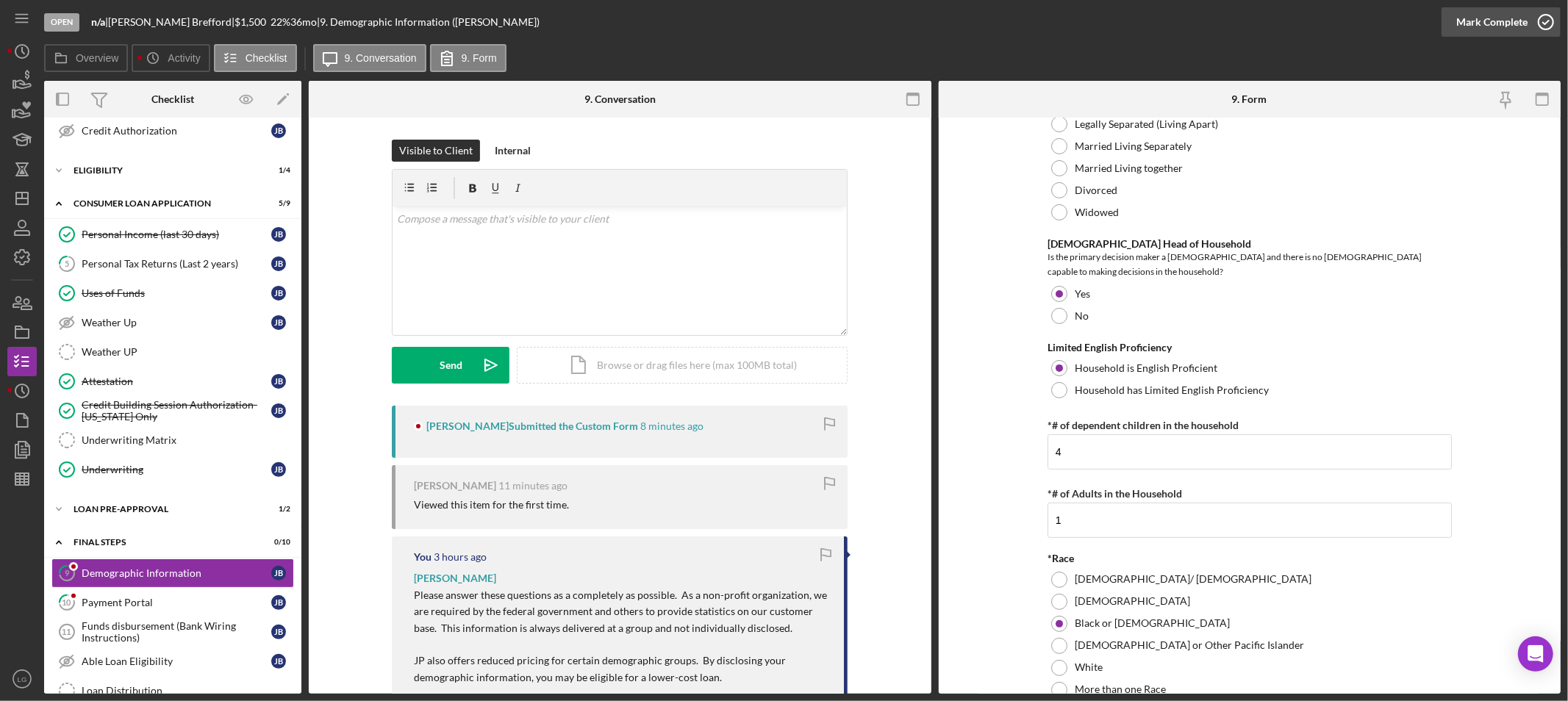
click at [1459, 11] on div "Mark Complete" at bounding box center [1492, 22] width 72 height 30
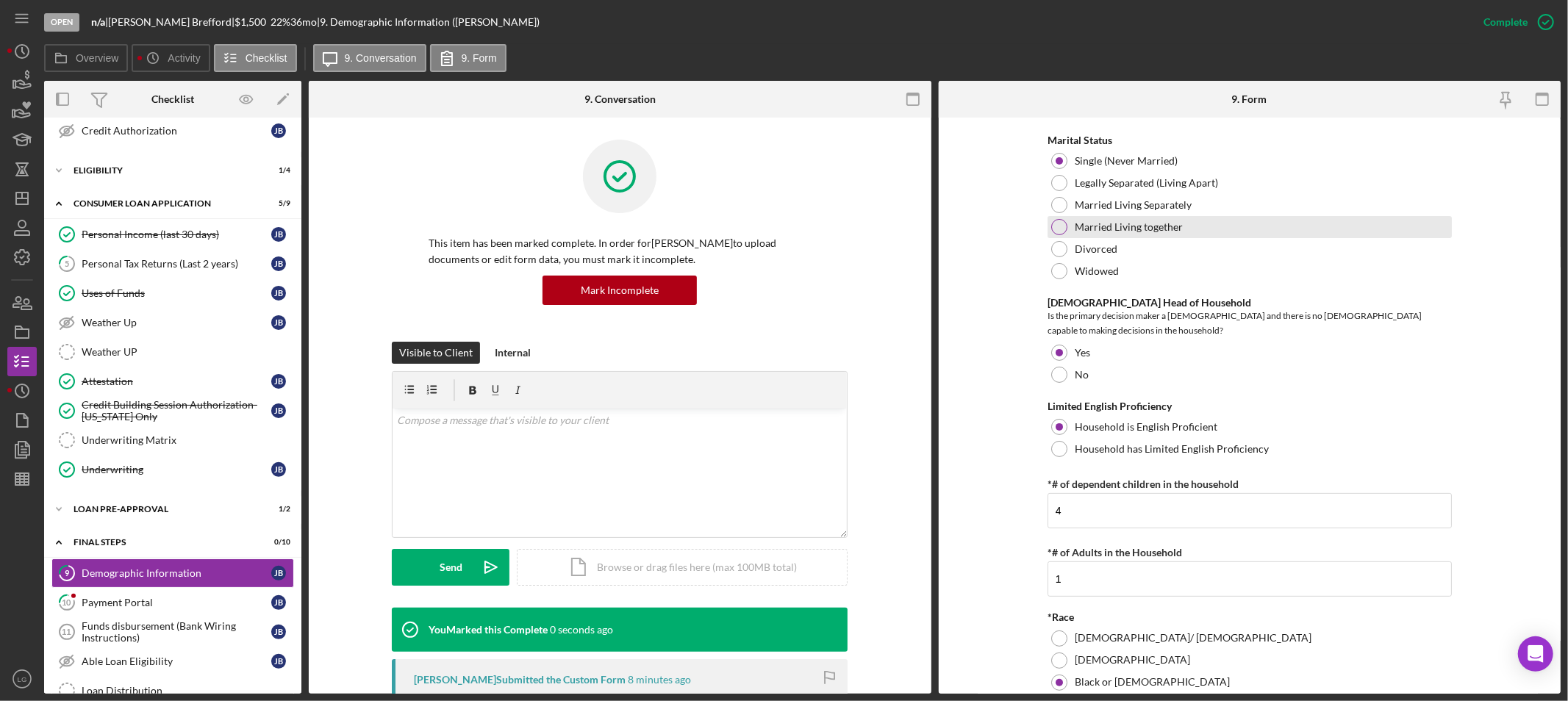
scroll to position [303, 0]
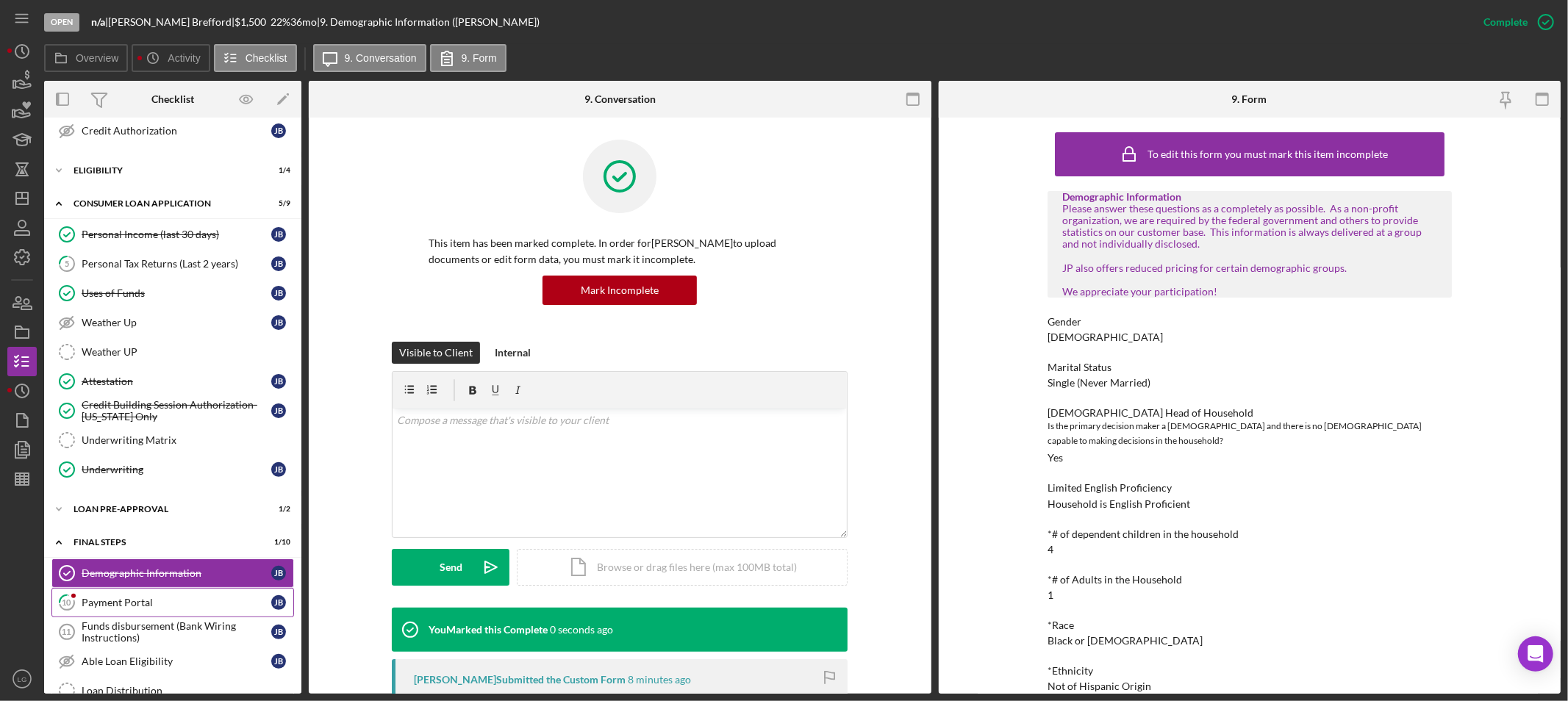
click at [117, 608] on div "Payment Portal" at bounding box center [177, 603] width 190 height 11
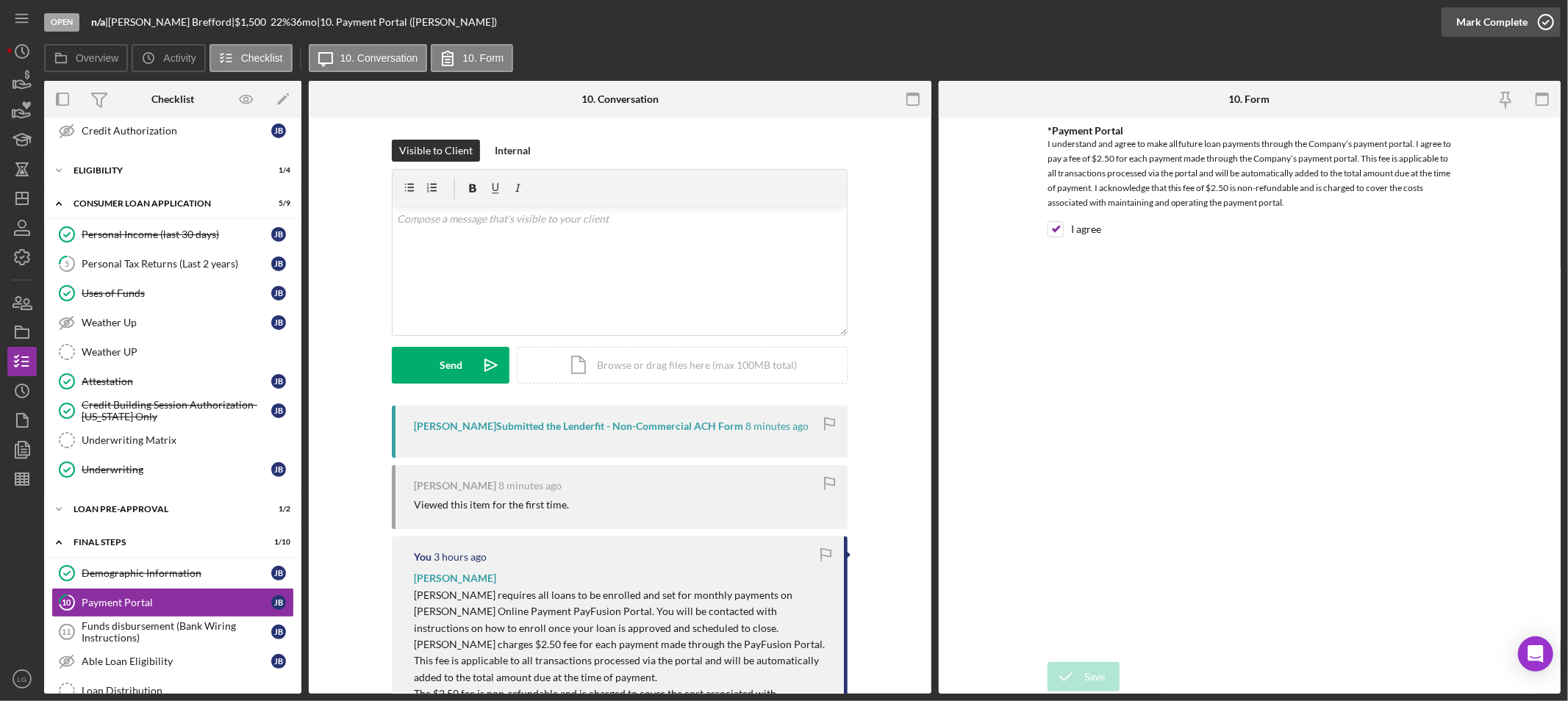
click at [1476, 17] on div "Mark Complete" at bounding box center [1492, 22] width 72 height 30
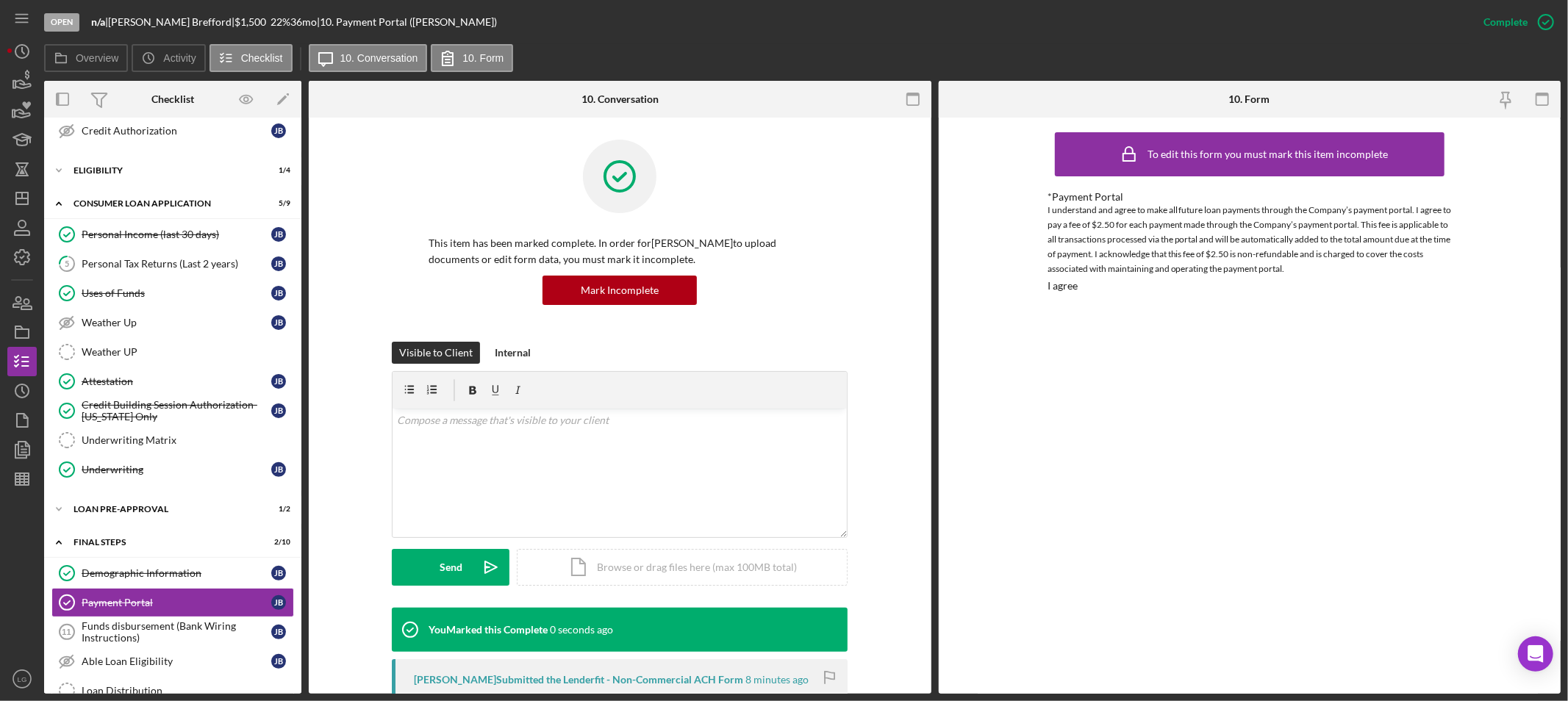
scroll to position [456, 0]
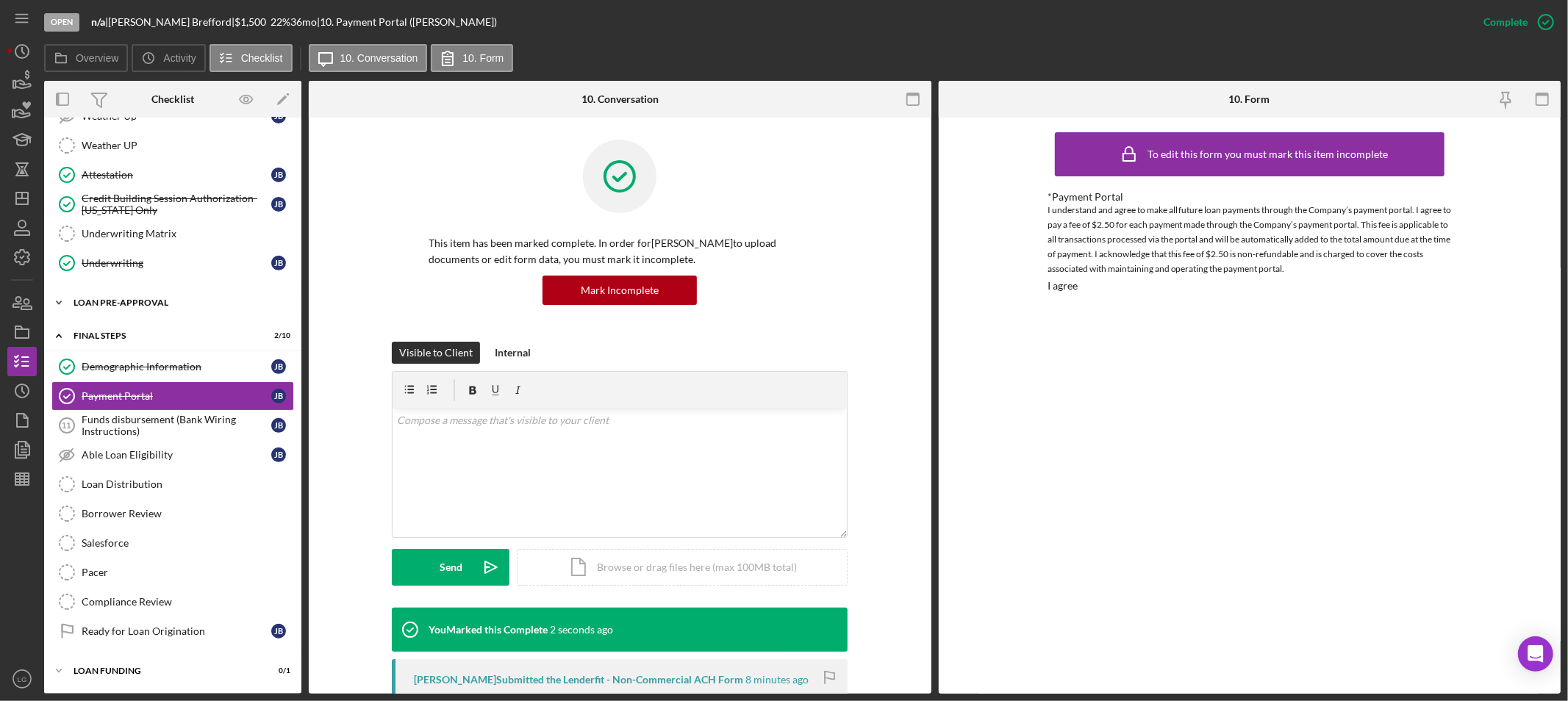
click at [181, 303] on div "Loan Pre-Approval" at bounding box center [178, 302] width 210 height 9
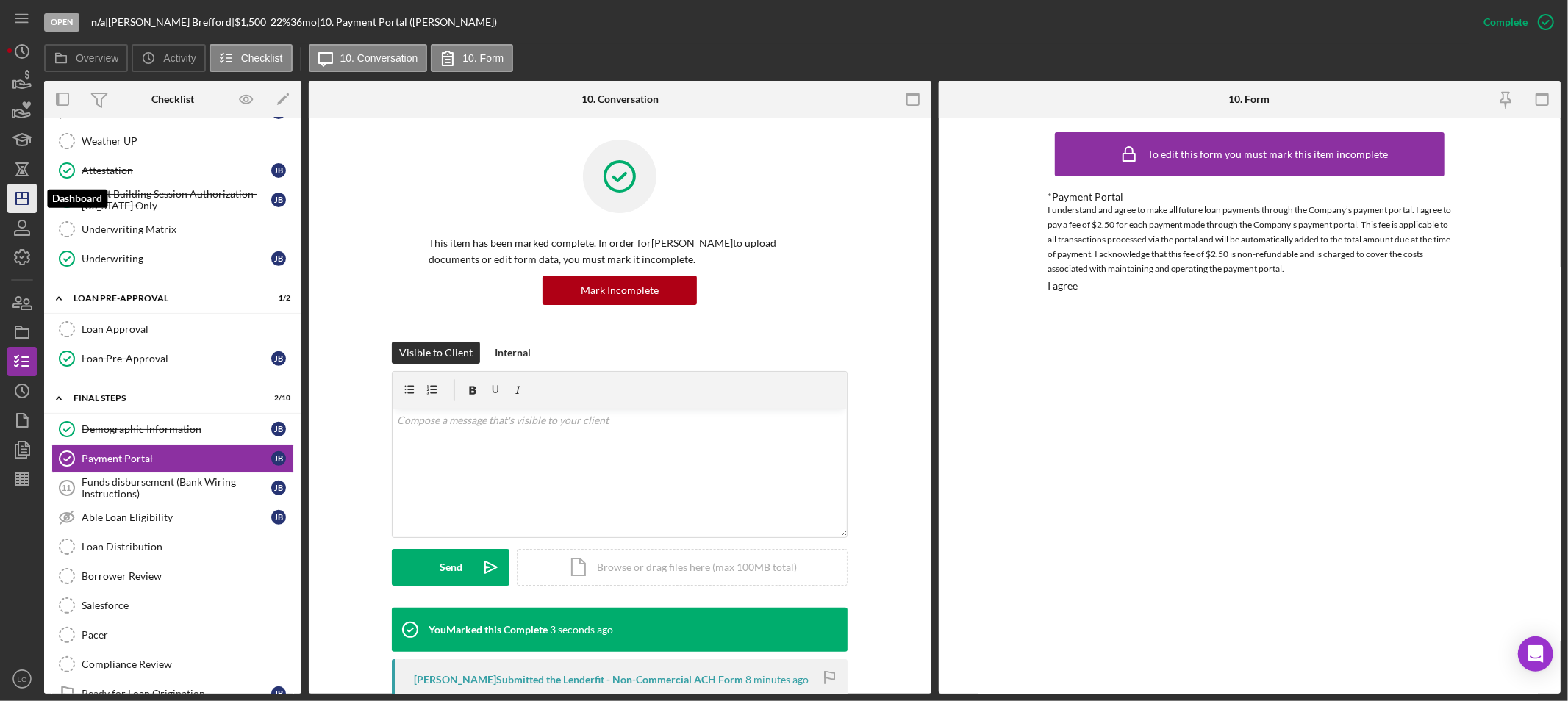
click at [17, 194] on icon "Icon/Dashboard" at bounding box center [22, 198] width 37 height 37
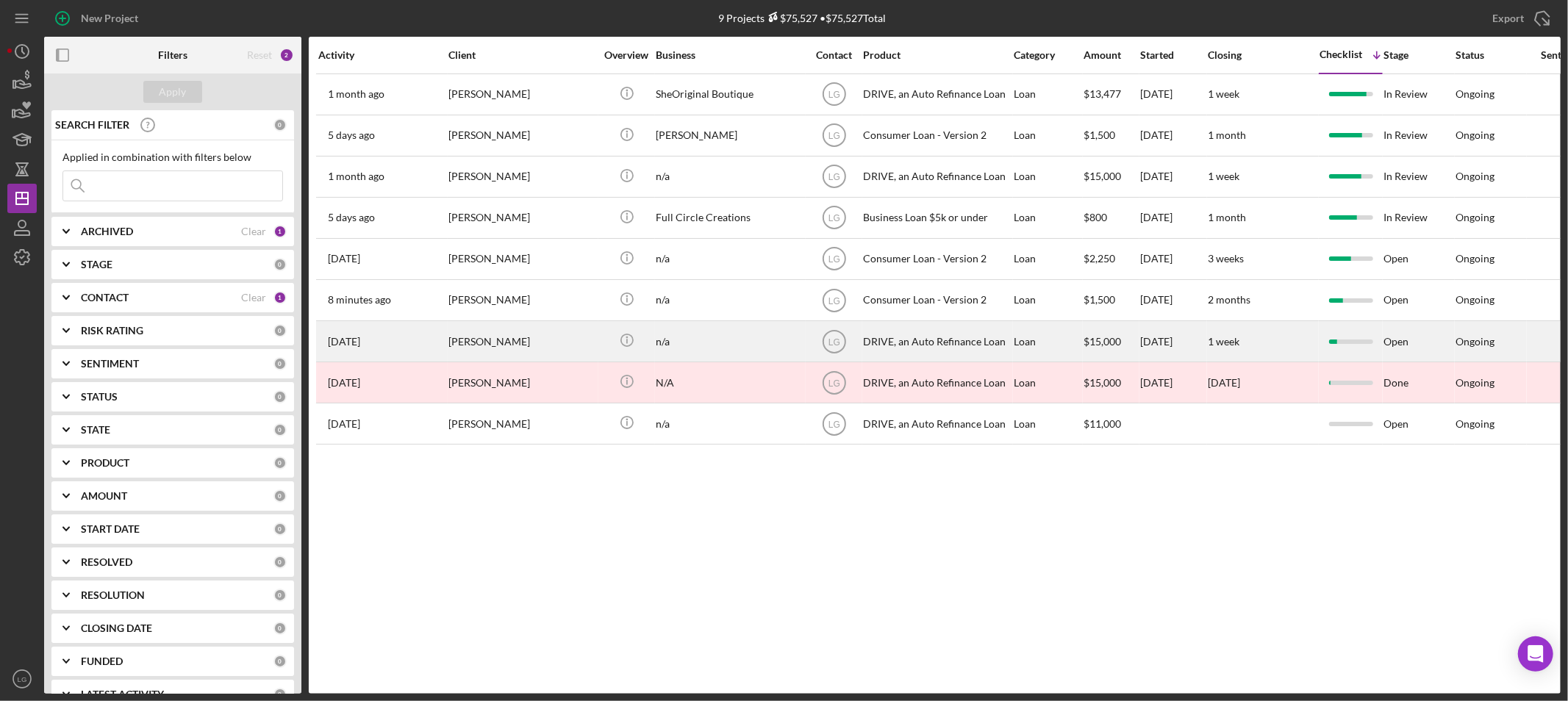
click at [505, 357] on div "[PERSON_NAME]" at bounding box center [522, 340] width 147 height 39
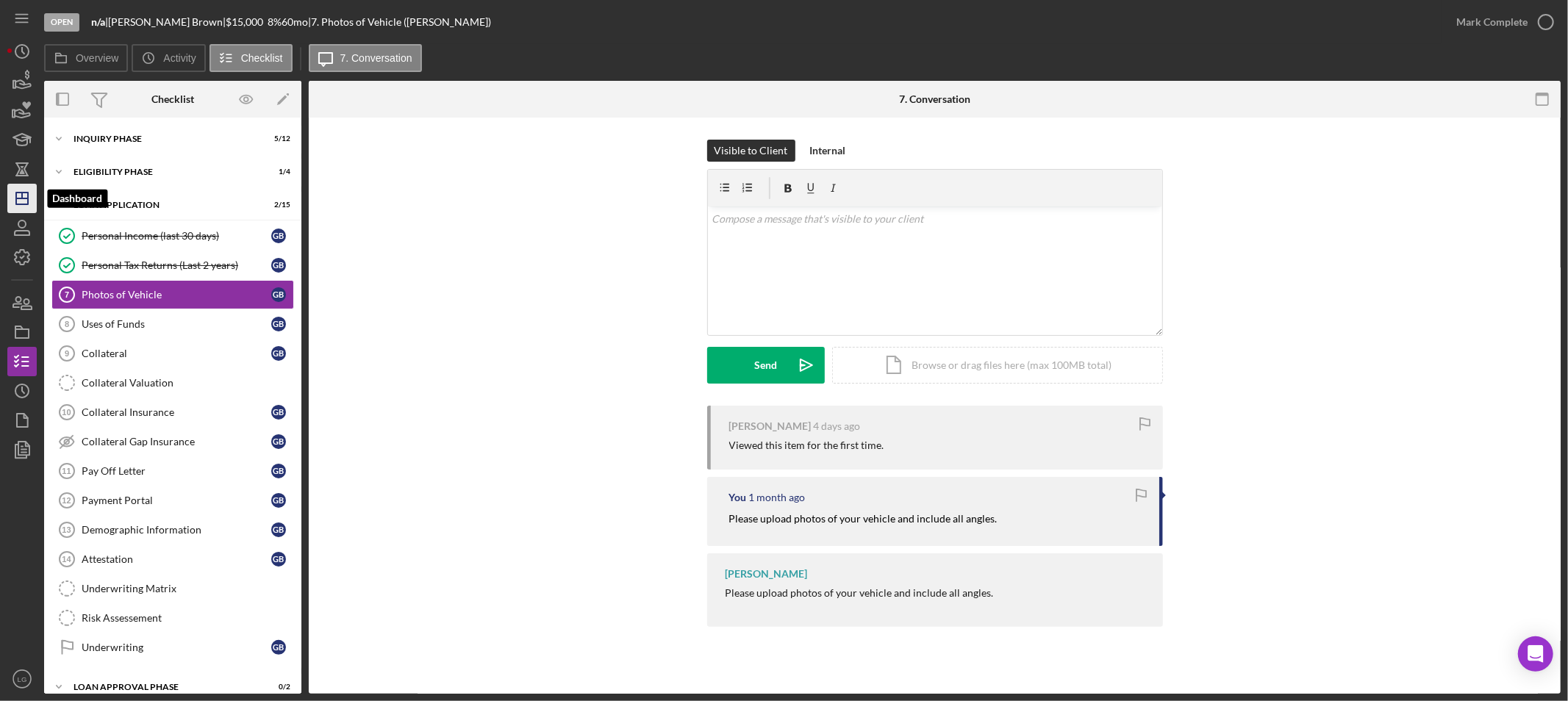
click at [16, 200] on polygon "button" at bounding box center [22, 198] width 11 height 11
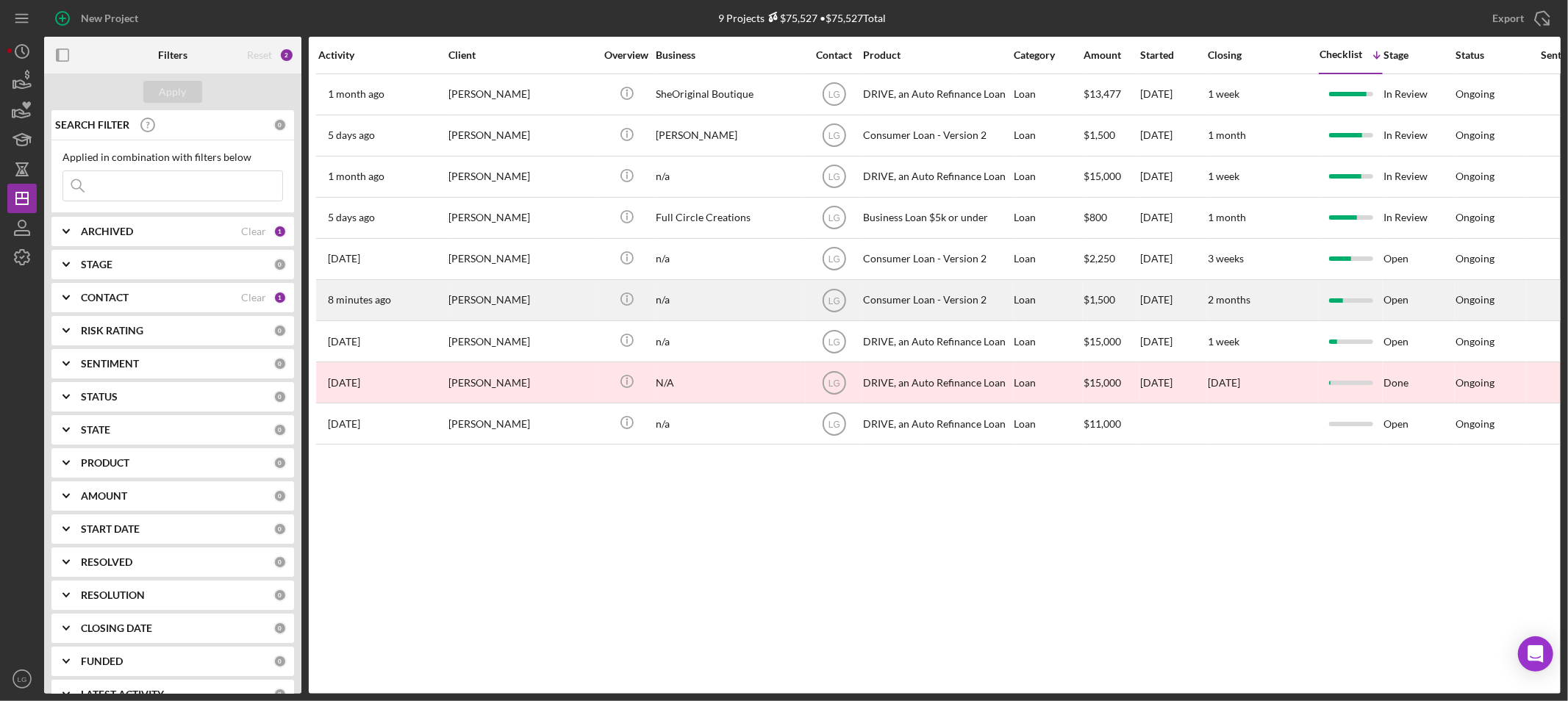
click at [495, 299] on div "[PERSON_NAME]" at bounding box center [522, 299] width 147 height 39
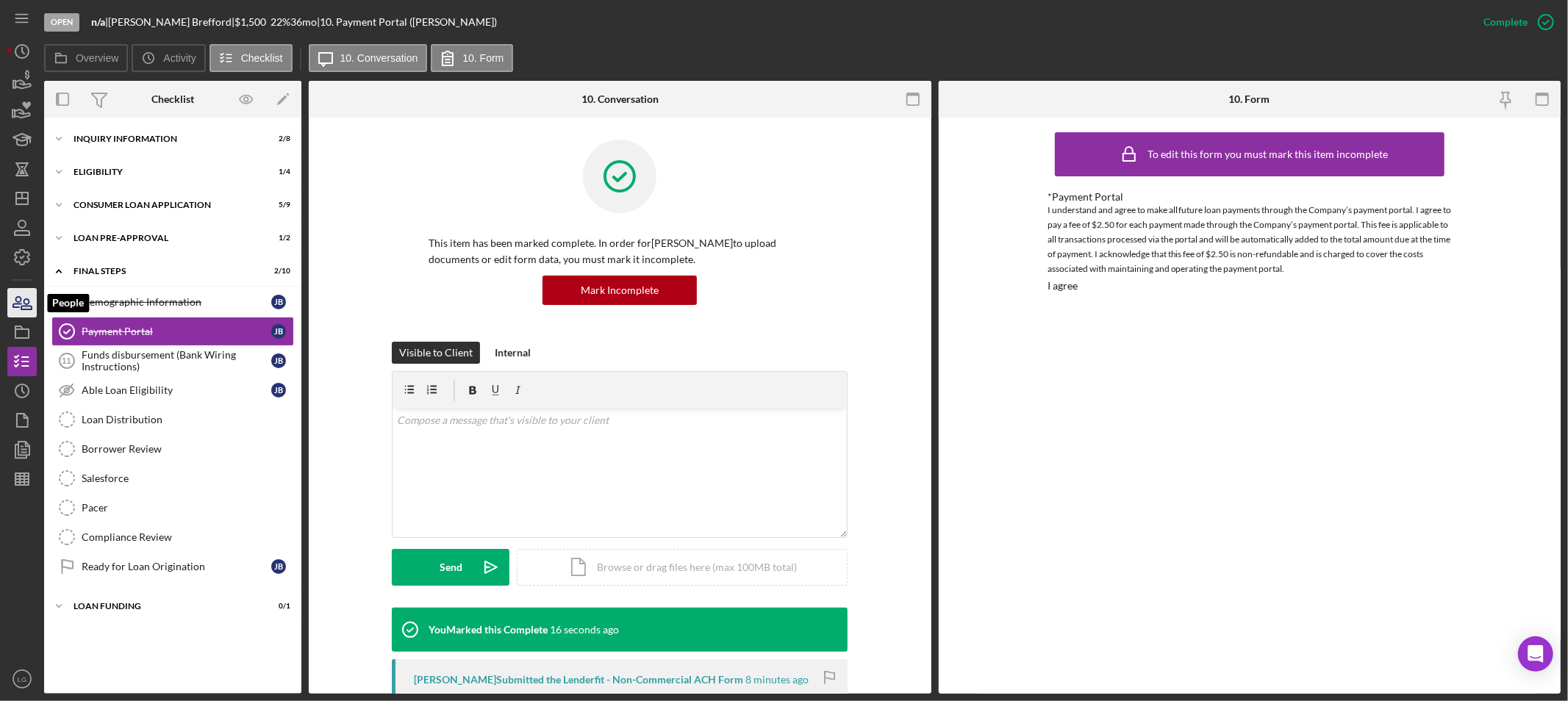
click at [33, 304] on icon "button" at bounding box center [22, 302] width 37 height 37
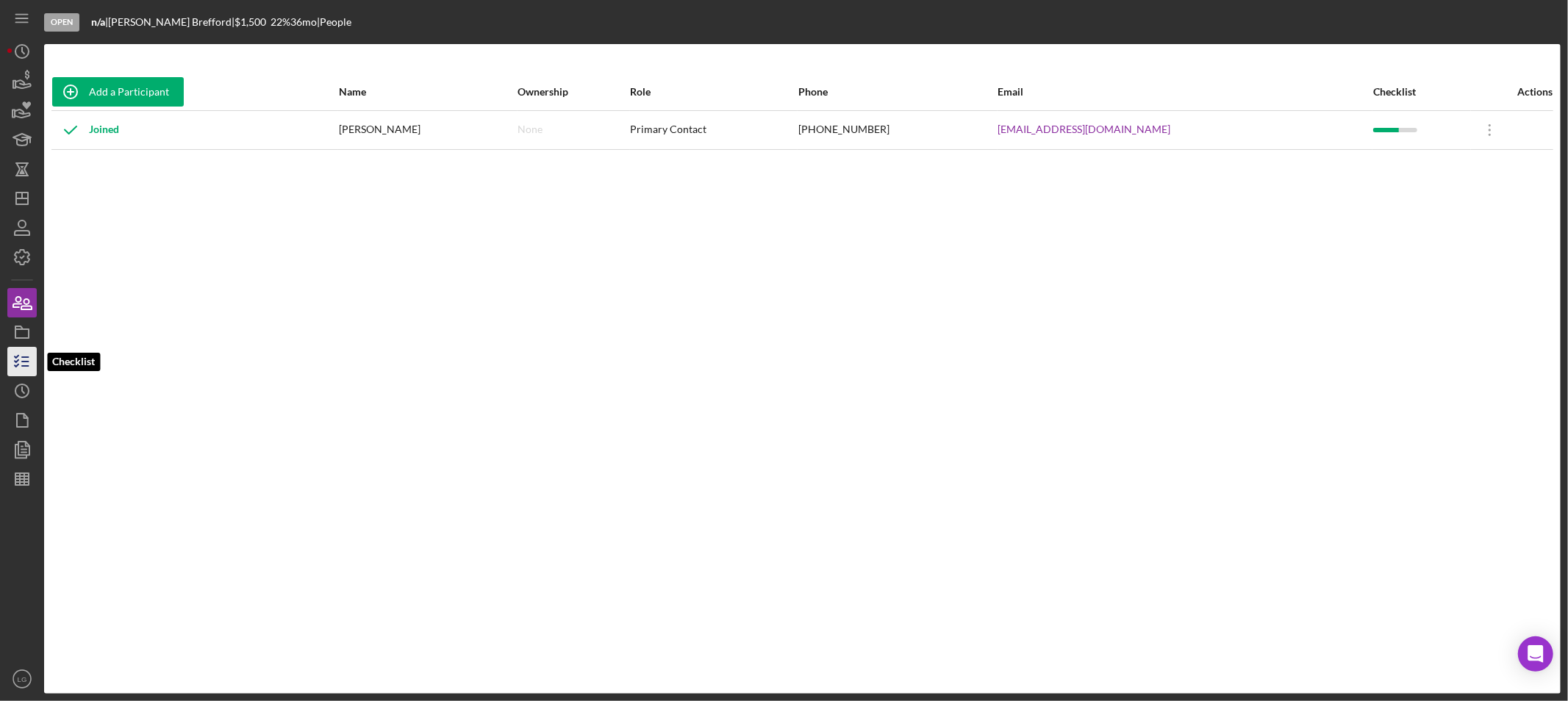
click at [20, 355] on icon "button" at bounding box center [22, 361] width 37 height 37
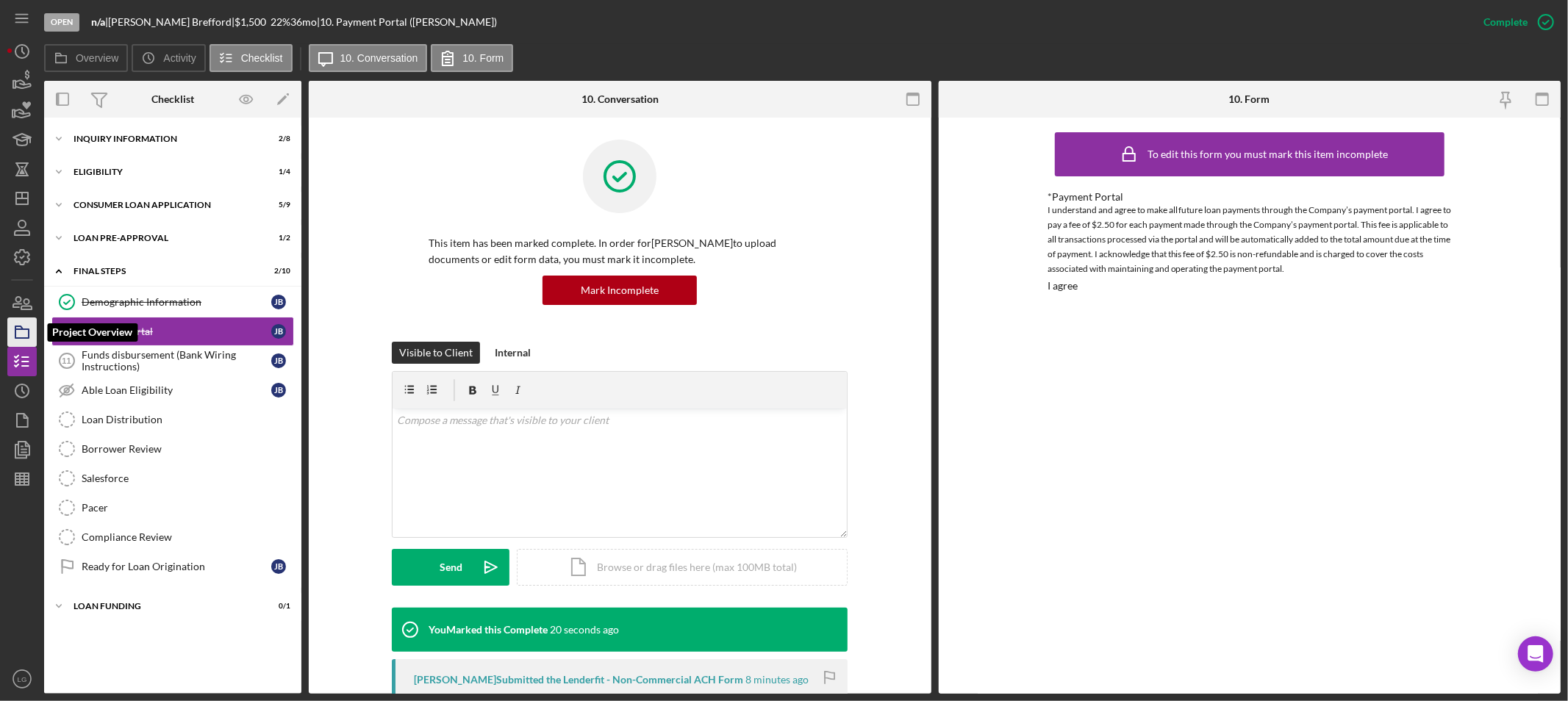
click at [19, 339] on icon "button" at bounding box center [22, 332] width 37 height 37
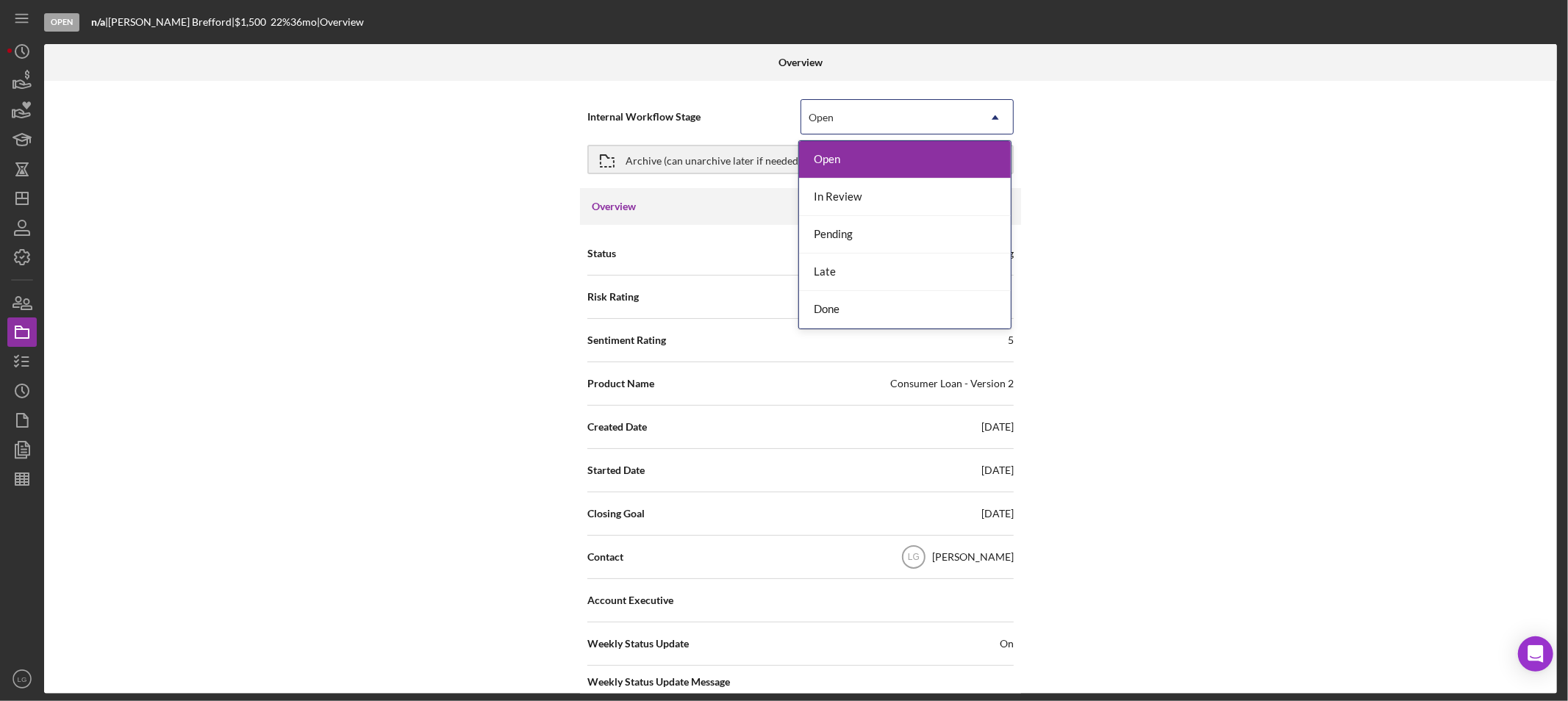
click at [831, 119] on div "Open" at bounding box center [821, 117] width 25 height 11
click at [841, 200] on div "In Review" at bounding box center [905, 196] width 212 height 37
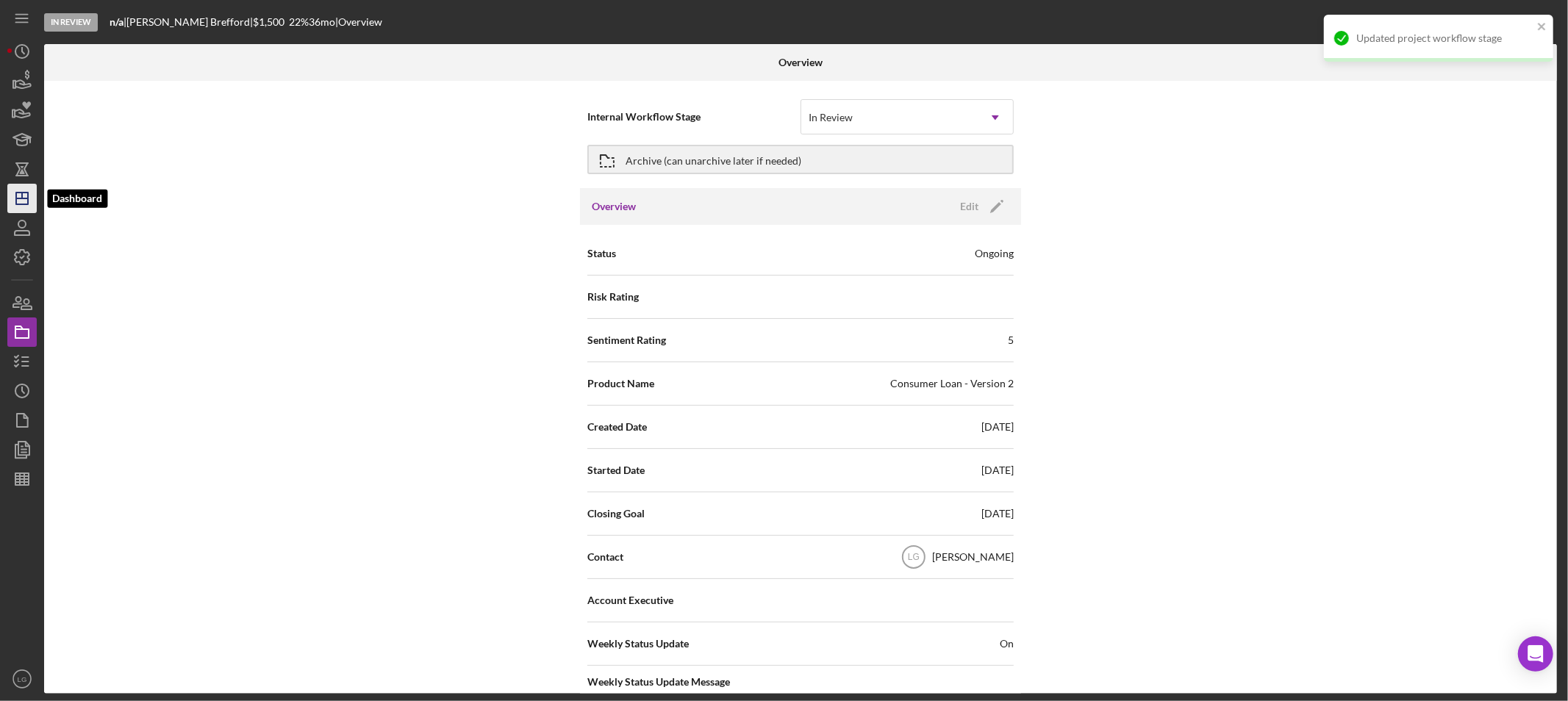
click at [17, 196] on icon "Icon/Dashboard" at bounding box center [22, 198] width 37 height 37
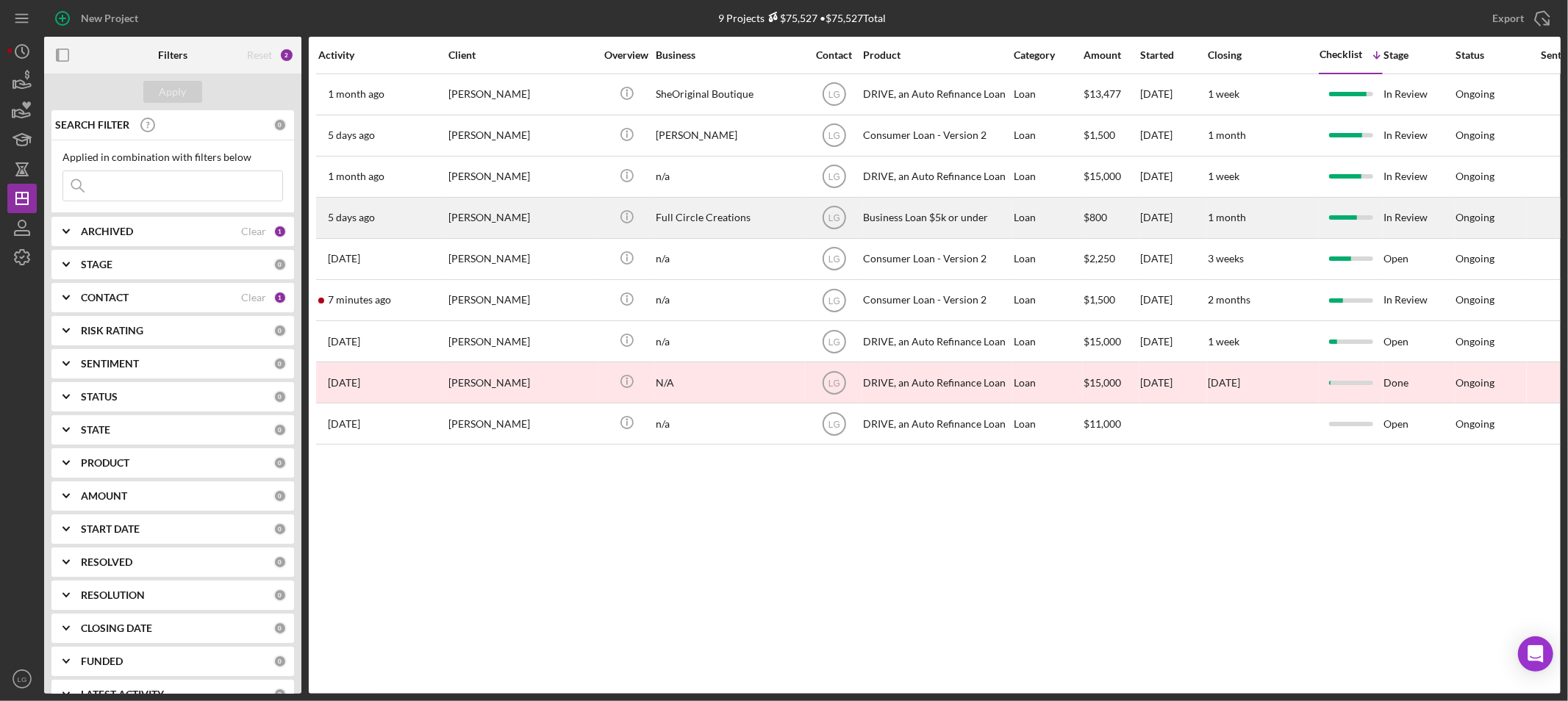
click at [491, 216] on div "[PERSON_NAME]" at bounding box center [522, 217] width 147 height 39
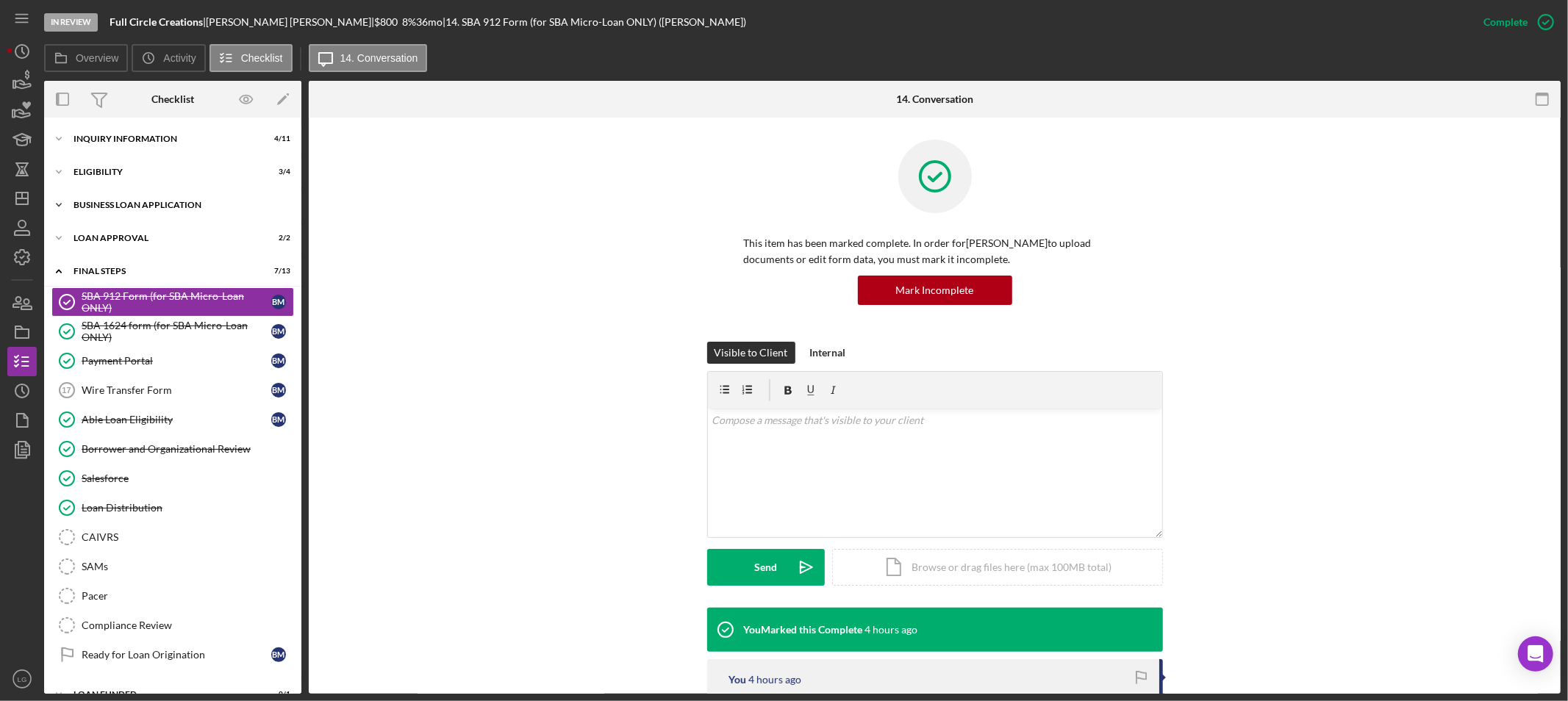
click at [172, 211] on div "Icon/Expander BUSINESS LOAN APPLICATION 11 / 11" at bounding box center [173, 205] width 258 height 30
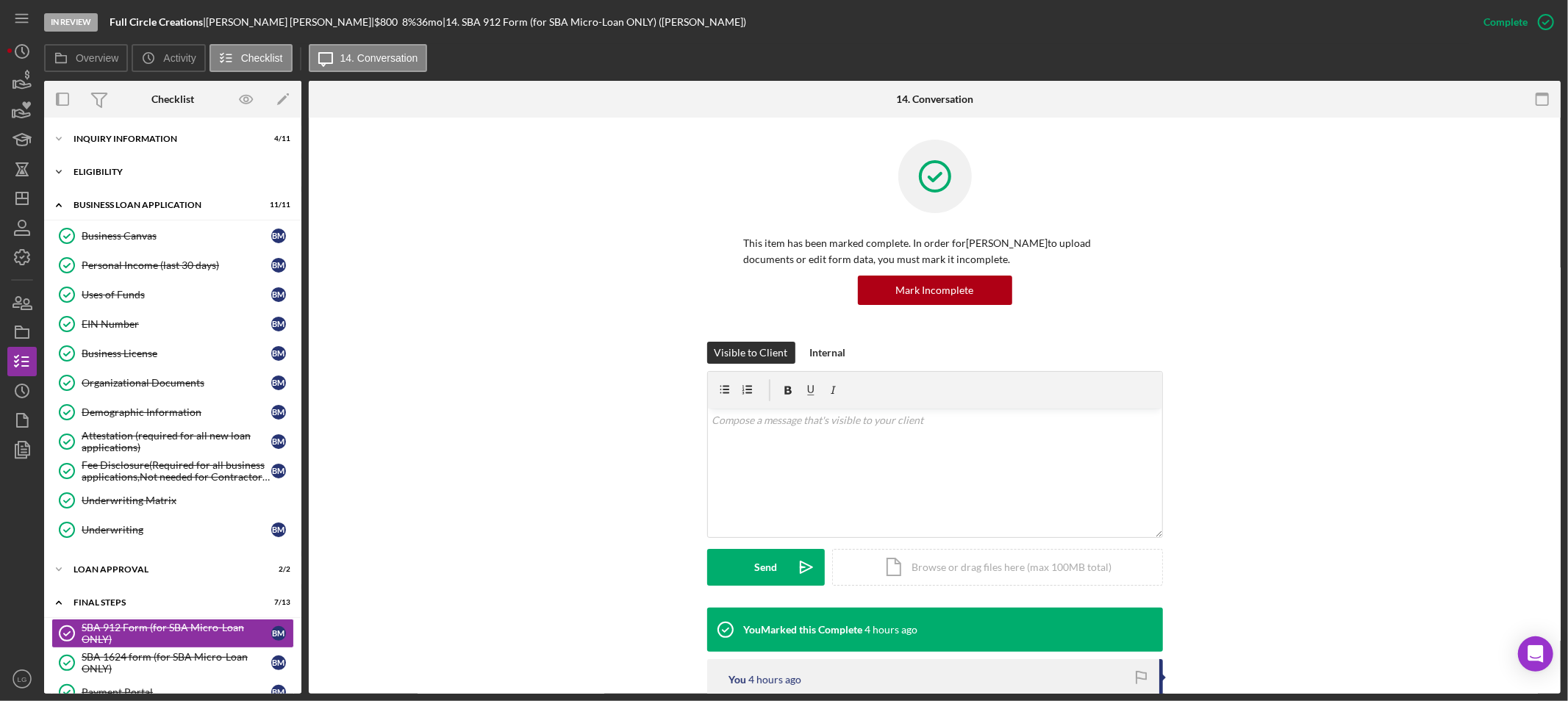
click at [140, 174] on div "Eligibility" at bounding box center [178, 172] width 210 height 9
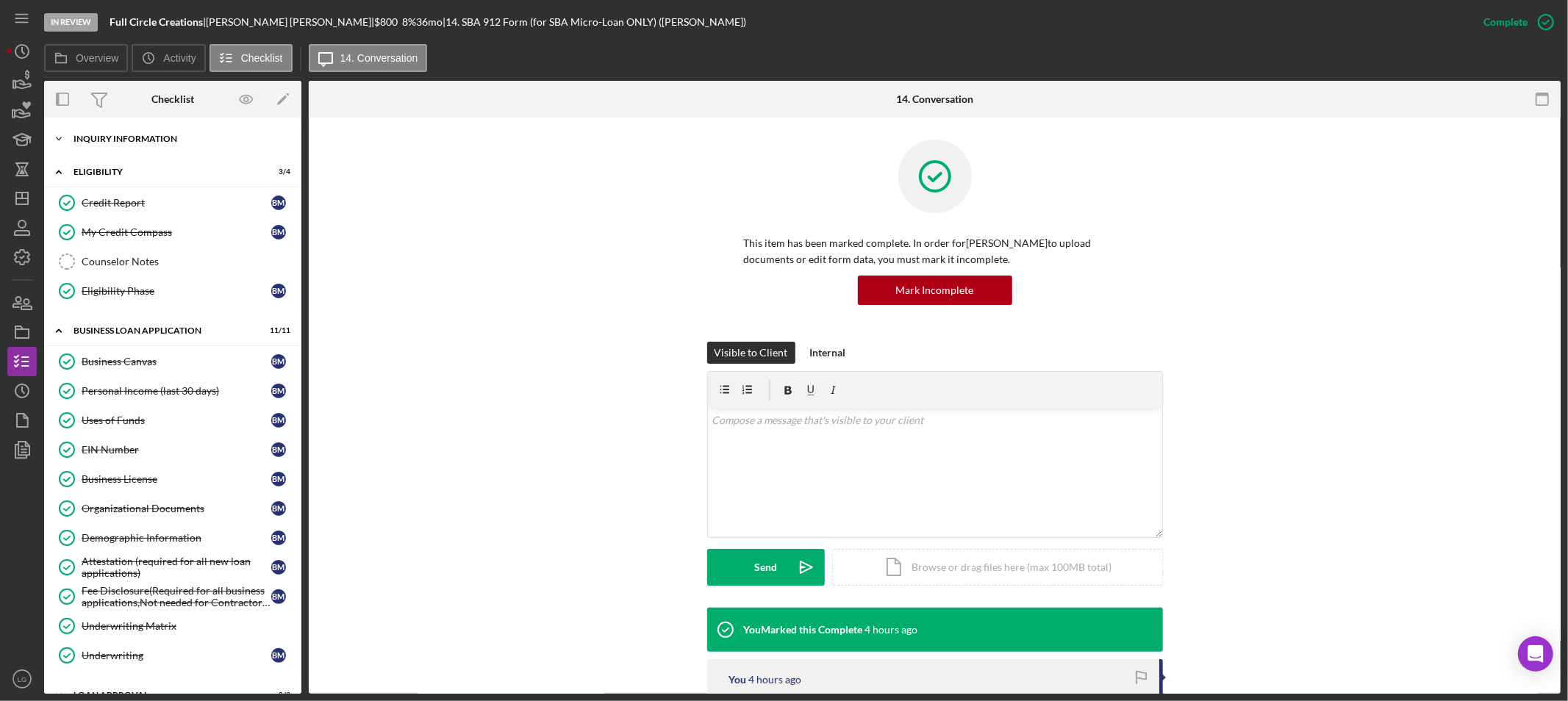
click at [142, 141] on div "INQUIRY INFORMATION" at bounding box center [178, 138] width 210 height 9
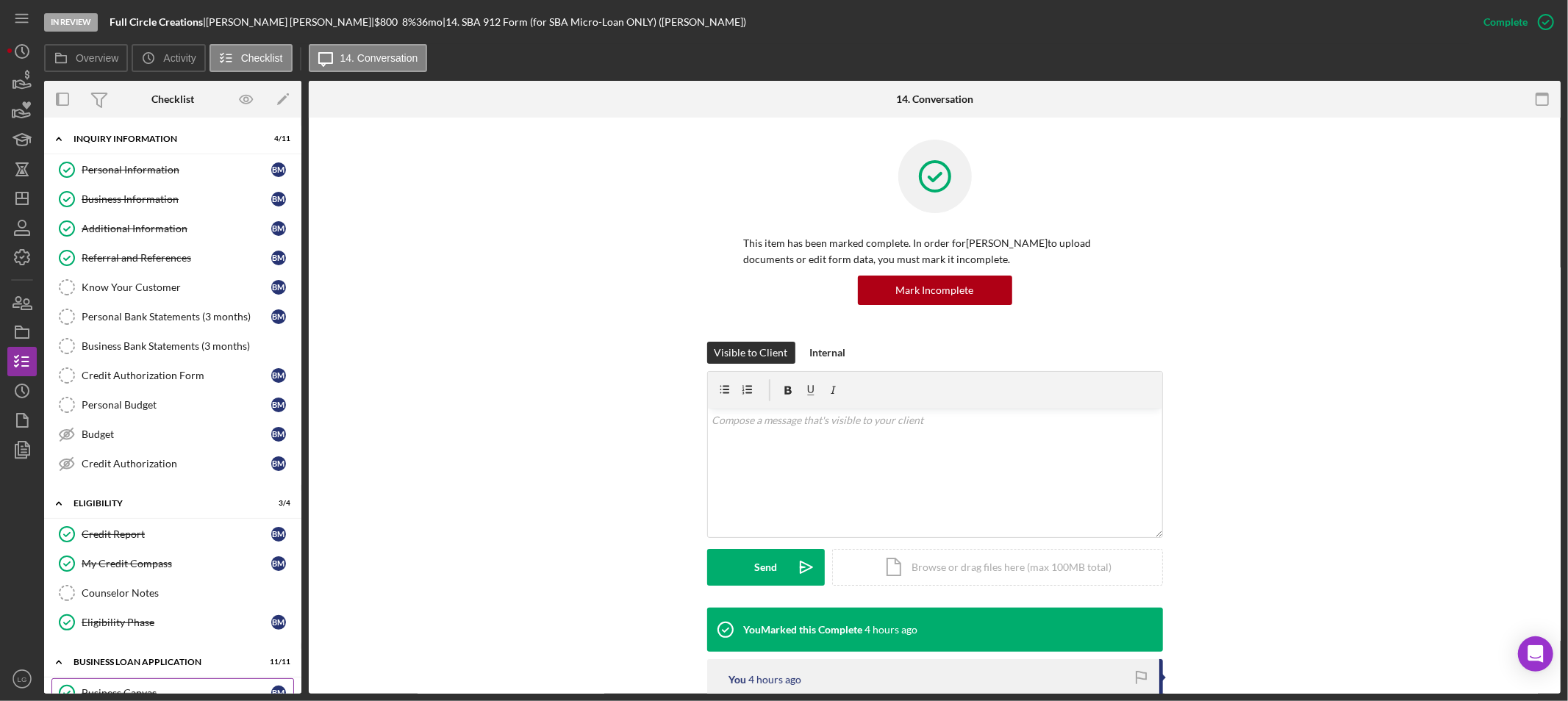
scroll to position [326, 0]
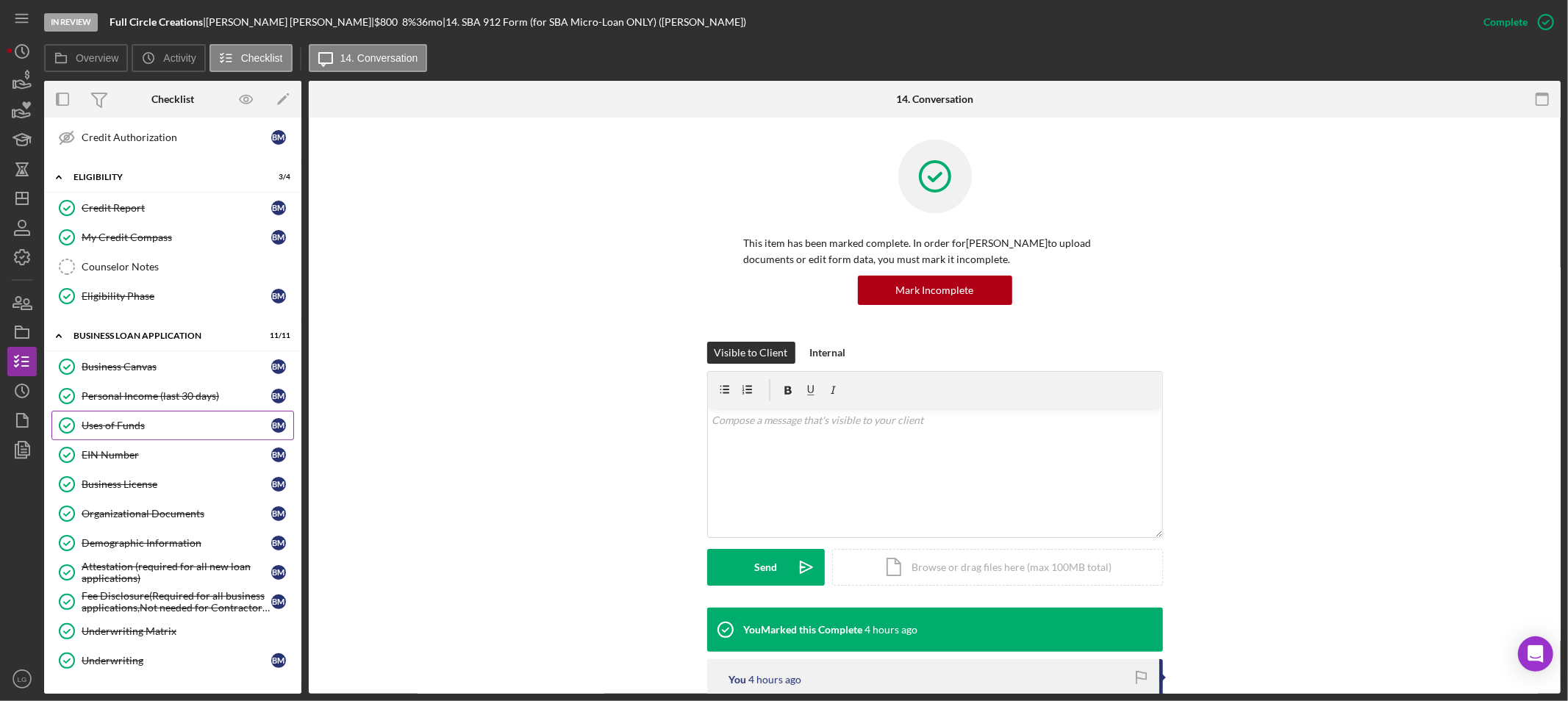
click at [145, 430] on div "Uses of Funds" at bounding box center [177, 425] width 190 height 11
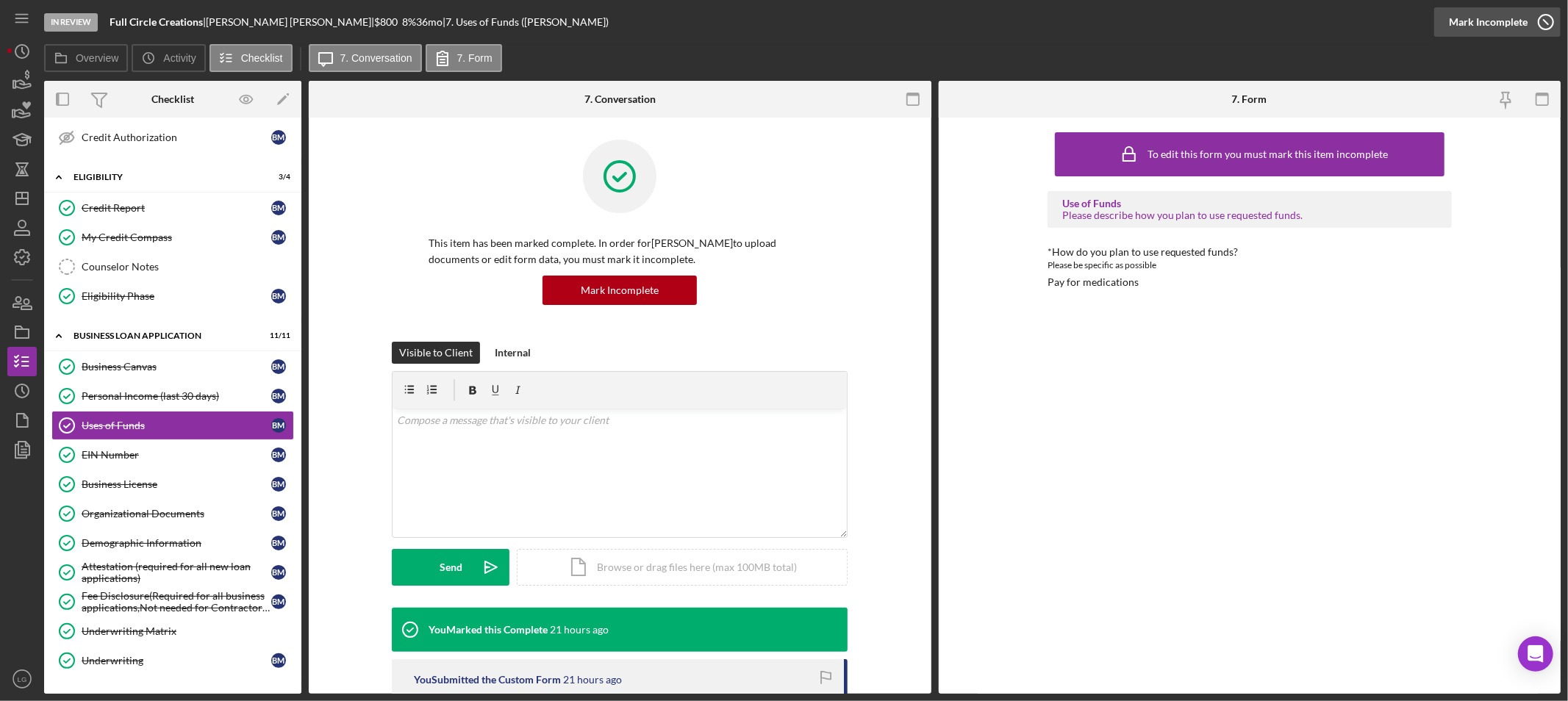
click at [1509, 21] on div "Mark Incomplete" at bounding box center [1489, 22] width 78 height 30
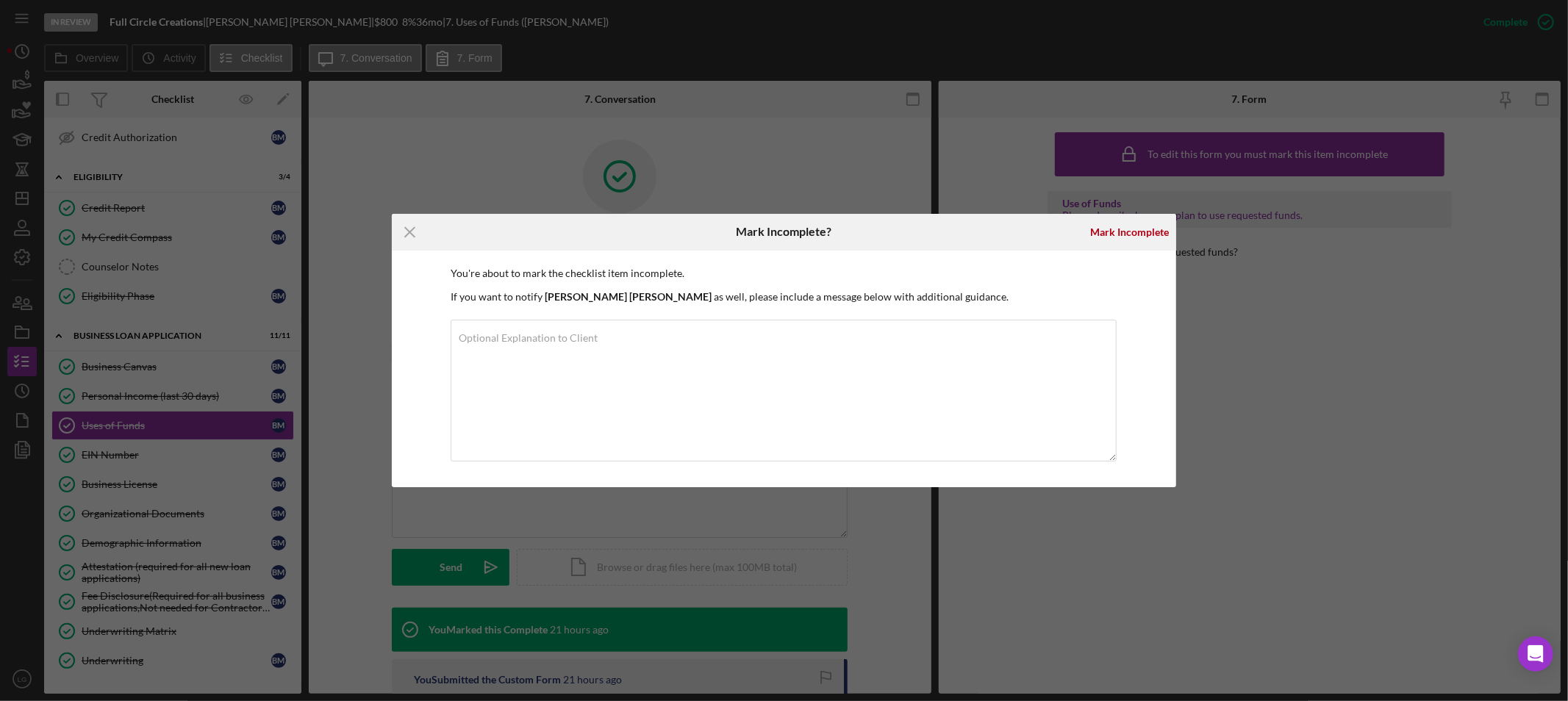
click at [1148, 246] on div "Mark Incomplete" at bounding box center [1130, 232] width 94 height 37
click at [1131, 239] on div "Mark Incomplete" at bounding box center [1130, 232] width 78 height 30
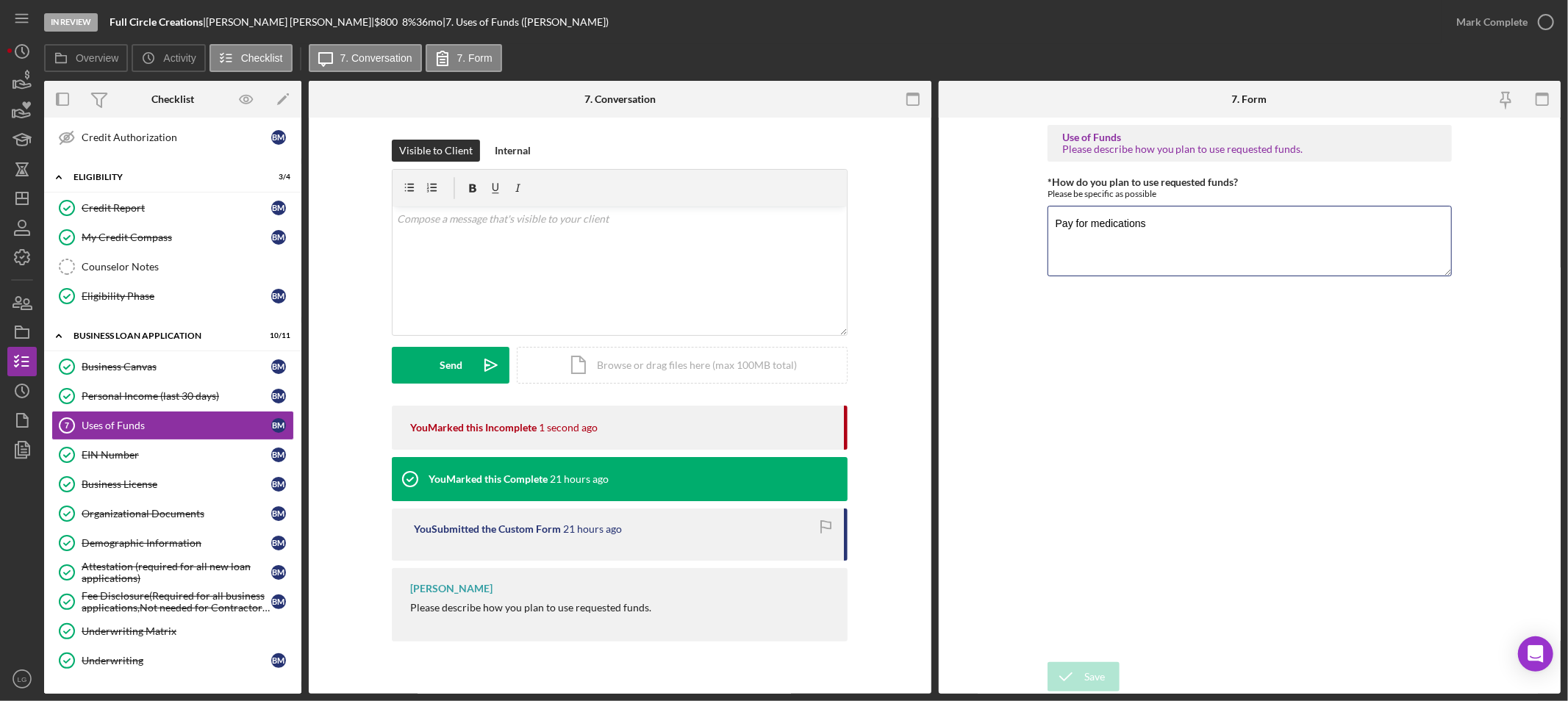
drag, startPoint x: 1107, startPoint y: 238, endPoint x: 966, endPoint y: 251, distance: 141.6
click at [974, 251] on form "Use of Funds Please describe how you plan to use requested funds. *How do you p…" at bounding box center [1250, 405] width 623 height 576
type textarea "To"
click at [171, 487] on div "Business License" at bounding box center [177, 485] width 190 height 11
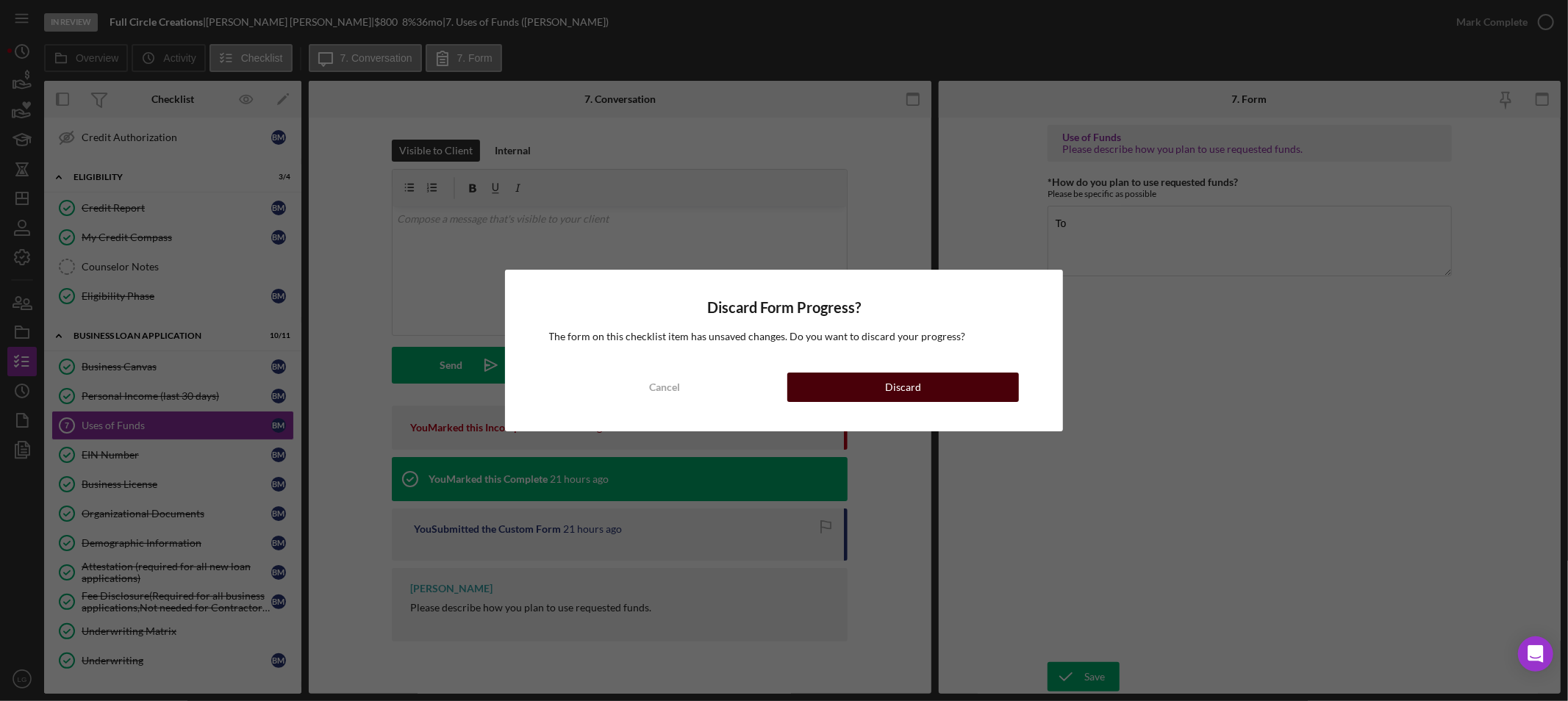
click at [872, 382] on button "Discard" at bounding box center [903, 387] width 232 height 30
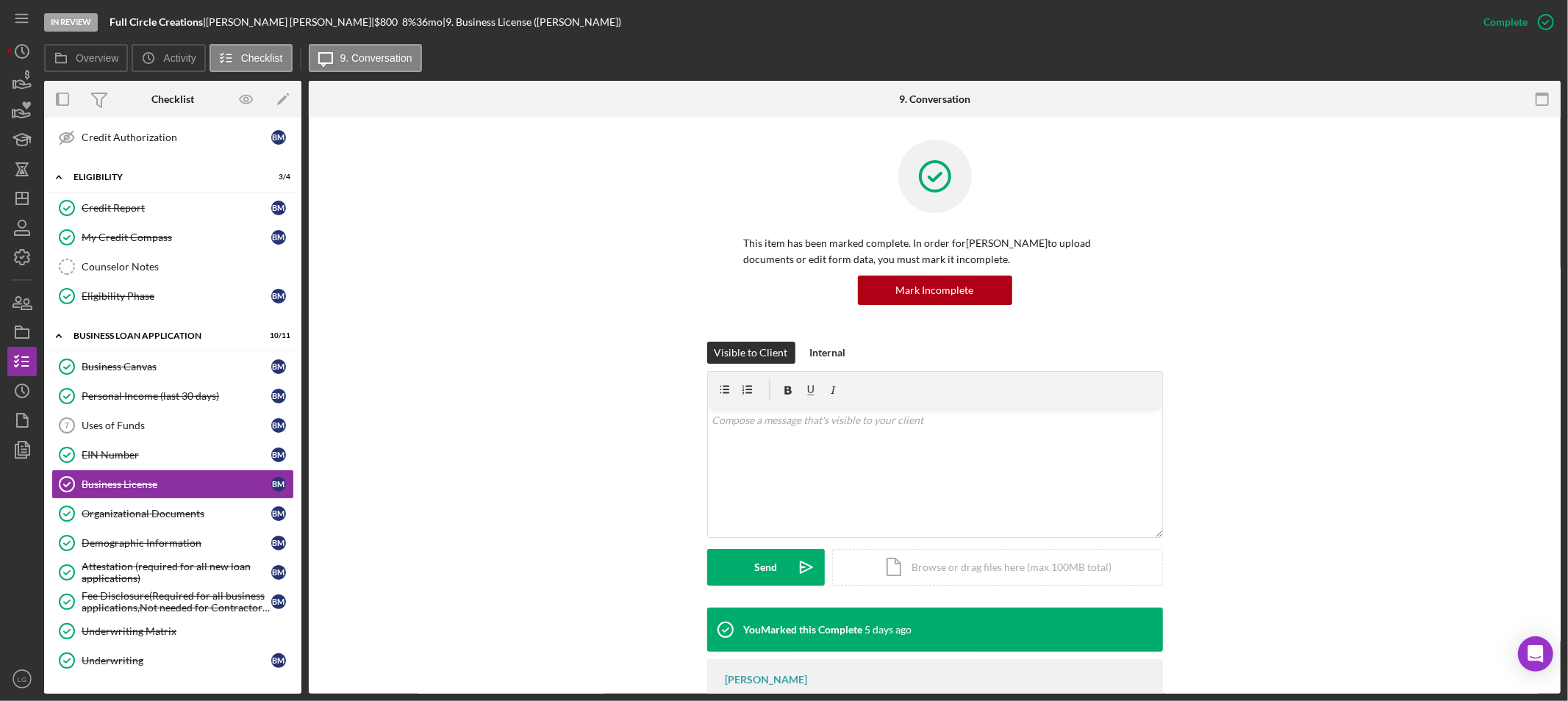
scroll to position [68, 0]
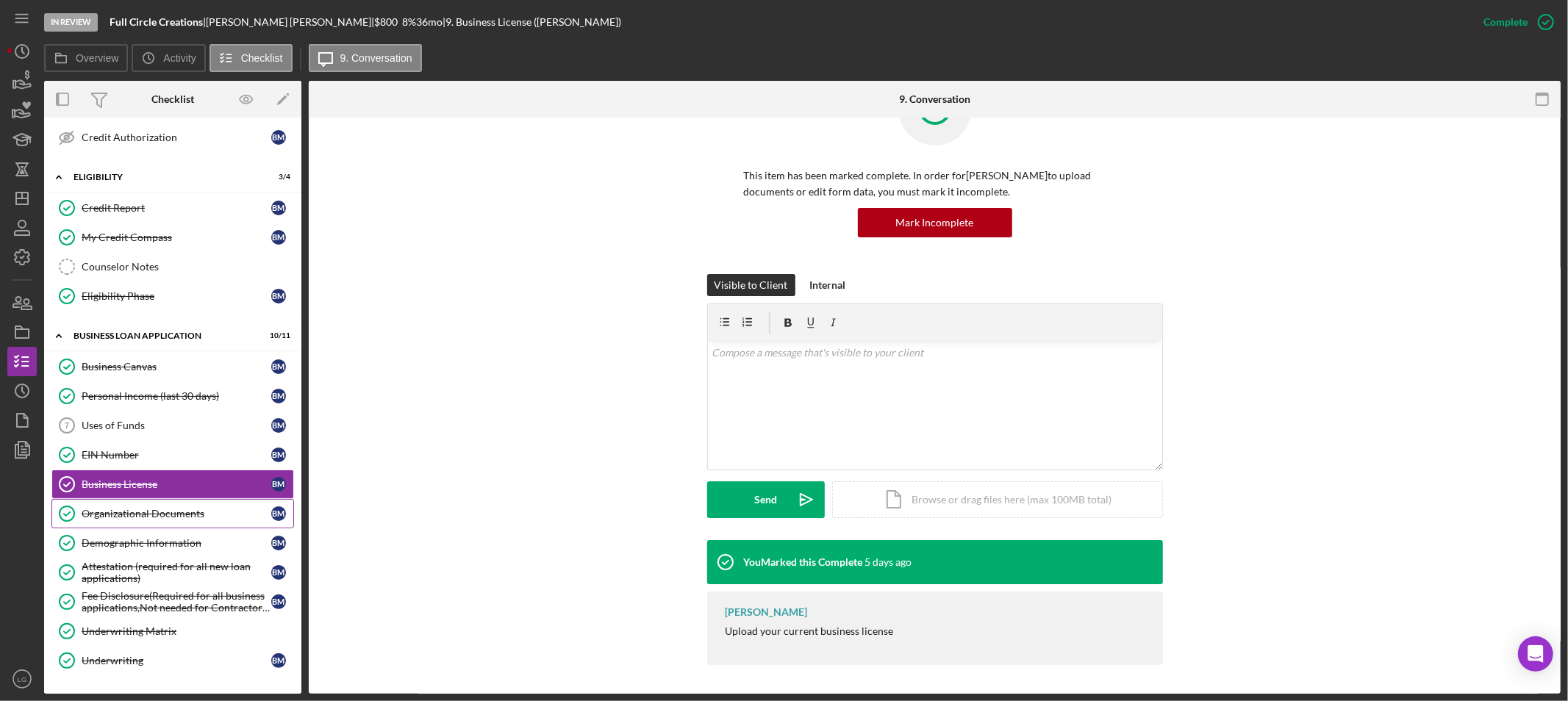
click at [168, 520] on div "Organizational Documents" at bounding box center [177, 513] width 190 height 11
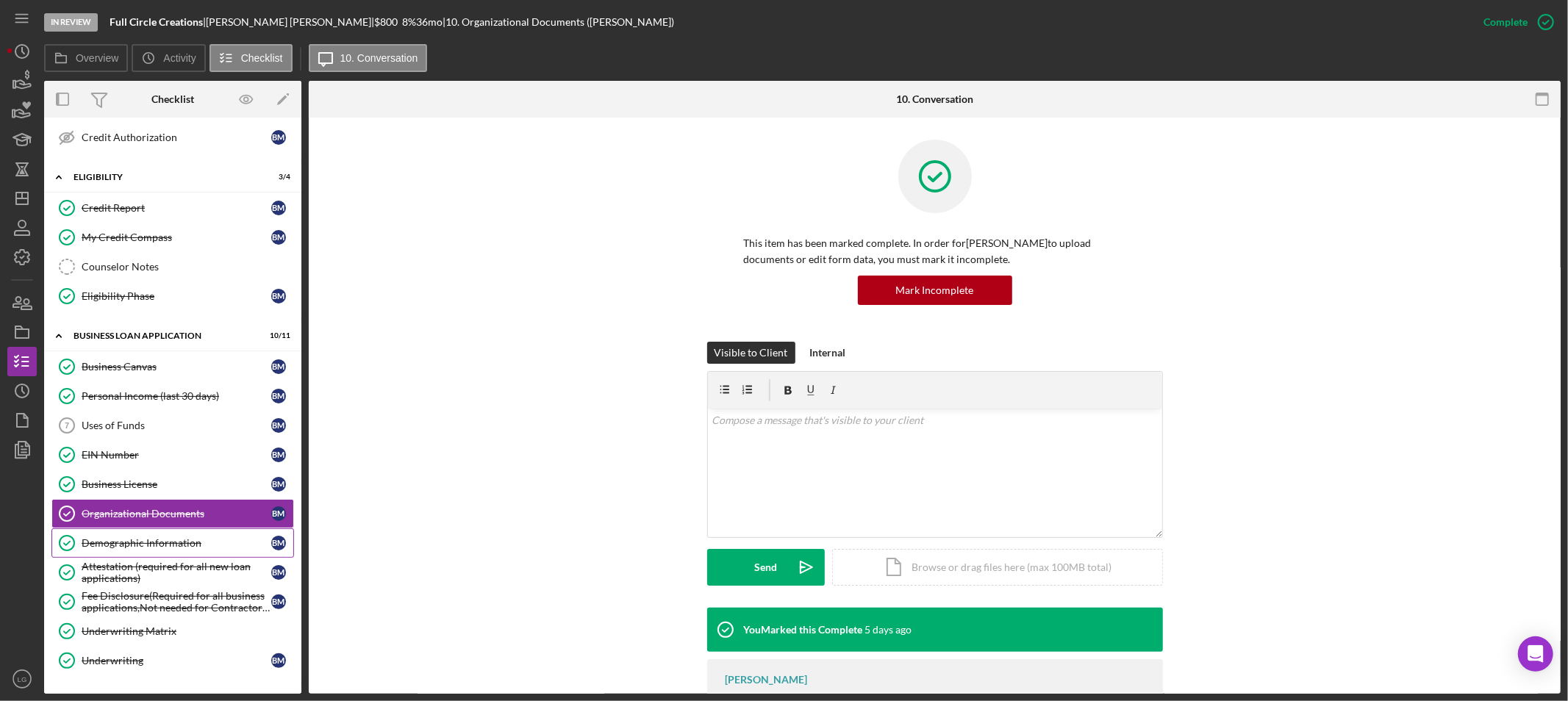
click at [168, 539] on div "Demographic Information" at bounding box center [177, 543] width 190 height 11
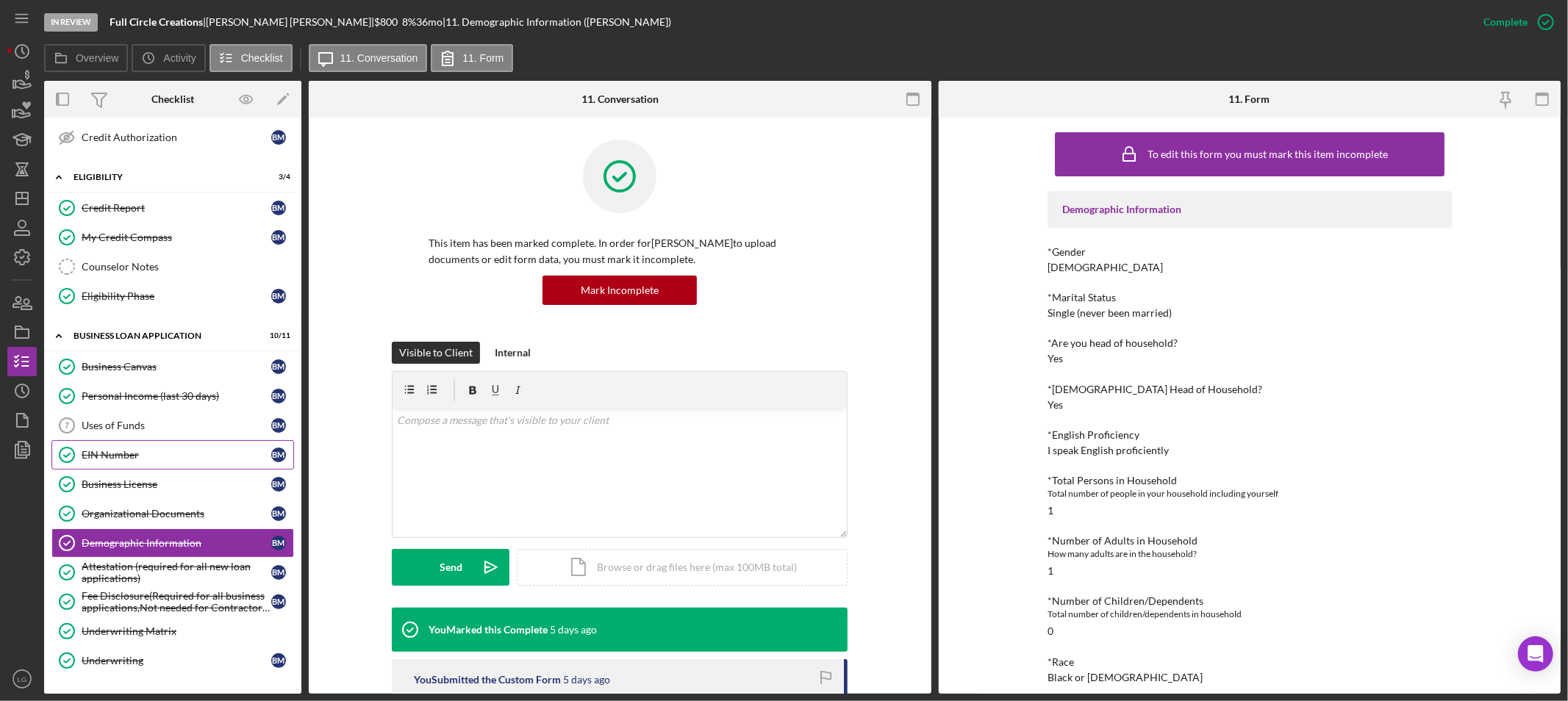
click at [127, 446] on link "EIN Number EIN Number B M" at bounding box center [173, 454] width 242 height 30
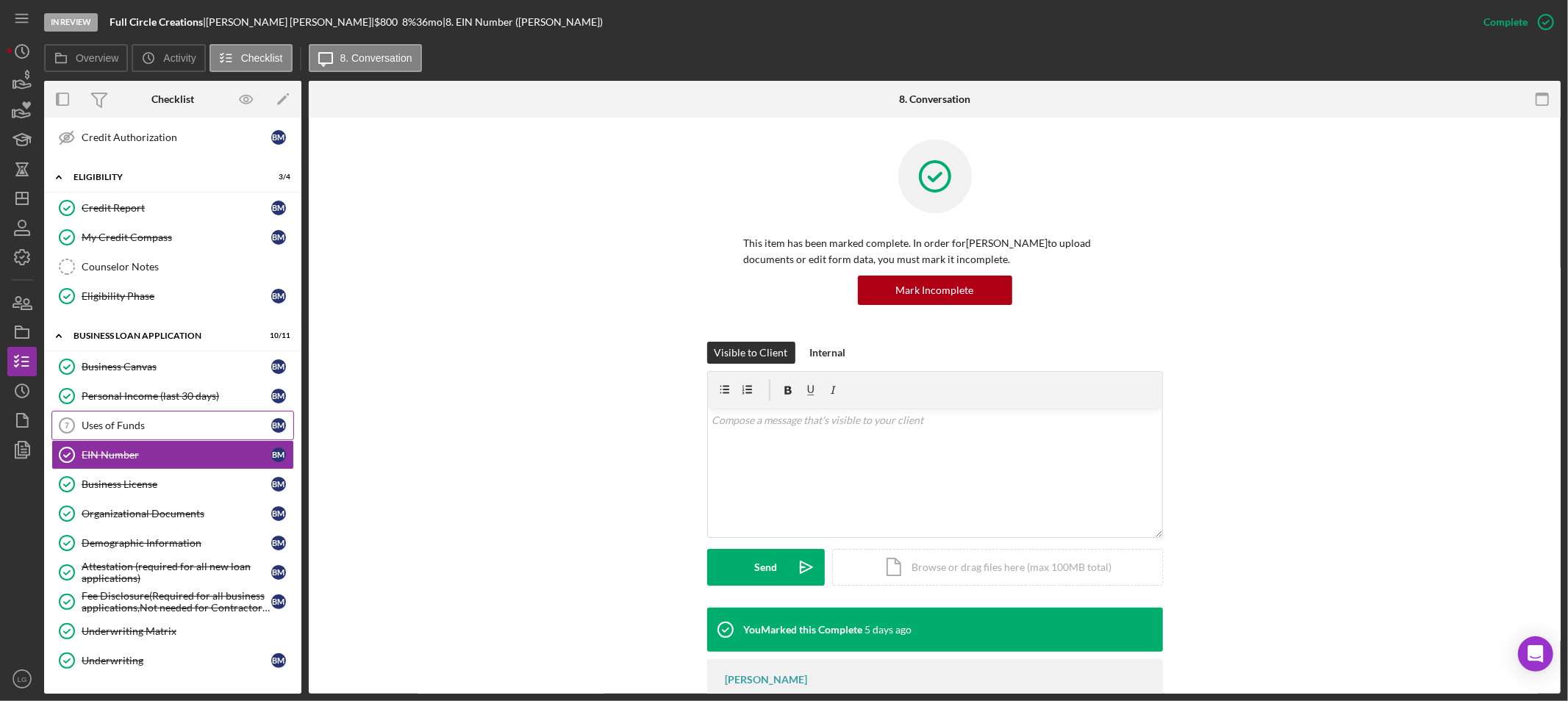
click at [127, 431] on div "Uses of Funds" at bounding box center [177, 425] width 190 height 11
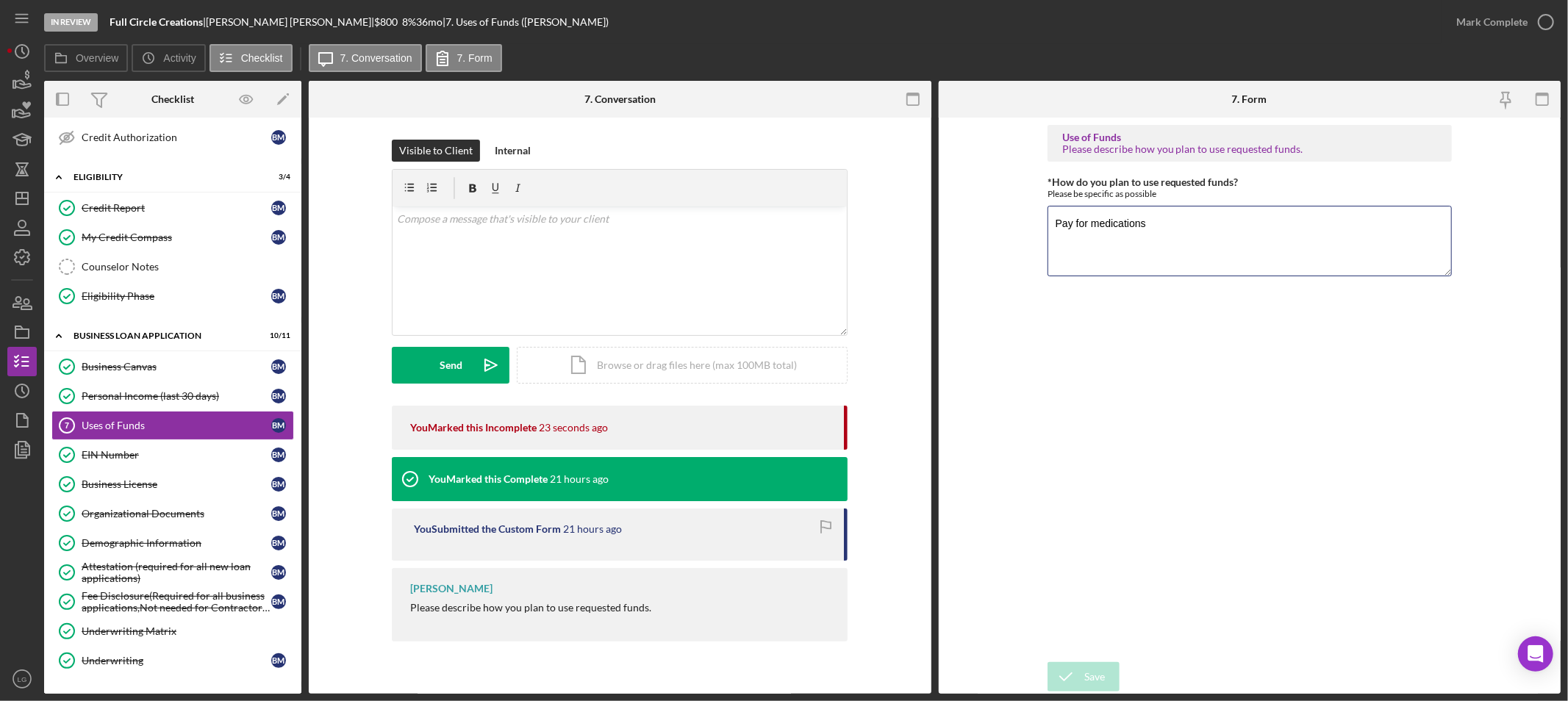
drag, startPoint x: 1179, startPoint y: 225, endPoint x: 863, endPoint y: 251, distance: 317.1
click at [857, 263] on div "Overview Internal Workflow Stage In Review Icon/Dropdown Arrow Archive (can una…" at bounding box center [802, 387] width 1516 height 613
type textarea "To purchase start up supplies. Books, Pens, Paper, etc."
click at [1086, 678] on div "Save" at bounding box center [1095, 676] width 21 height 30
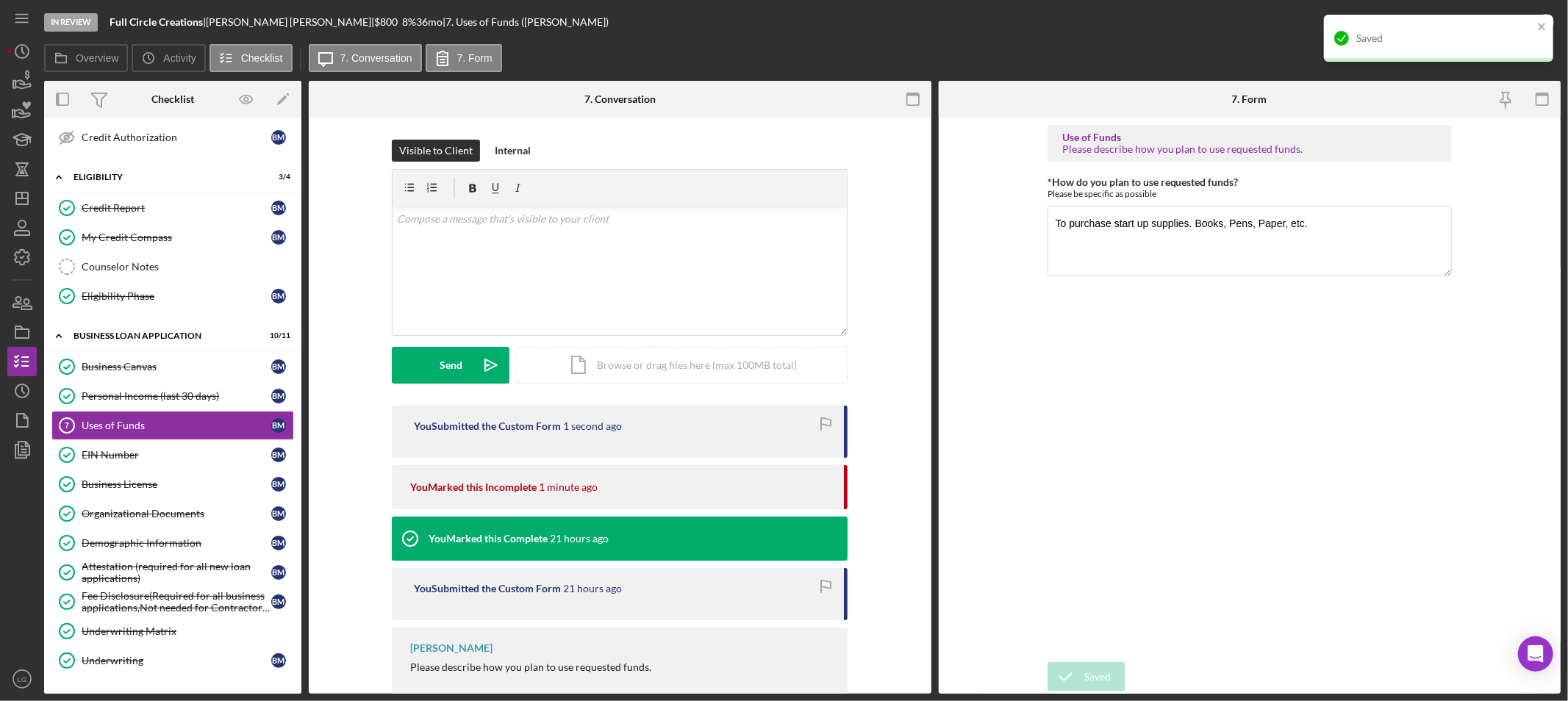
click at [1519, 23] on div "Saved" at bounding box center [1439, 37] width 229 height 47
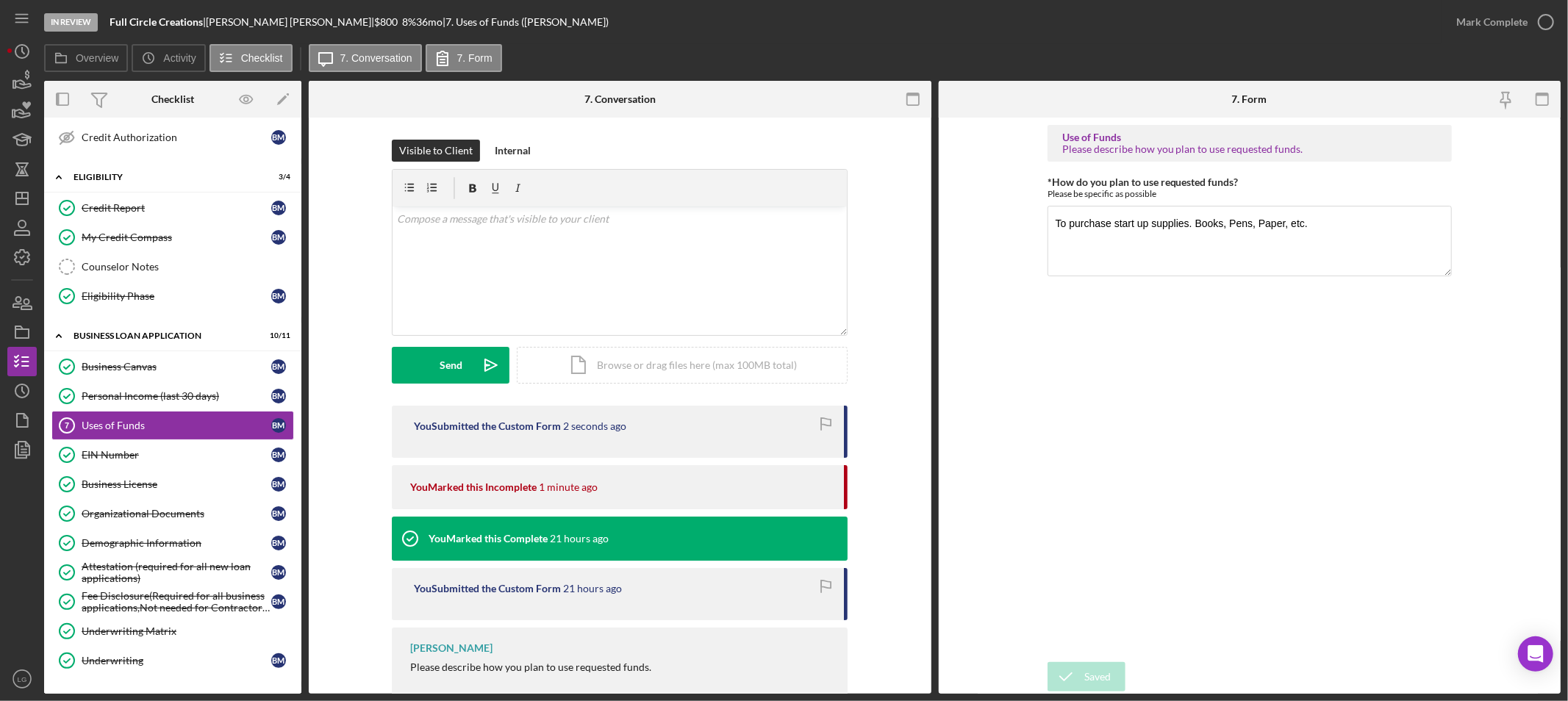
click at [1488, 24] on div "Mark Complete" at bounding box center [1492, 22] width 72 height 30
